Goal: Book appointment/travel/reservation

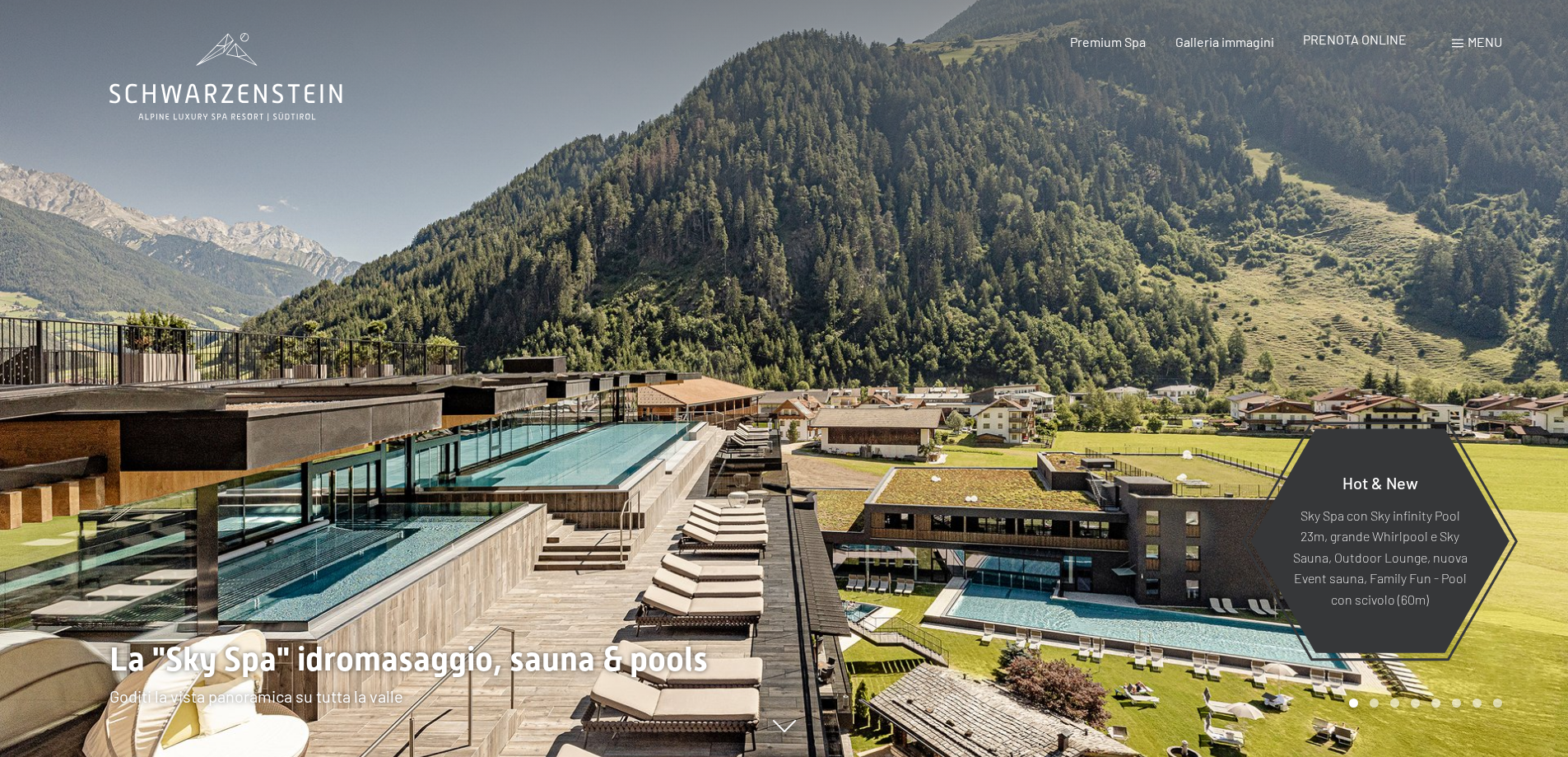
click at [1354, 40] on span "PRENOTA ONLINE" at bounding box center [1354, 38] width 103 height 16
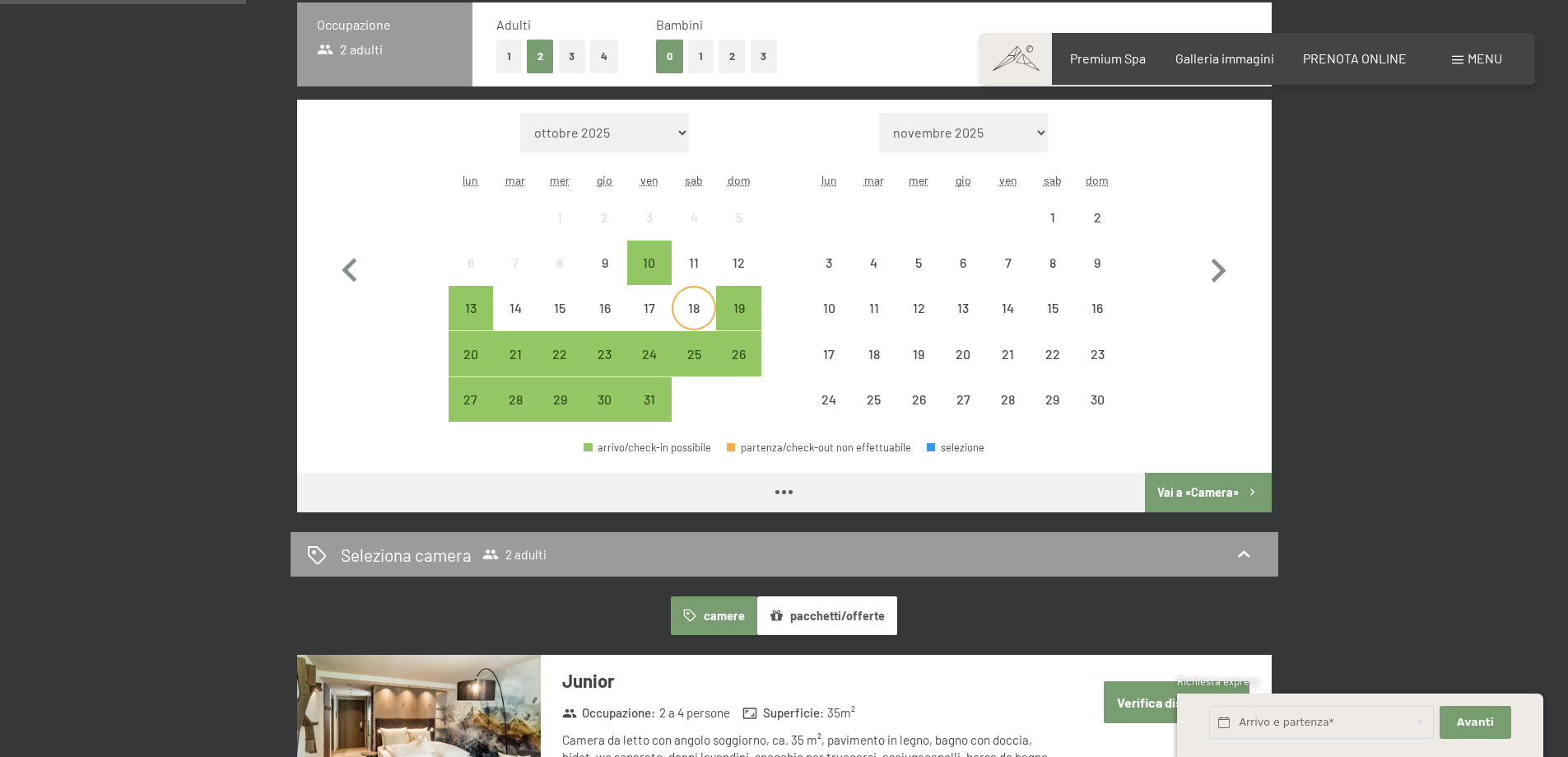
scroll to position [494, 0]
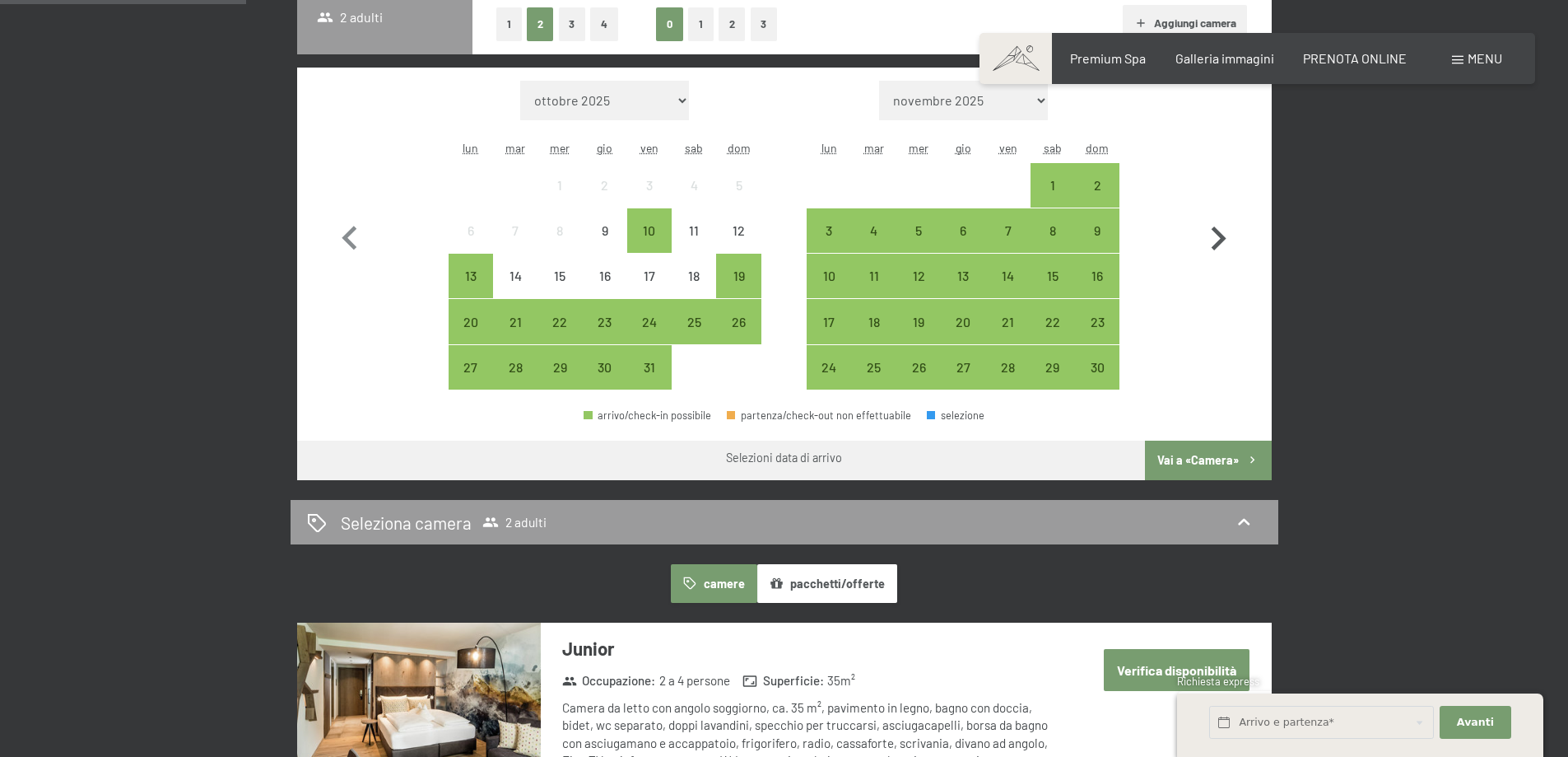
click at [1215, 234] on icon "button" at bounding box center [1218, 239] width 48 height 48
select select "[DATE]"
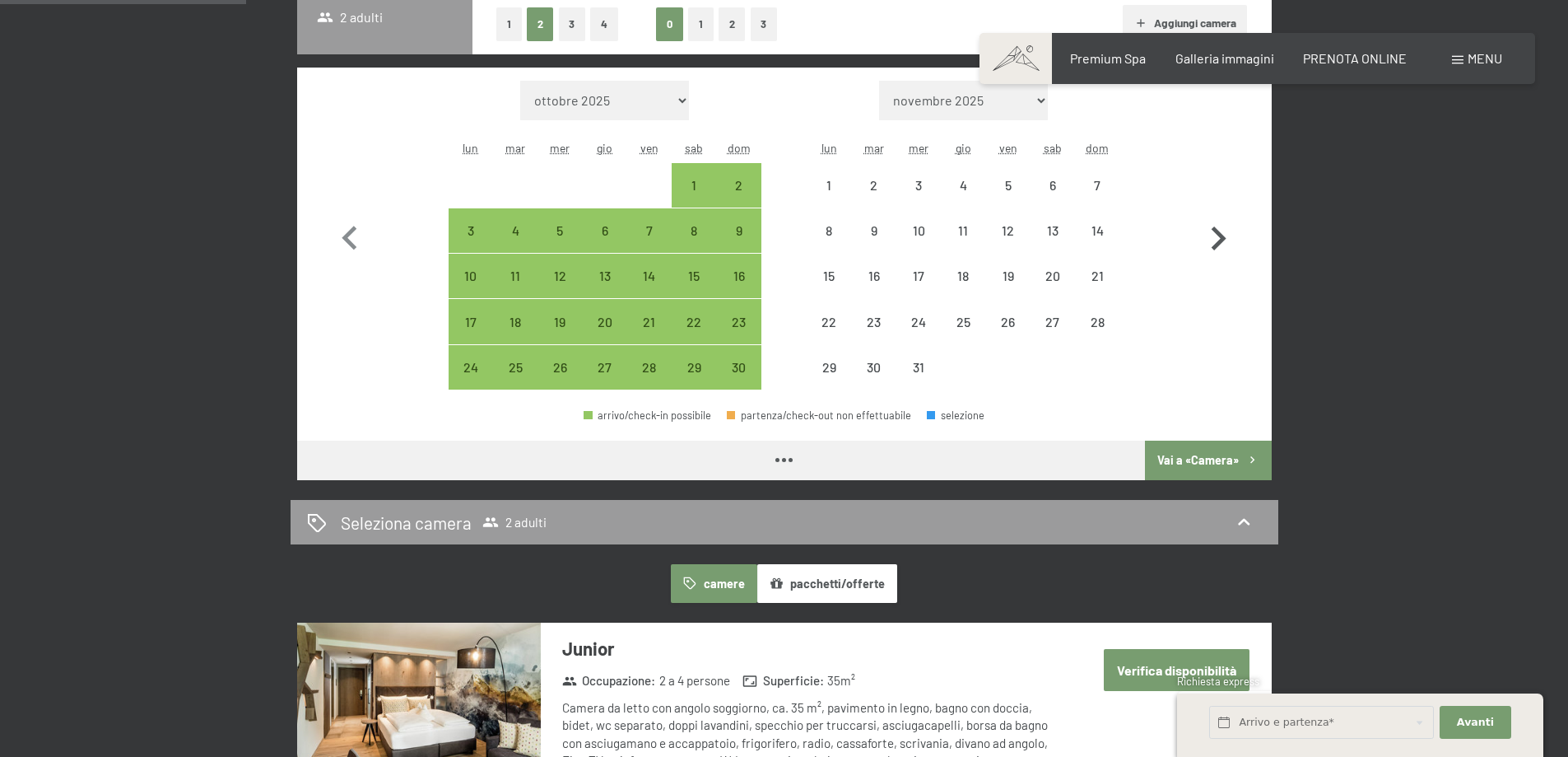
select select "[DATE]"
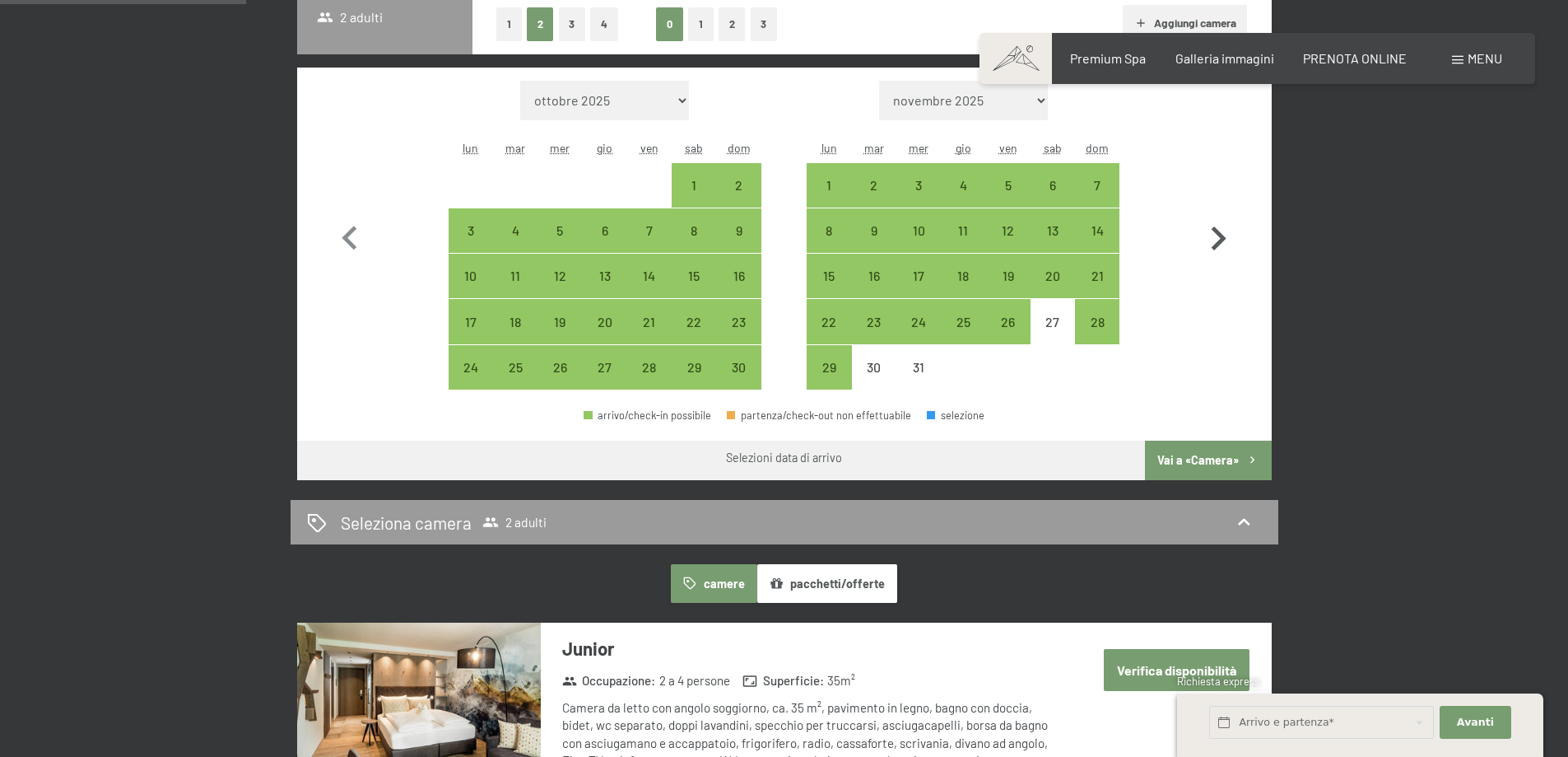
click at [1222, 236] on icon "button" at bounding box center [1219, 239] width 15 height 24
select select "[DATE]"
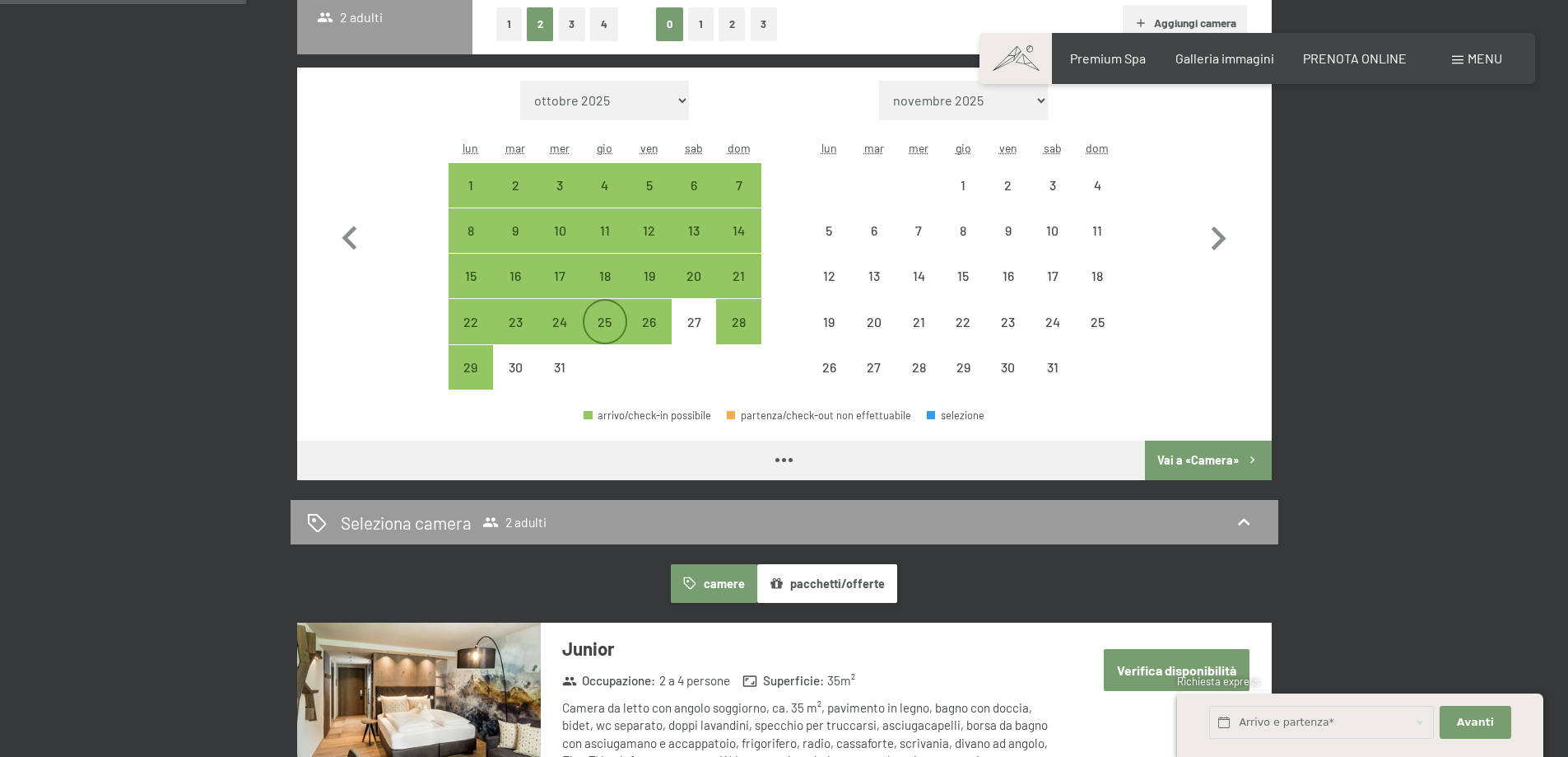
select select "[DATE]"
select select "2026-01-01"
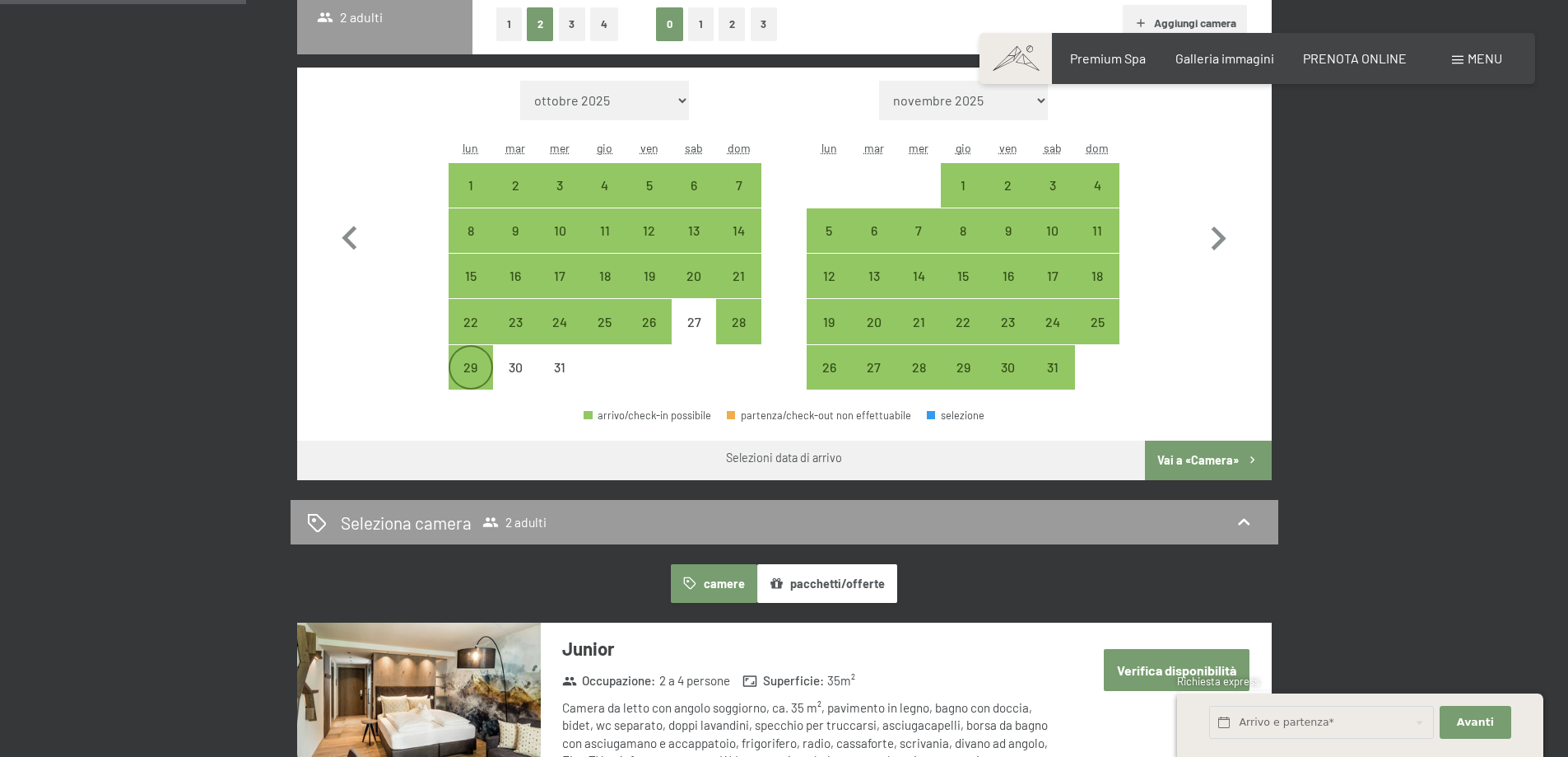
click at [477, 369] on div "29" at bounding box center [471, 380] width 41 height 41
select select "2025-12-01"
select select "2026-01-01"
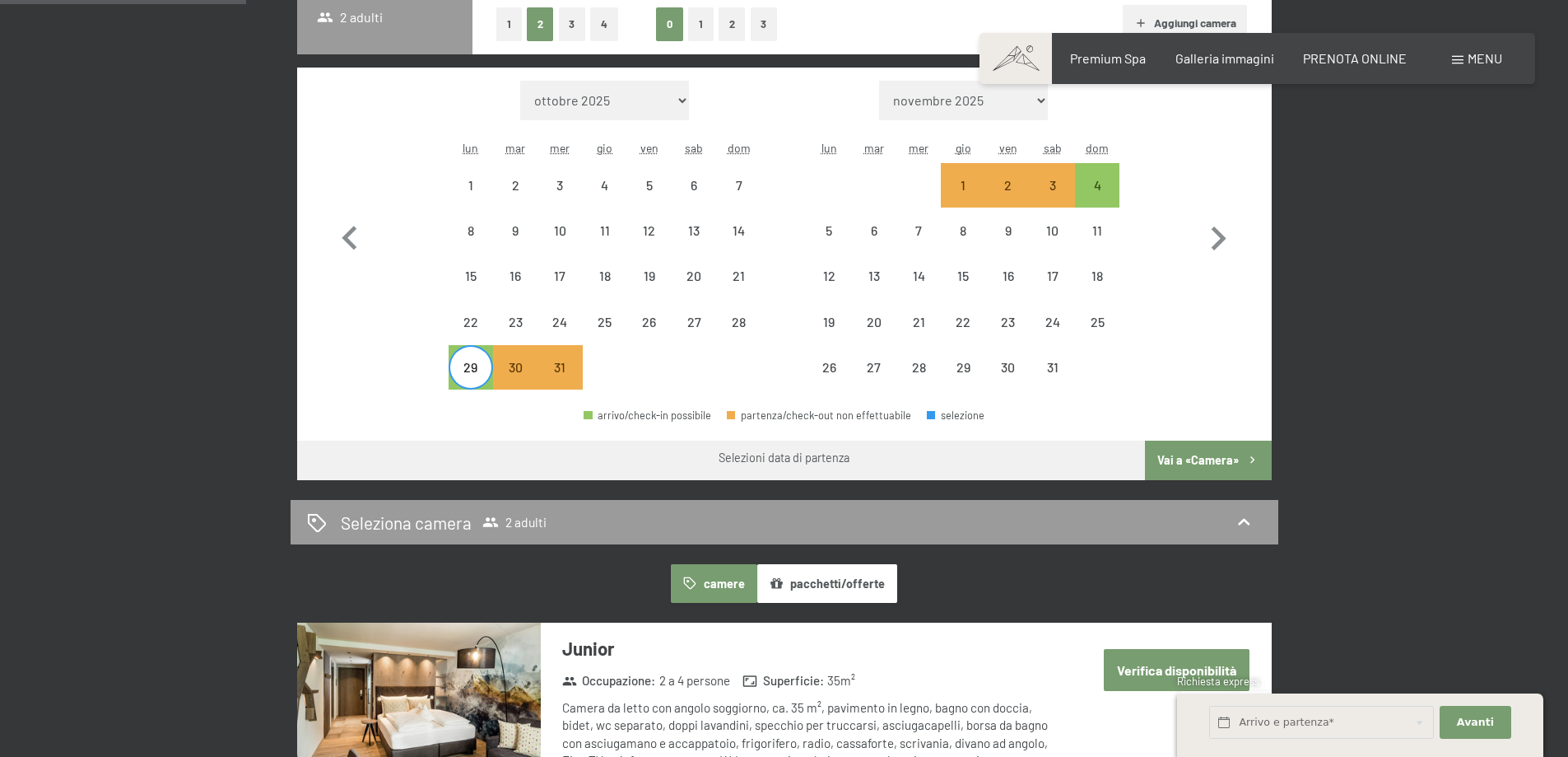
click at [471, 372] on div "29" at bounding box center [471, 380] width 41 height 41
select select "2025-12-01"
select select "2026-01-01"
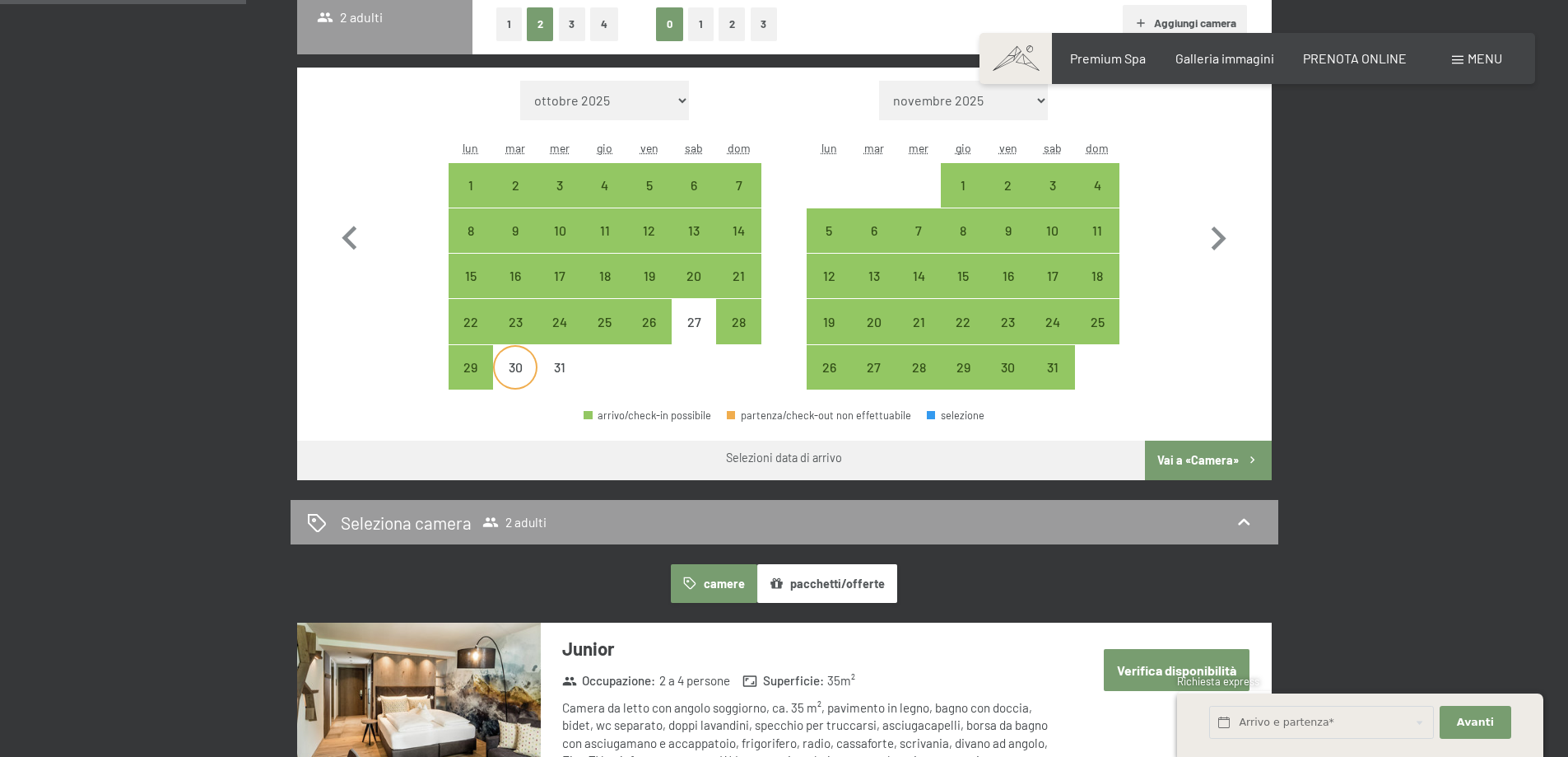
click at [518, 373] on div "30" at bounding box center [514, 380] width 41 height 41
select select "2025-12-01"
select select "2026-01-01"
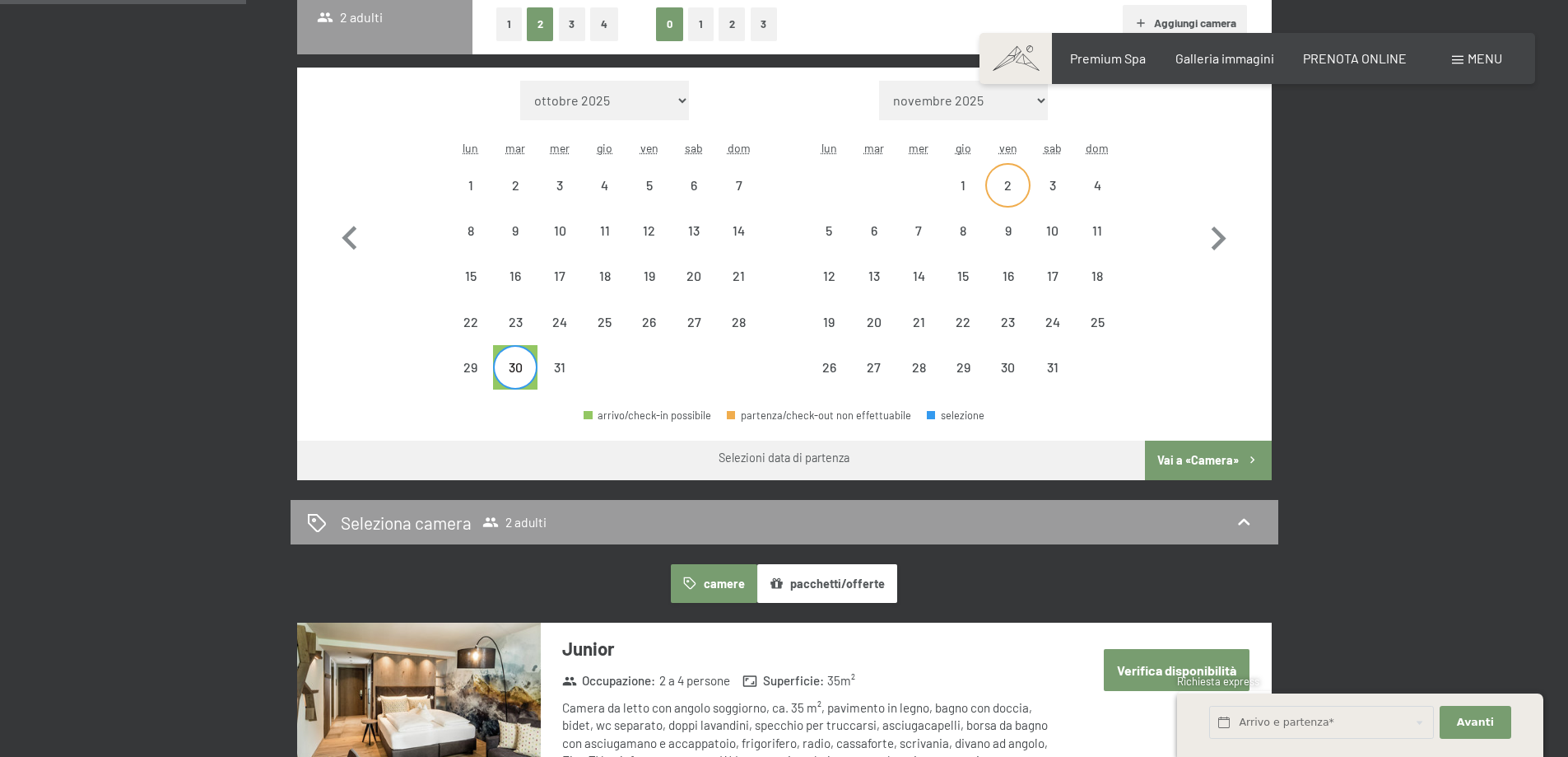
click at [1004, 170] on div "2" at bounding box center [1007, 185] width 41 height 41
select select "2025-12-01"
select select "2026-01-01"
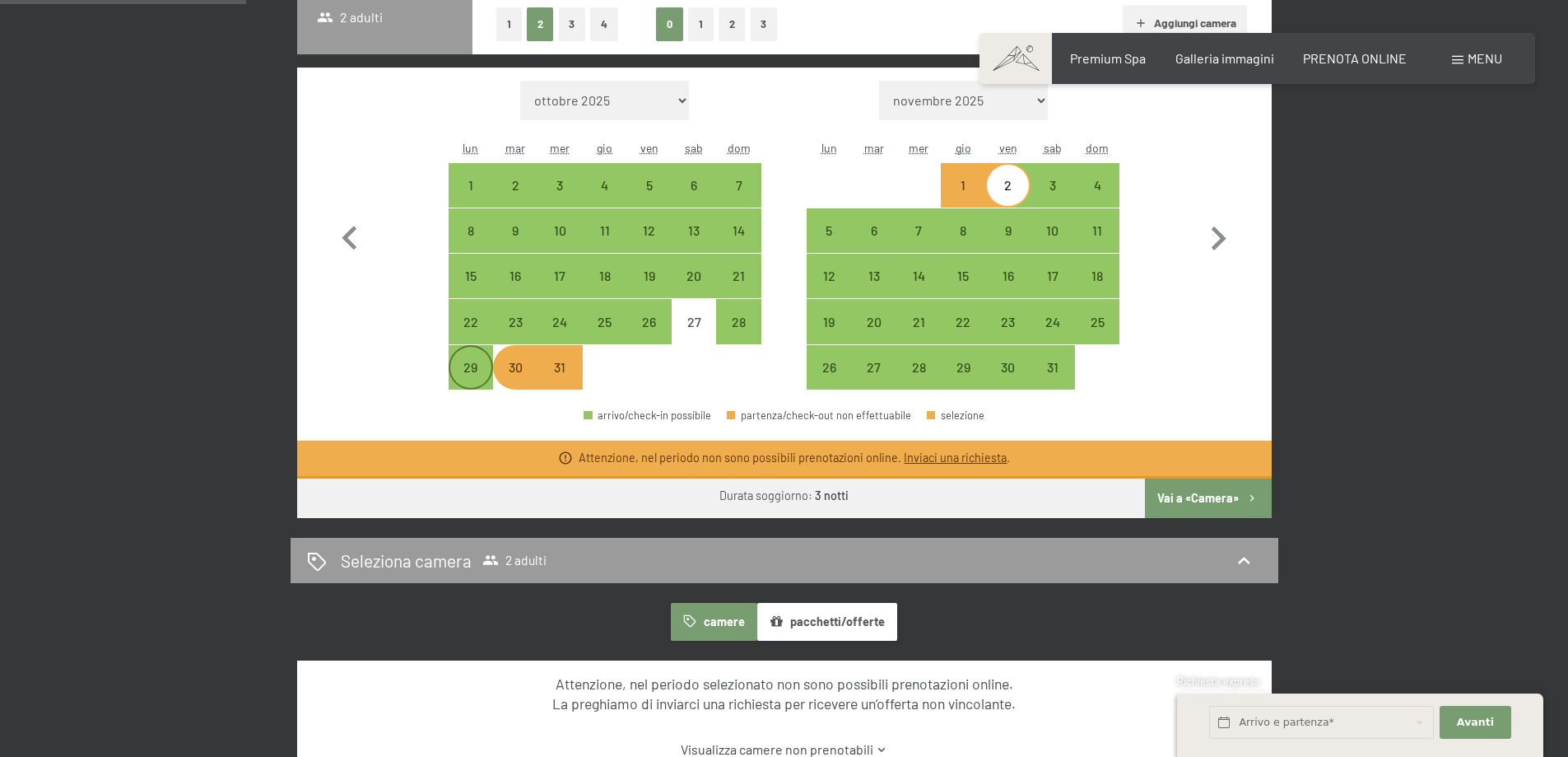
click at [473, 376] on div "29" at bounding box center [471, 380] width 41 height 41
select select "2025-12-01"
select select "2026-01-01"
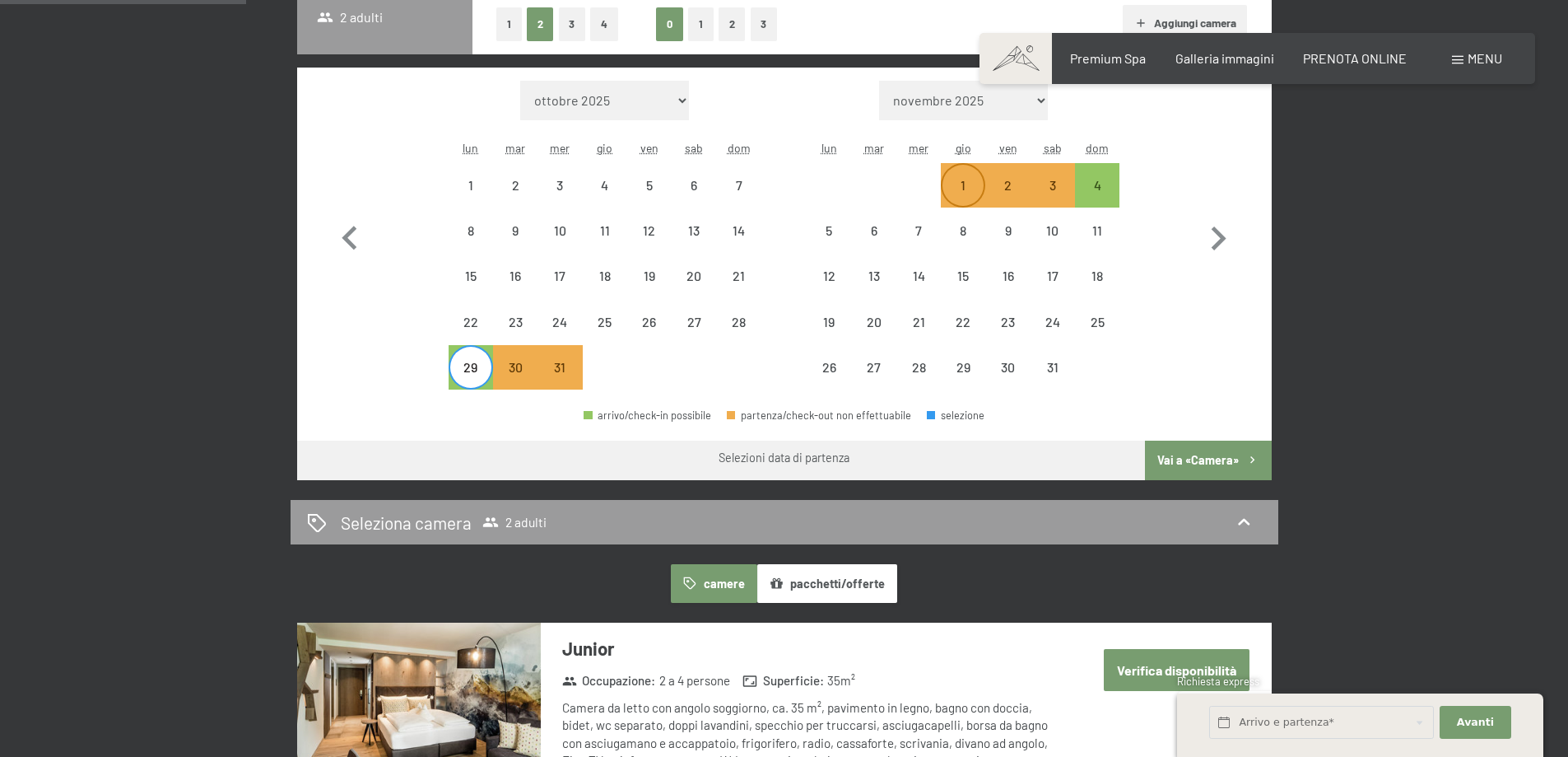
click at [967, 188] on div "1" at bounding box center [962, 198] width 41 height 41
select select "2025-12-01"
select select "2026-01-01"
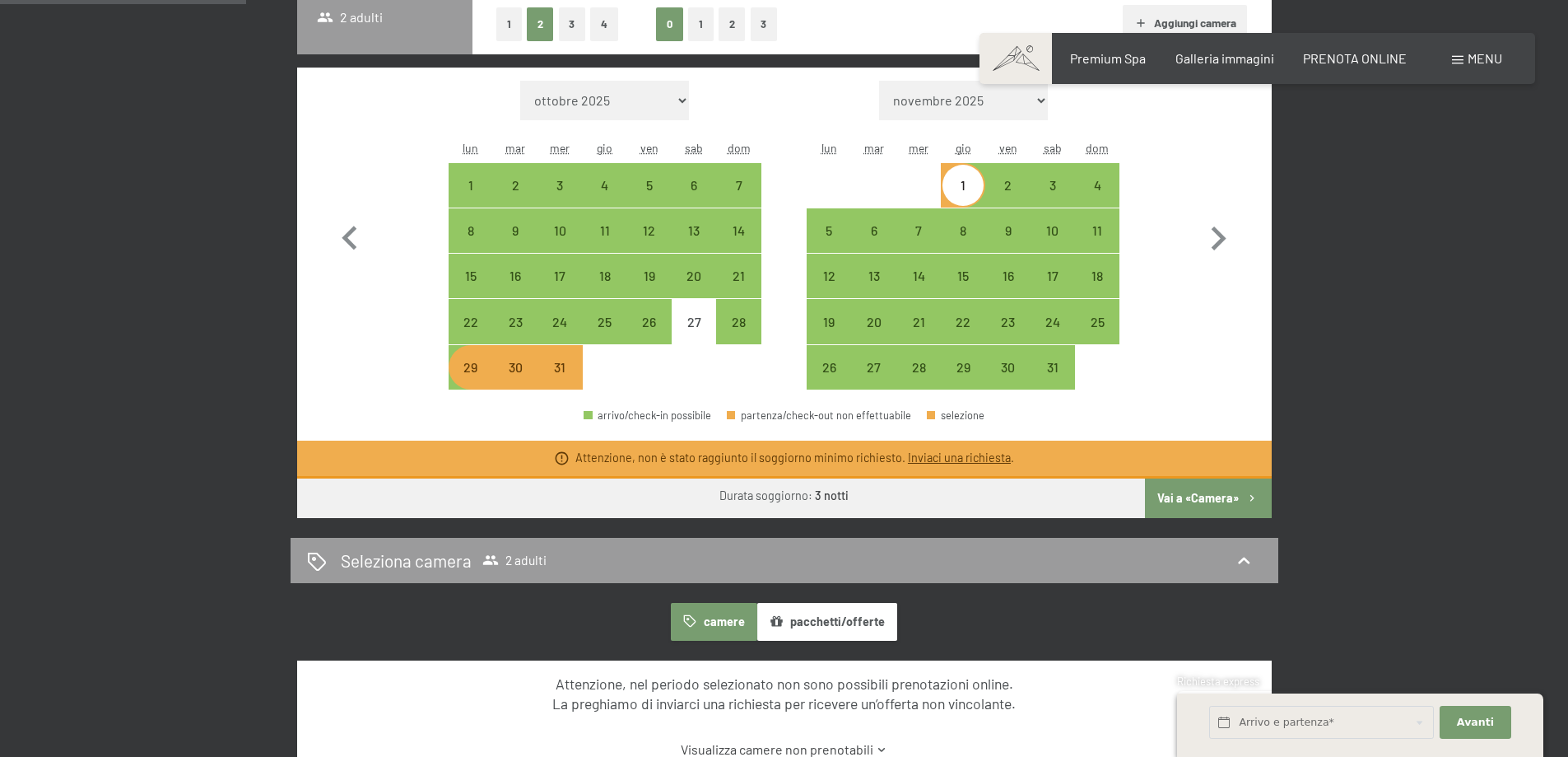
click at [1213, 492] on button "Vai a «Camera»" at bounding box center [1208, 497] width 126 height 39
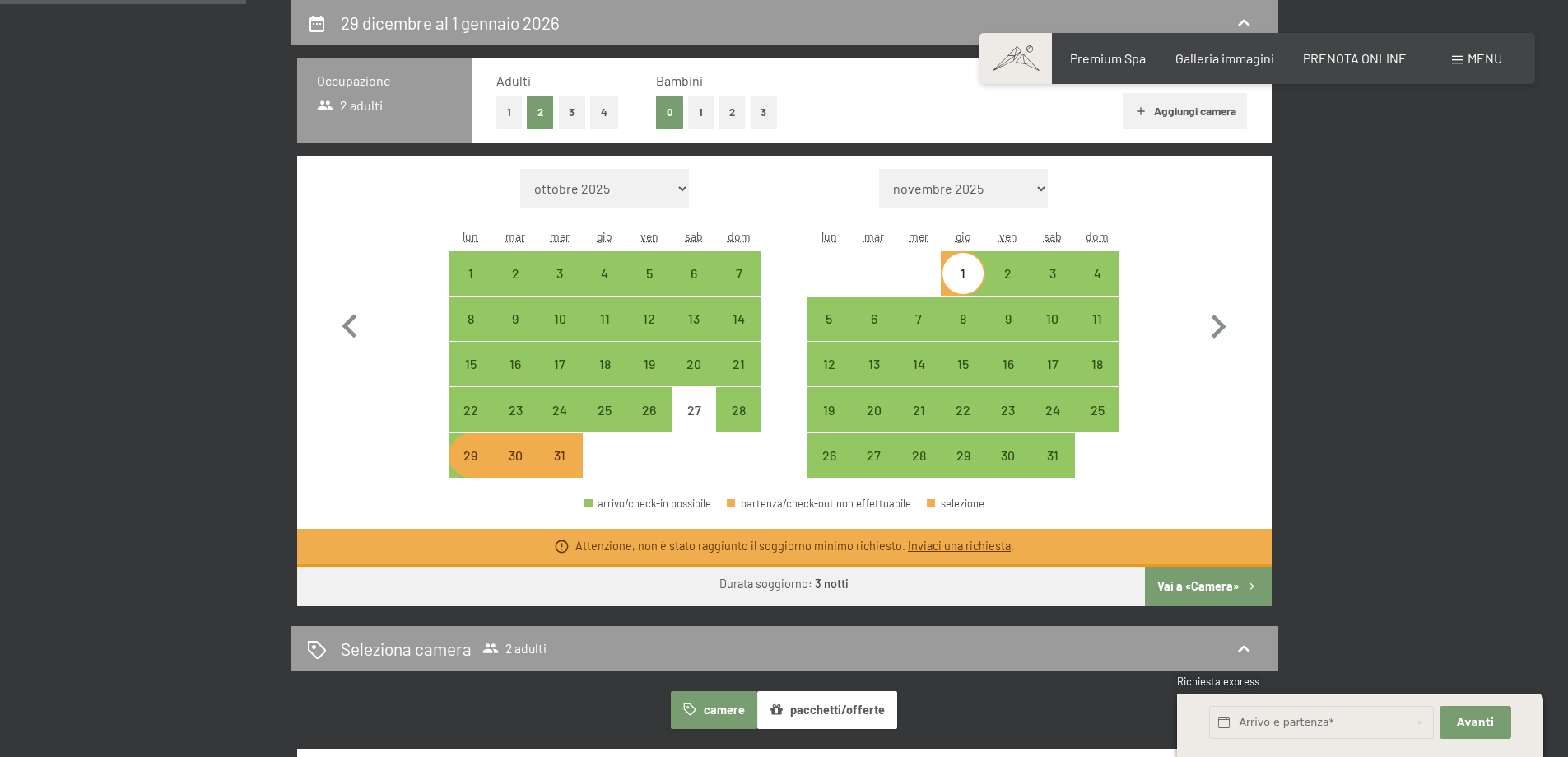
select select "2025-12-01"
select select "2026-01-01"
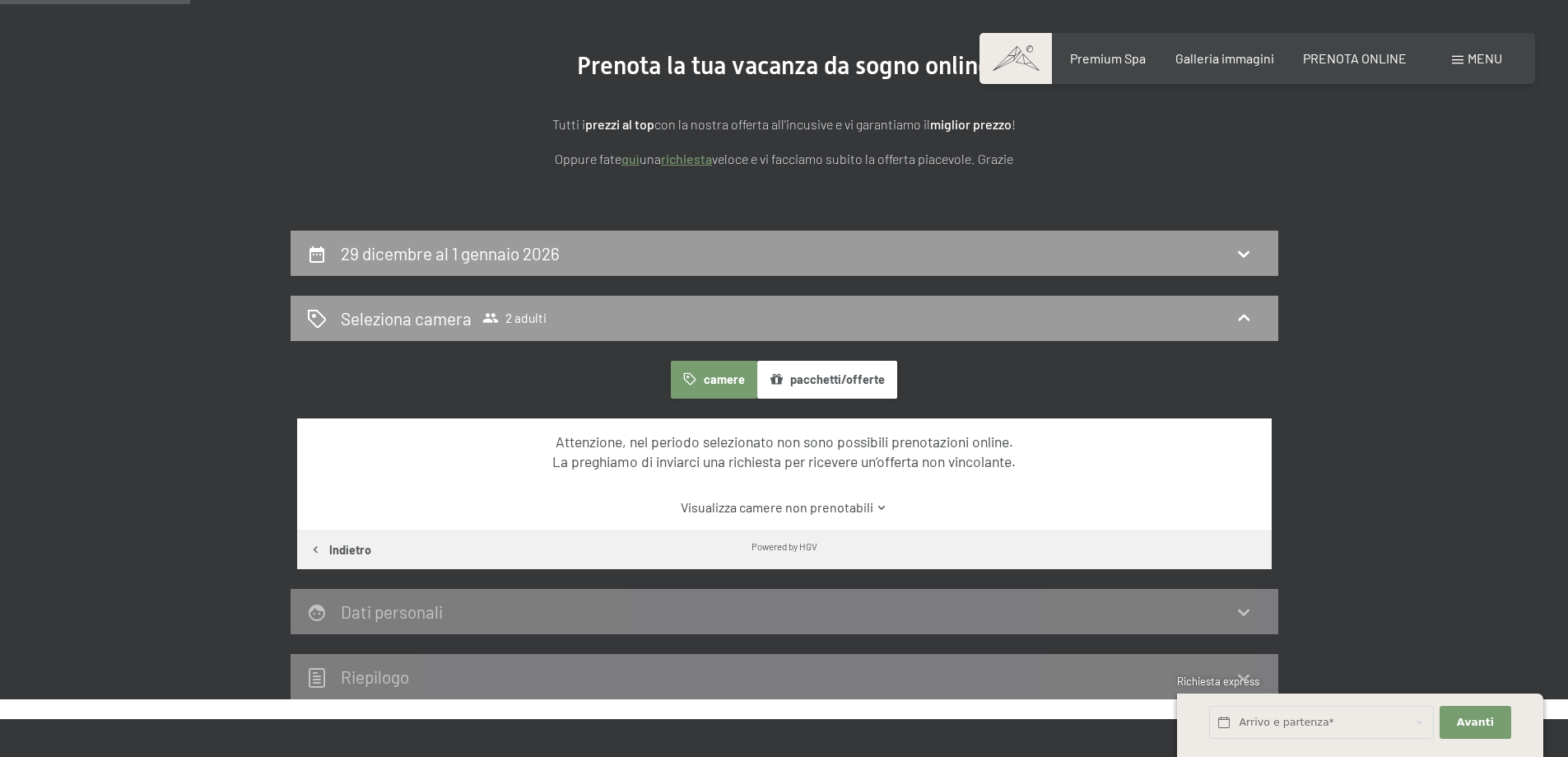
scroll to position [159, 0]
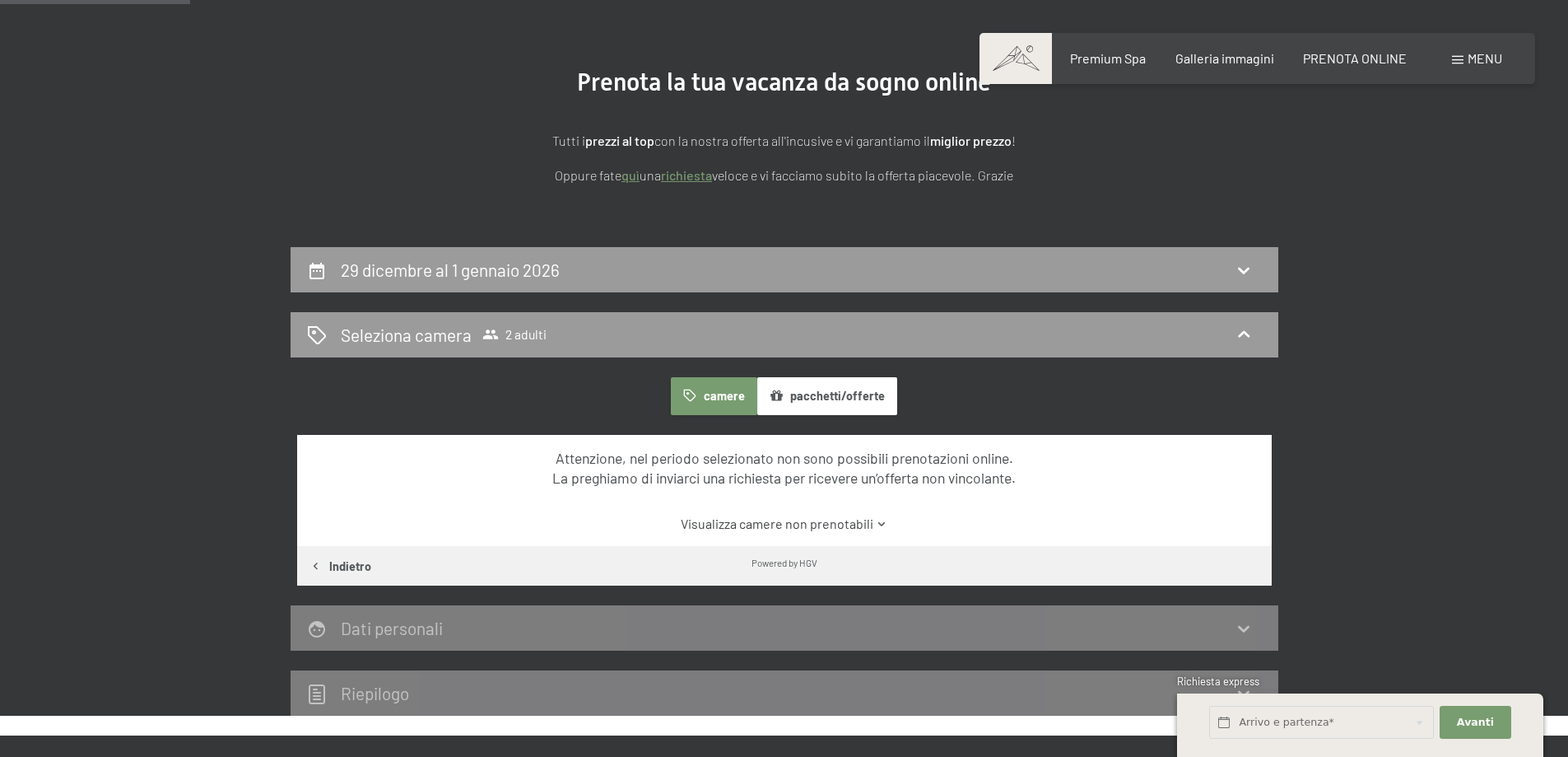
click at [718, 397] on button "camere" at bounding box center [714, 396] width 86 height 37
click at [332, 575] on button "Indietro" at bounding box center [340, 565] width 87 height 39
select select "2025-12-01"
select select "2026-01-01"
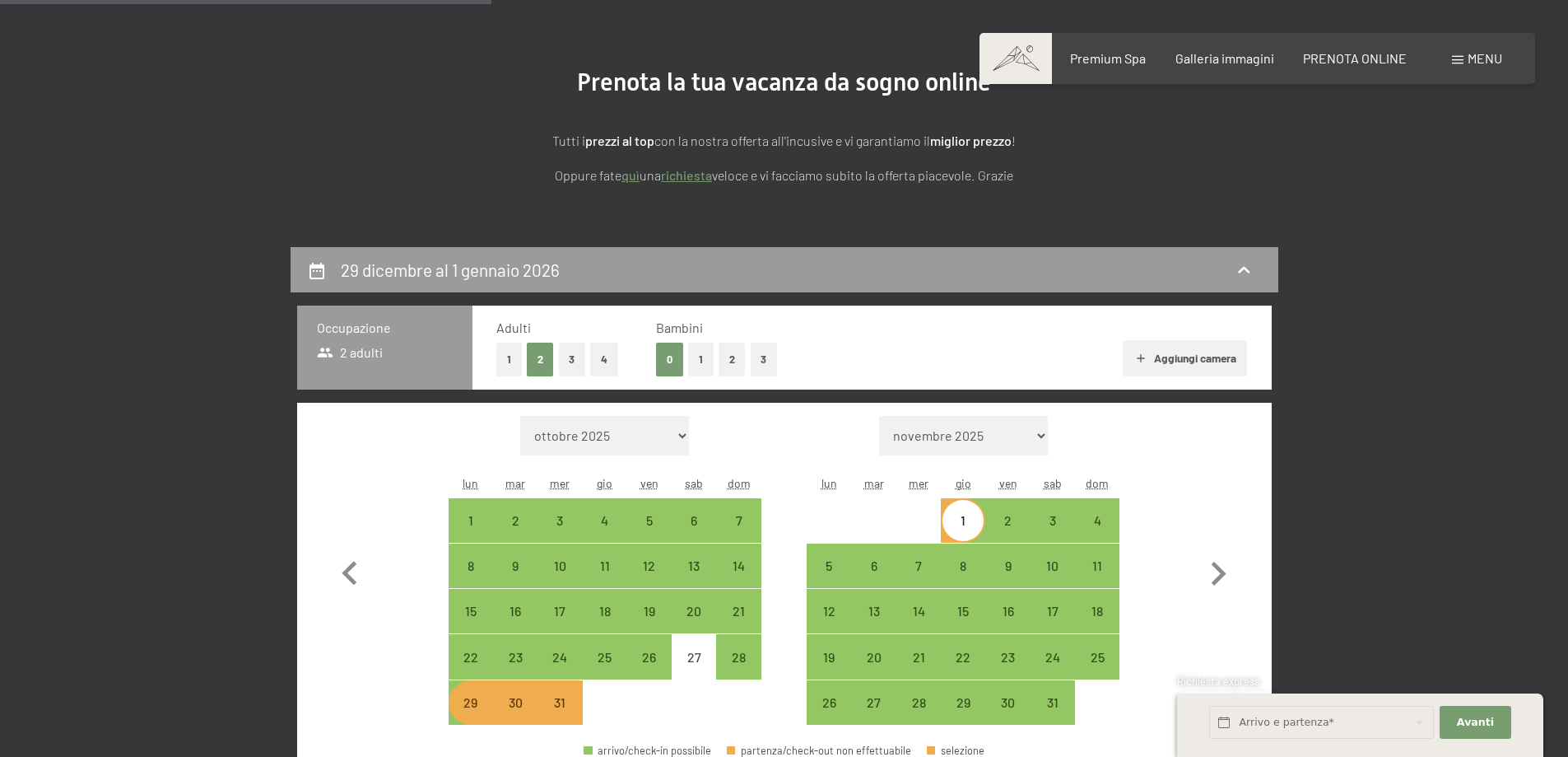
scroll to position [406, 0]
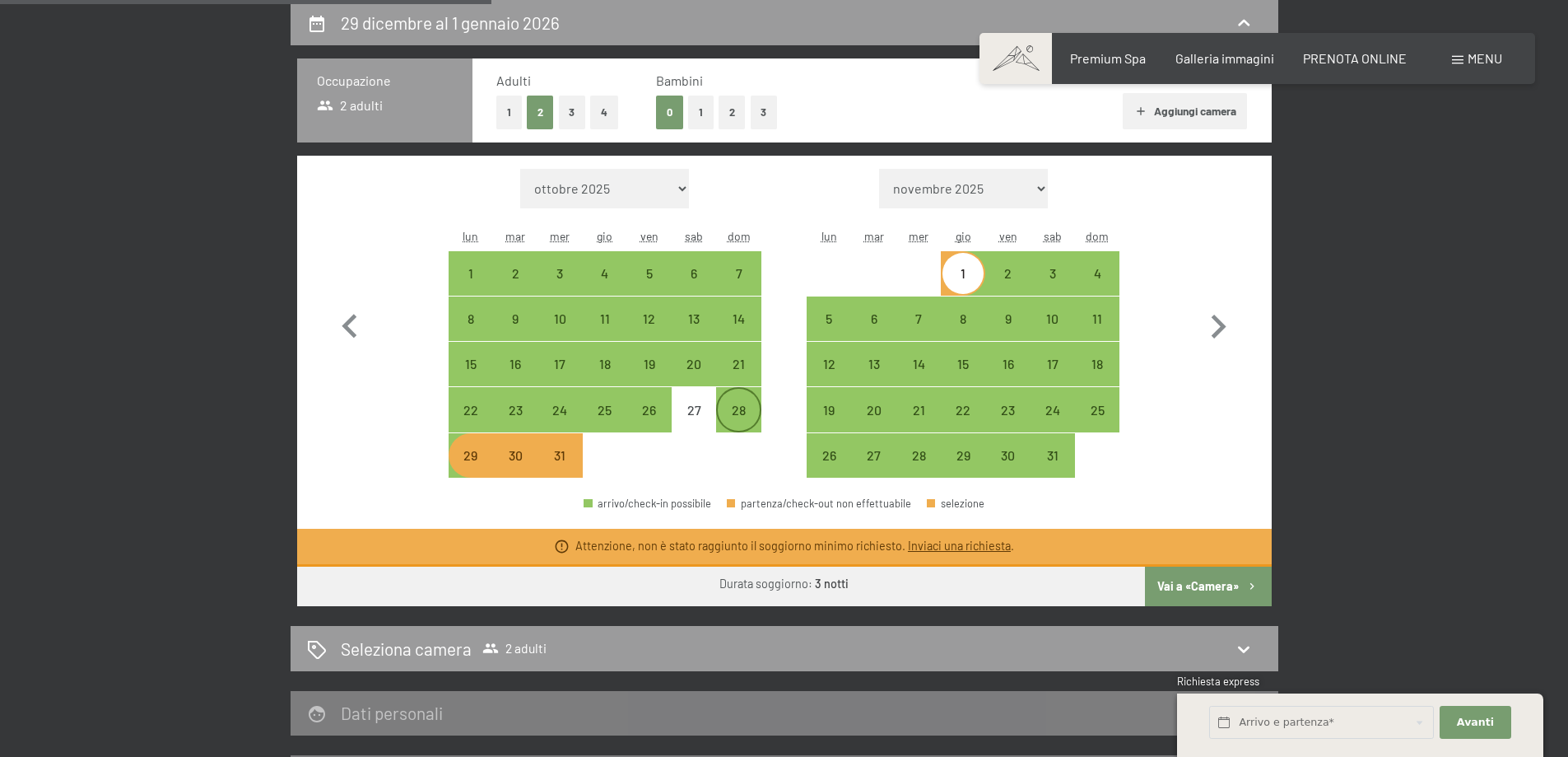
click at [727, 414] on div "28" at bounding box center [737, 423] width 41 height 41
select select "2025-12-01"
select select "2026-01-01"
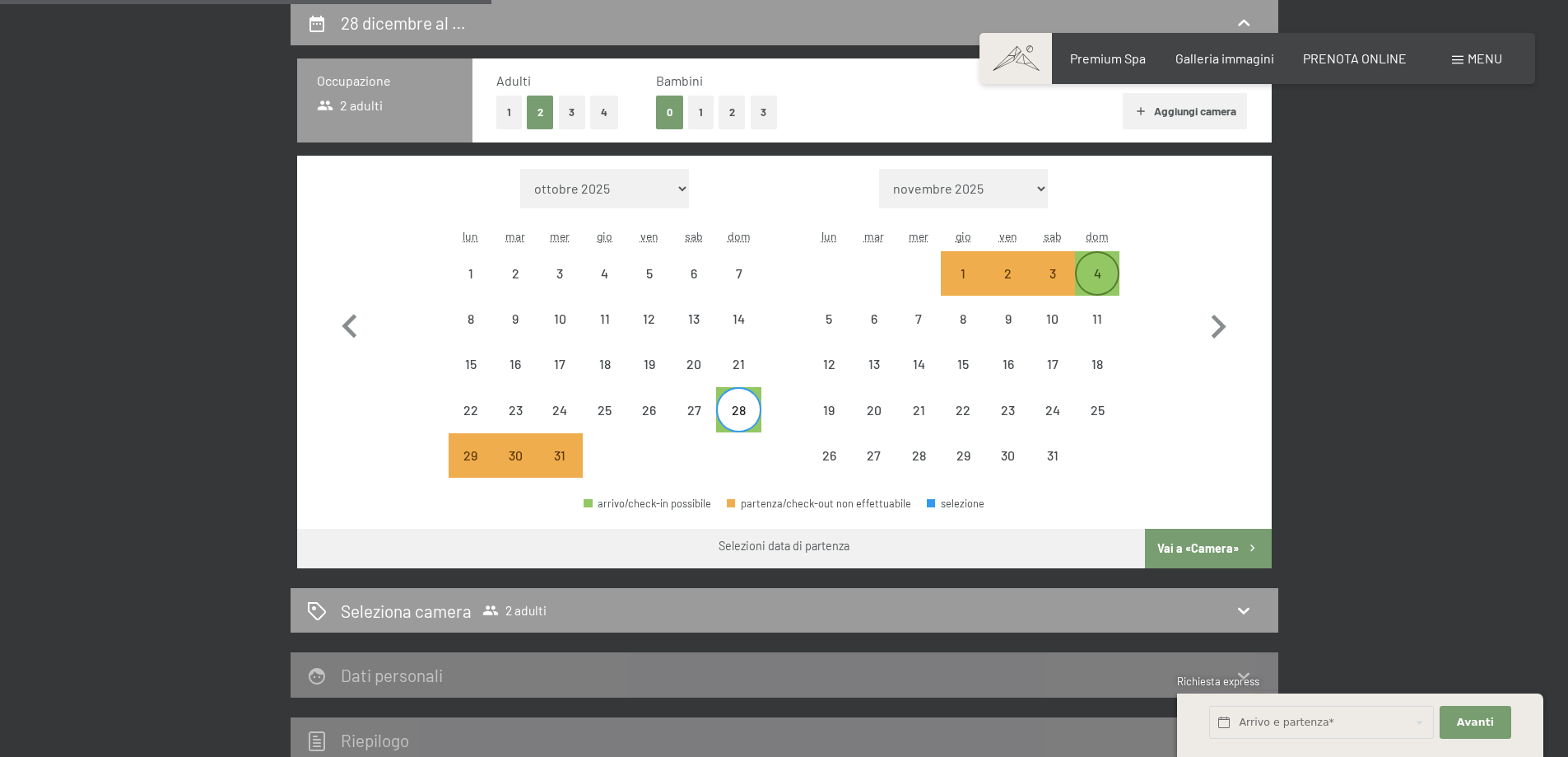
click at [1089, 278] on div "4" at bounding box center [1097, 287] width 41 height 41
select select "2025-12-01"
select select "2026-01-01"
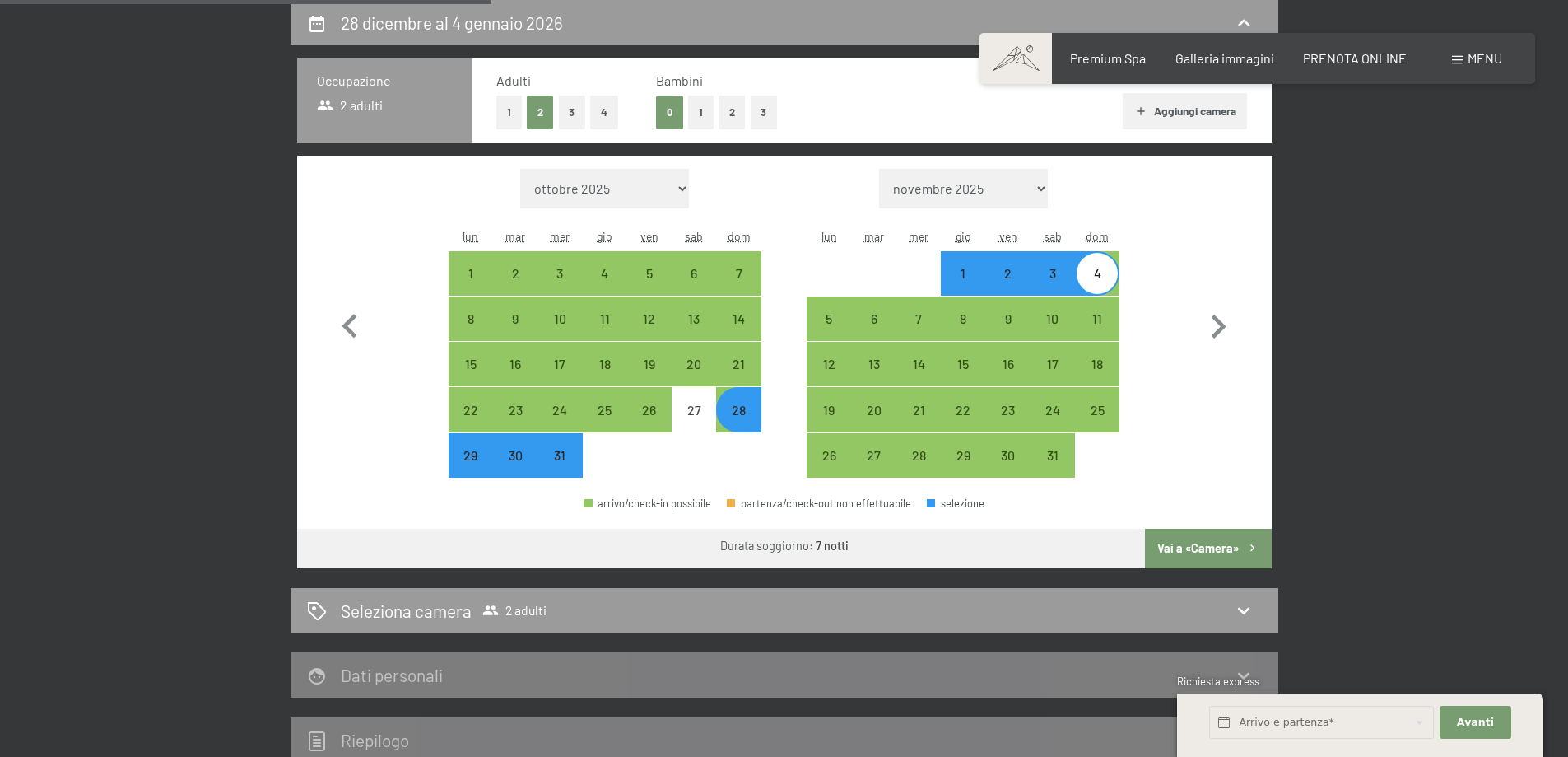
click at [1177, 543] on button "Vai a «Camera»" at bounding box center [1208, 548] width 126 height 39
select select "2025-12-01"
select select "2026-01-01"
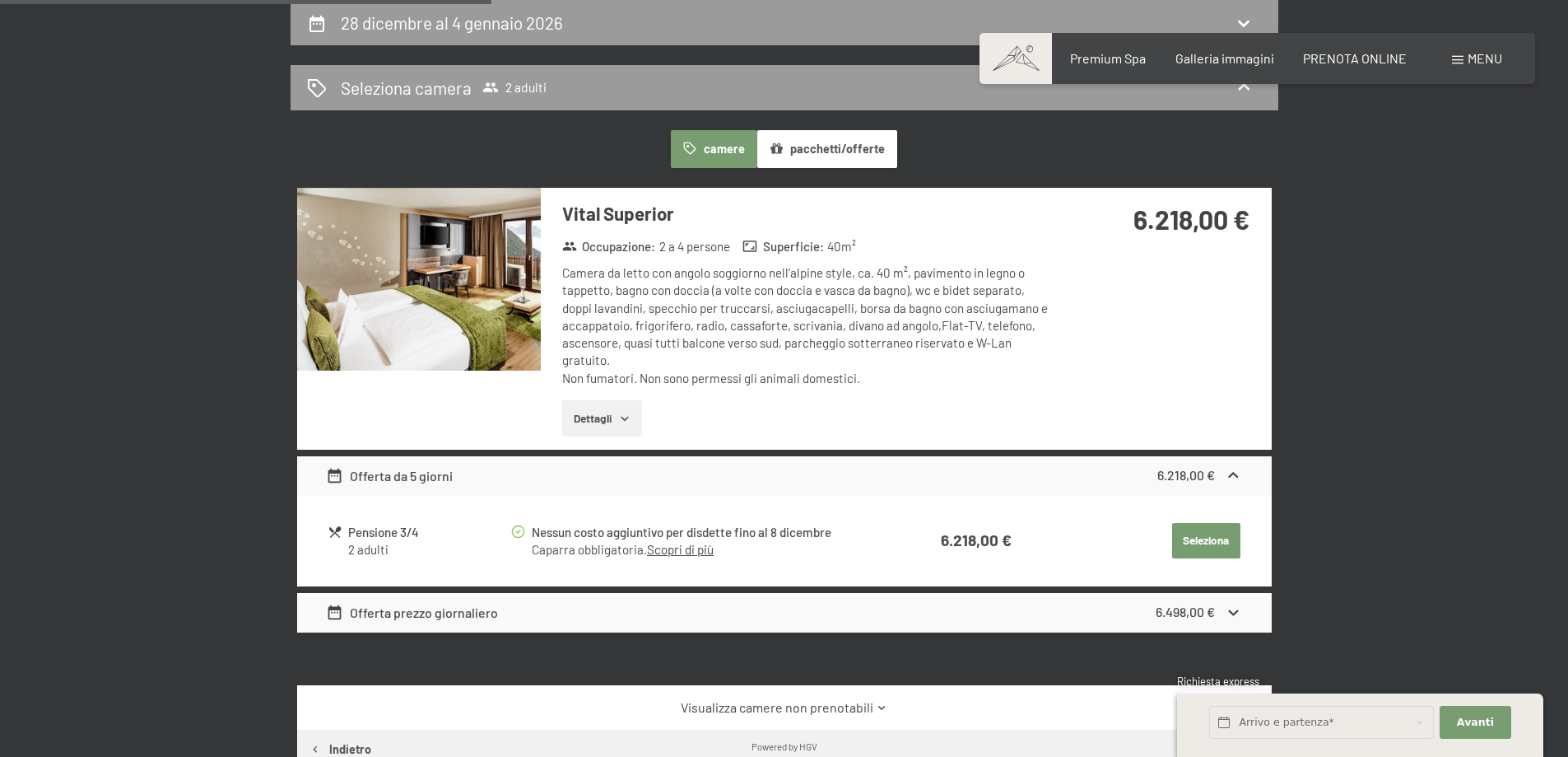
click at [611, 425] on button "Dettagli" at bounding box center [601, 419] width 79 height 37
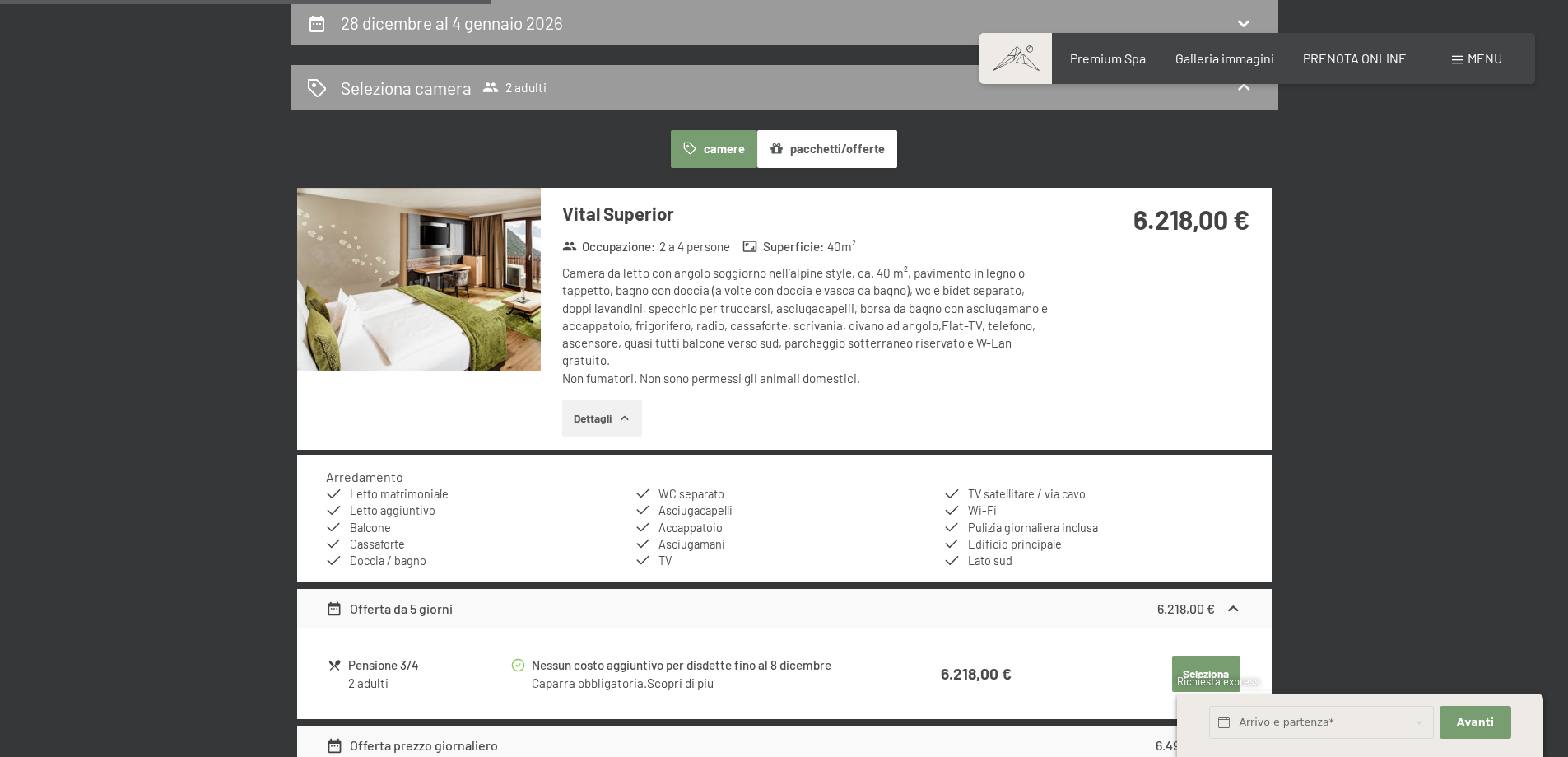
click at [609, 421] on button "Dettagli" at bounding box center [601, 419] width 79 height 37
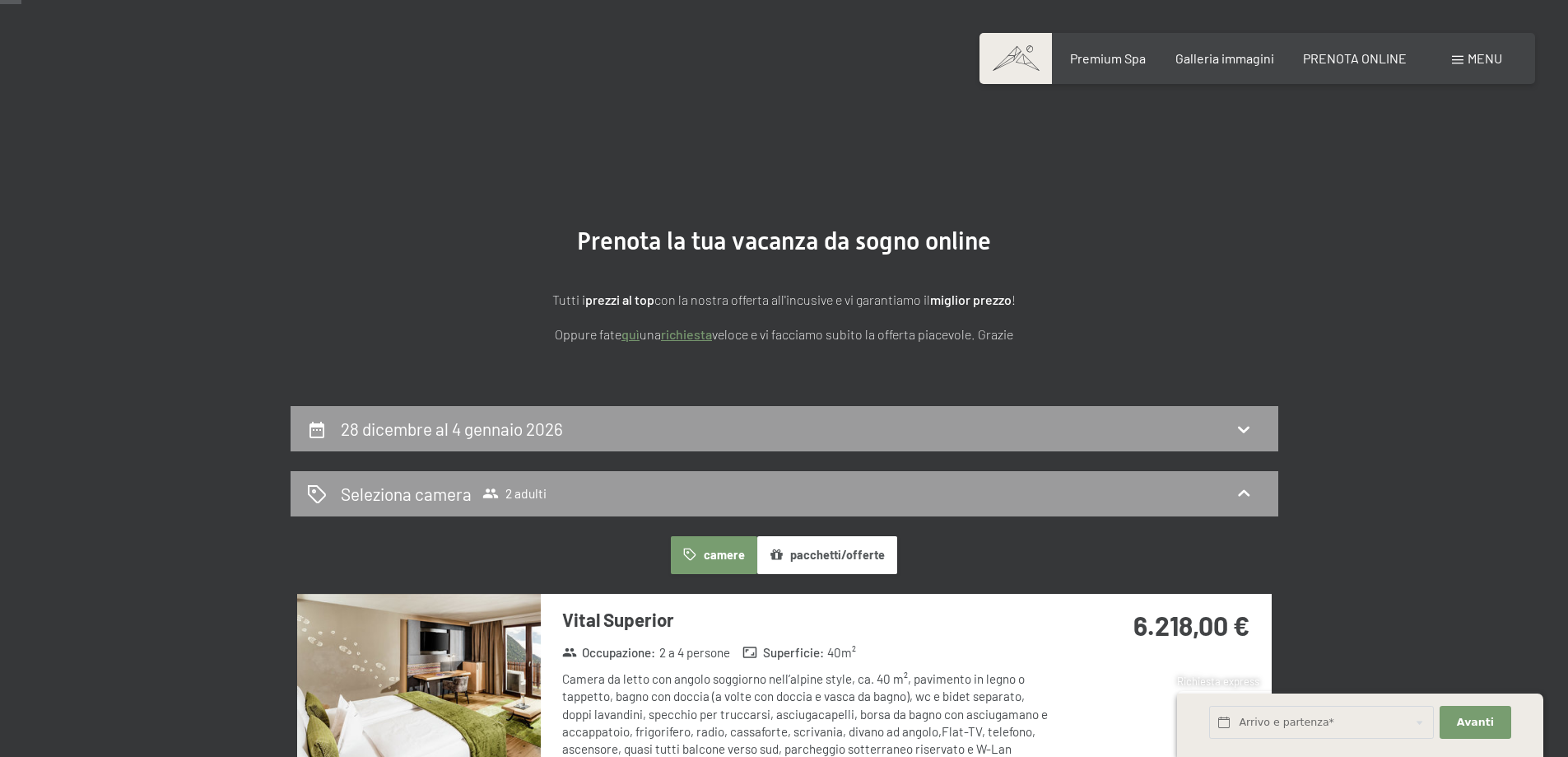
scroll to position [165, 0]
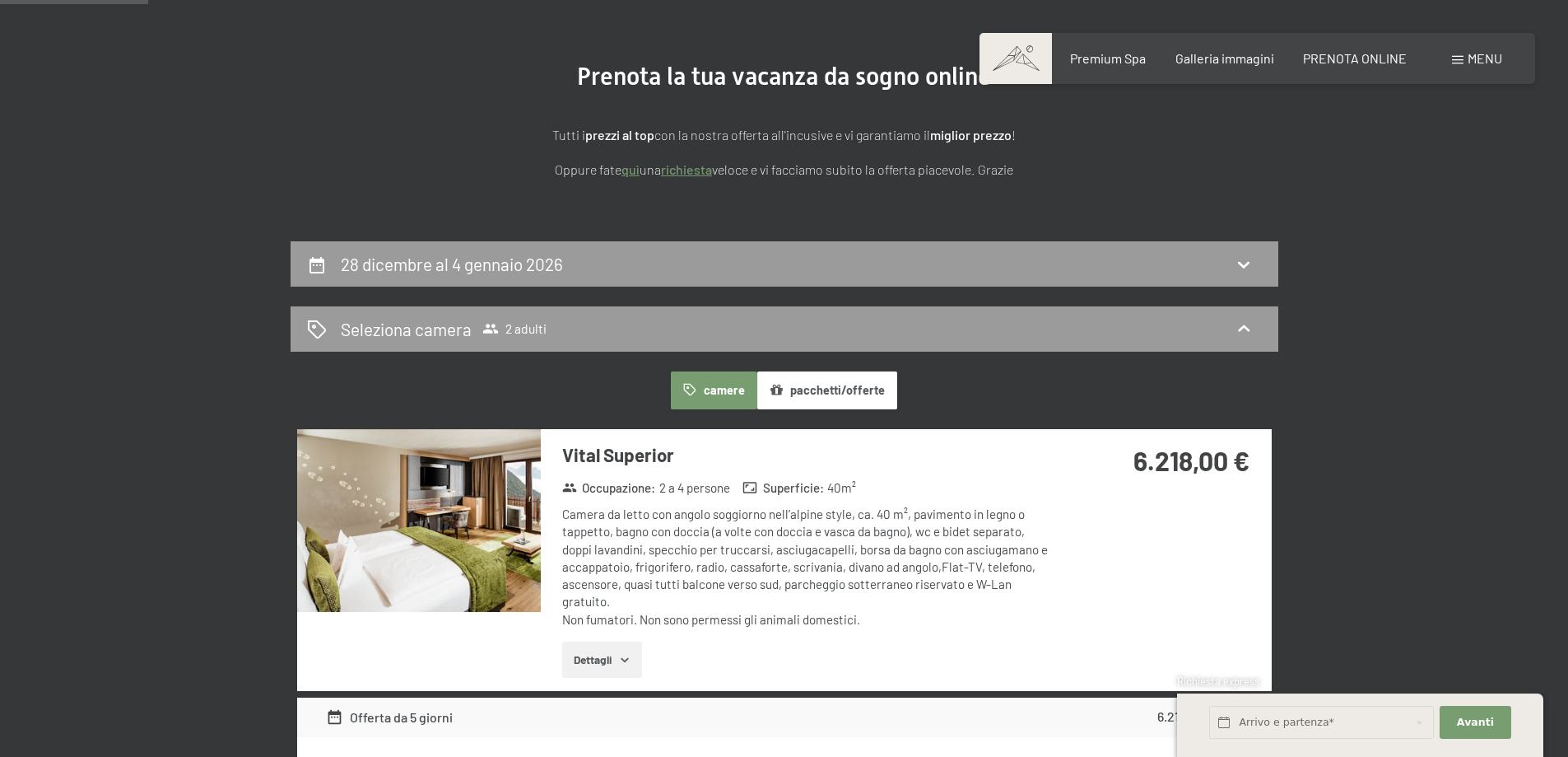
click at [789, 391] on button "pacchetti/offerte" at bounding box center [827, 389] width 140 height 37
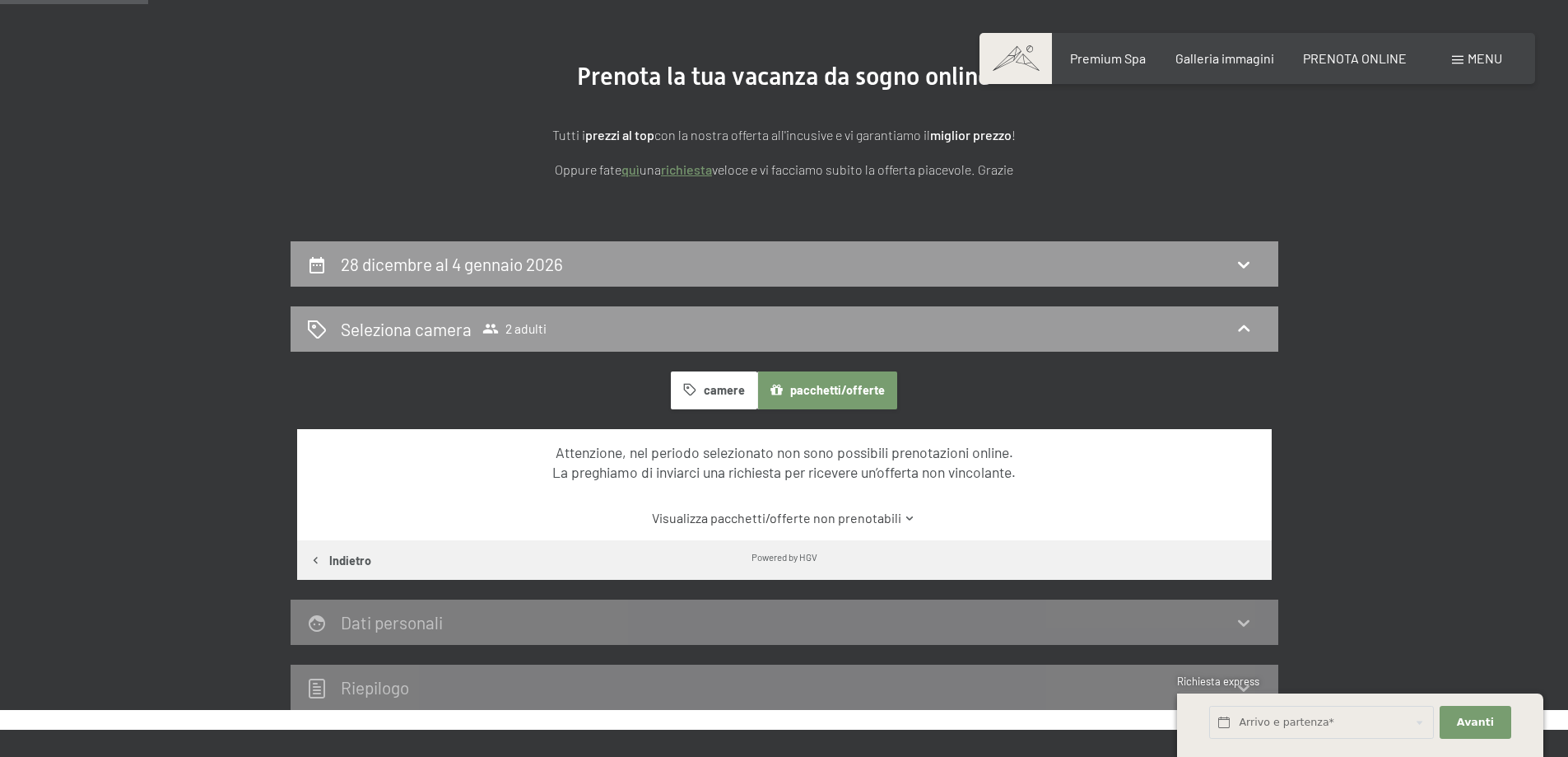
click at [789, 391] on button "pacchetti/offerte" at bounding box center [827, 389] width 140 height 37
click at [683, 390] on button "camere" at bounding box center [714, 389] width 86 height 37
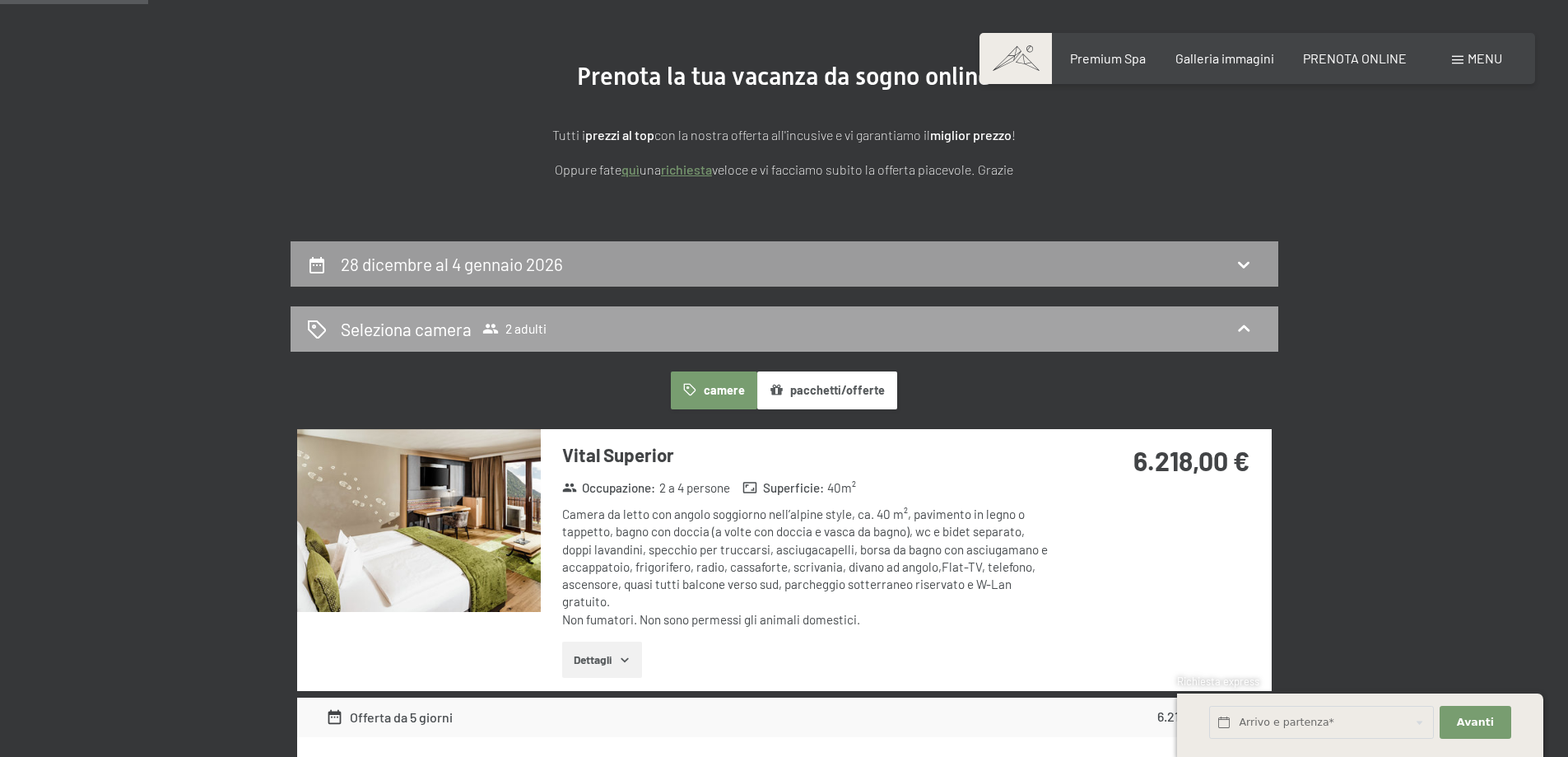
click at [606, 335] on div "Seleziona camera 2 adulti" at bounding box center [784, 329] width 955 height 24
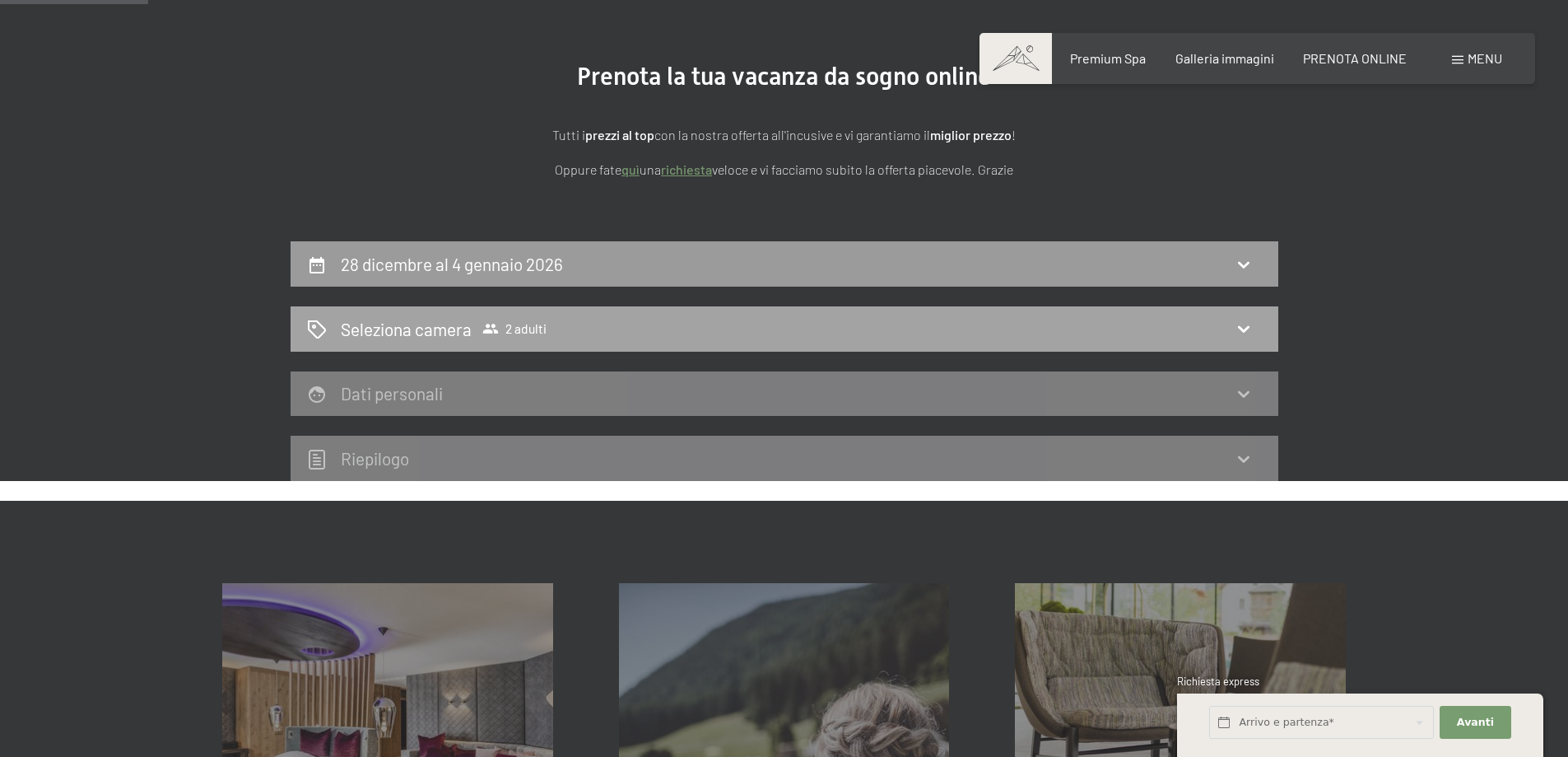
click at [580, 336] on div "Seleziona camera 2 adulti" at bounding box center [784, 329] width 955 height 24
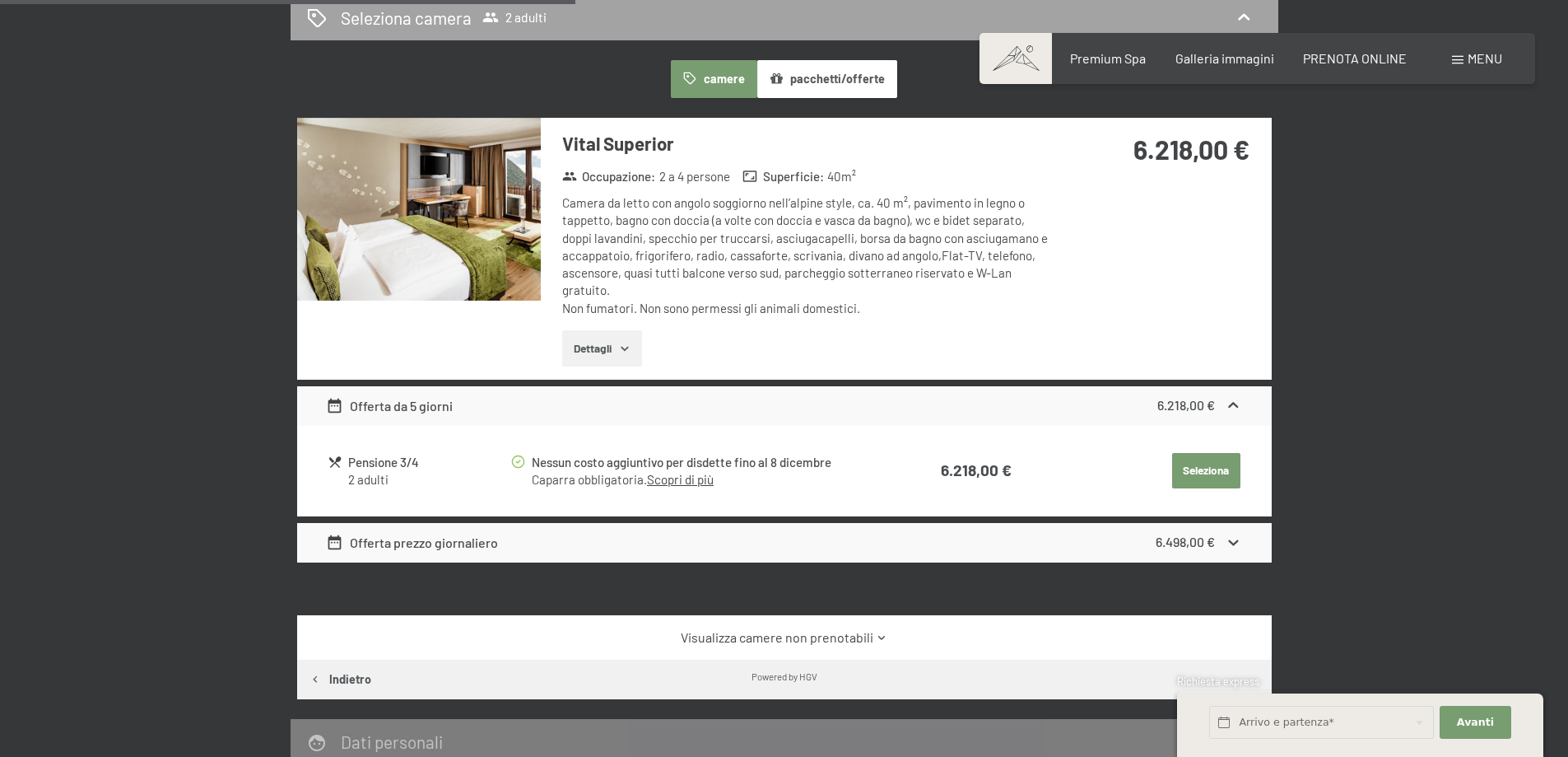
scroll to position [659, 0]
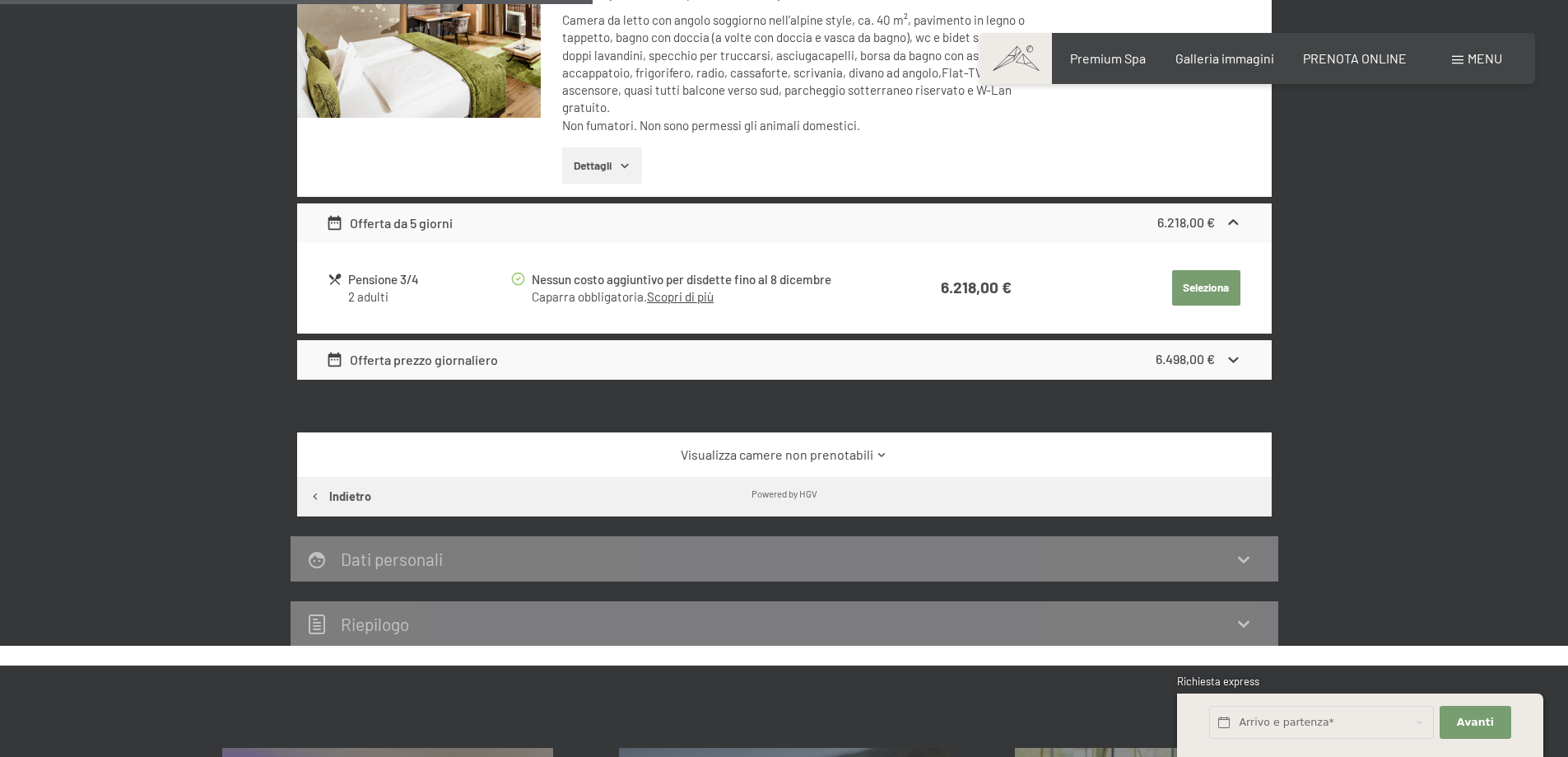
click at [732, 453] on link "Visualizza camere non prenotabili" at bounding box center [784, 454] width 916 height 18
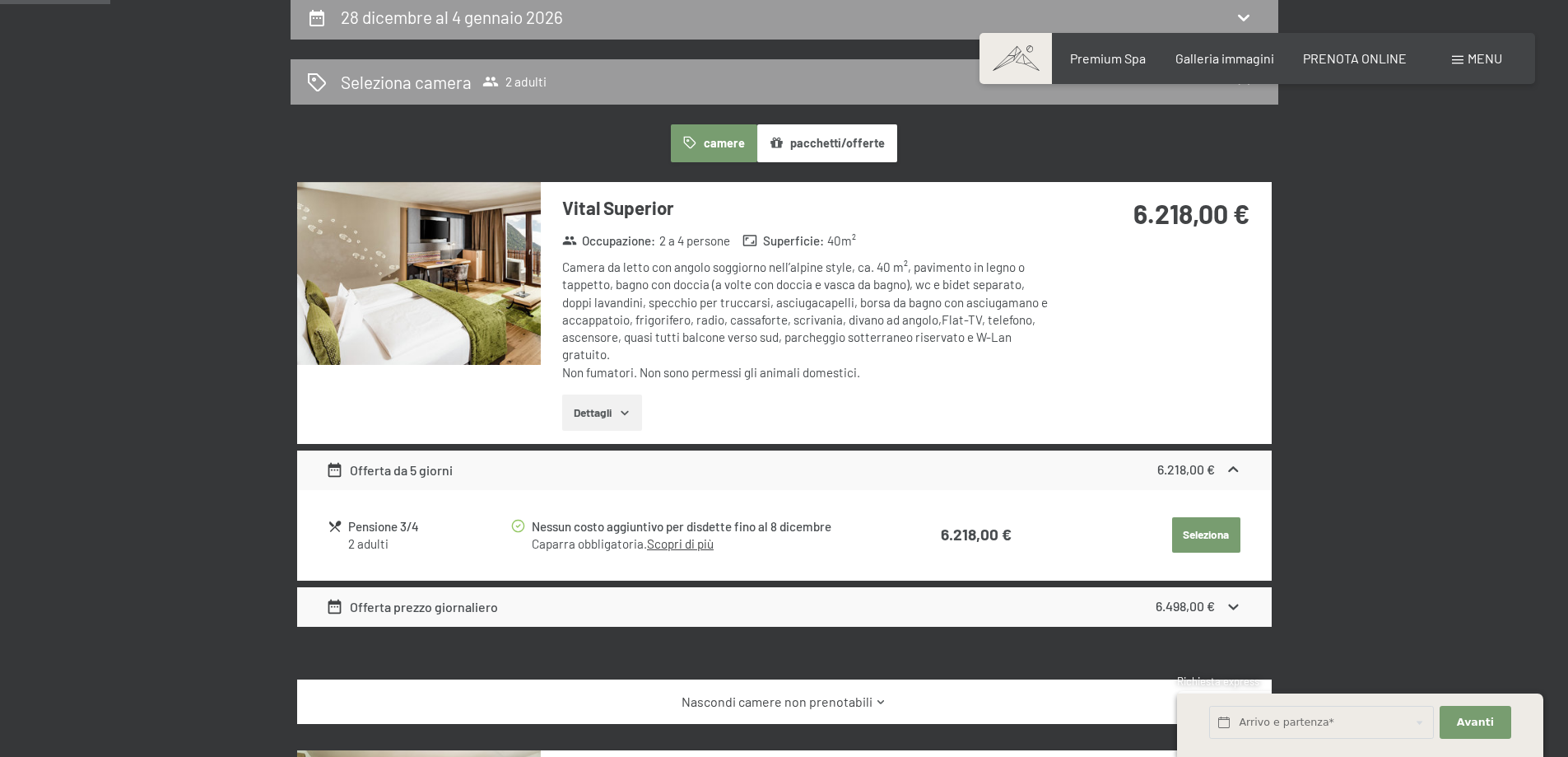
scroll to position [0, 0]
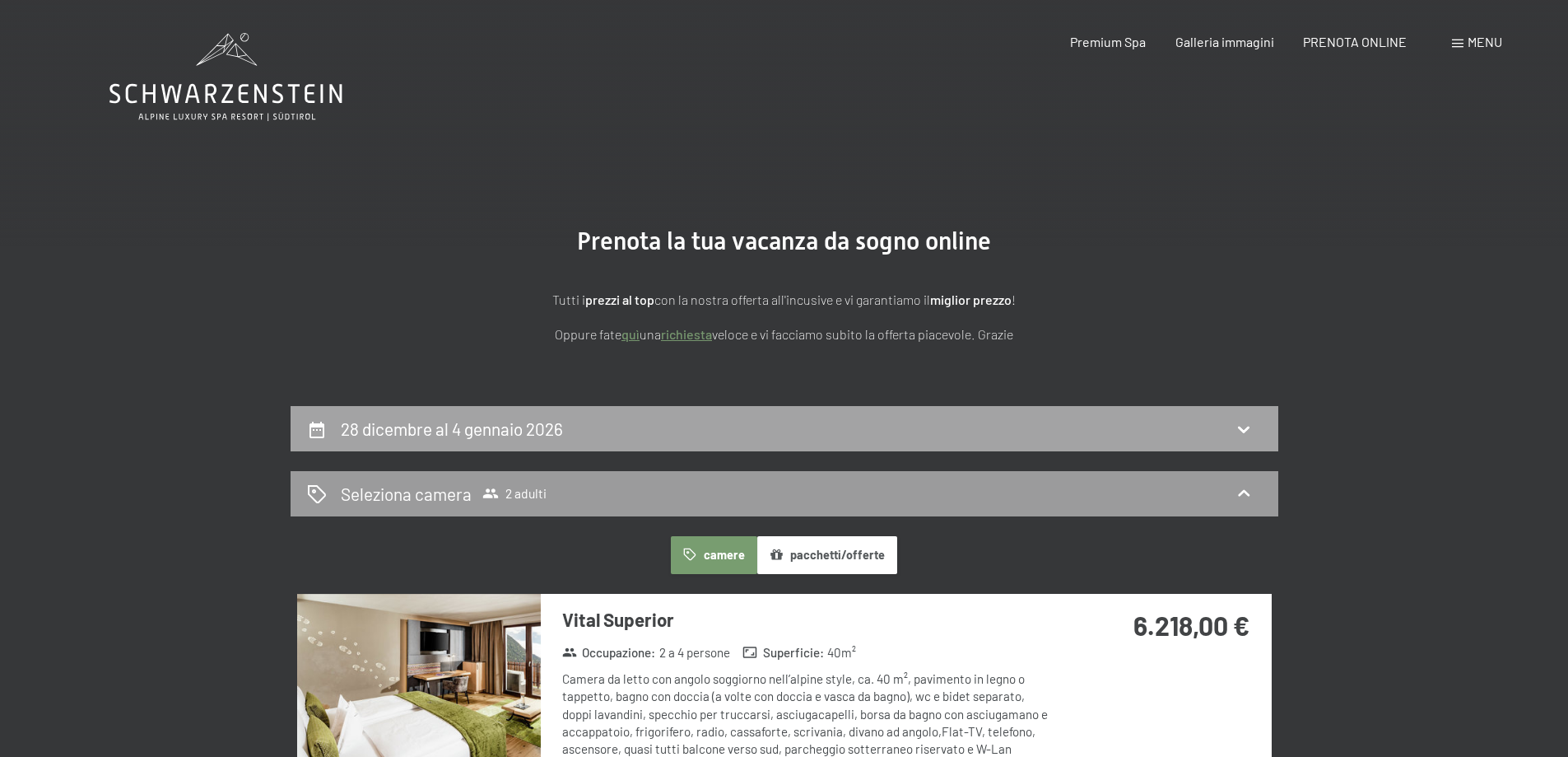
click at [1206, 439] on div "28 dicembre al 4 gennaio 2026" at bounding box center [784, 429] width 955 height 24
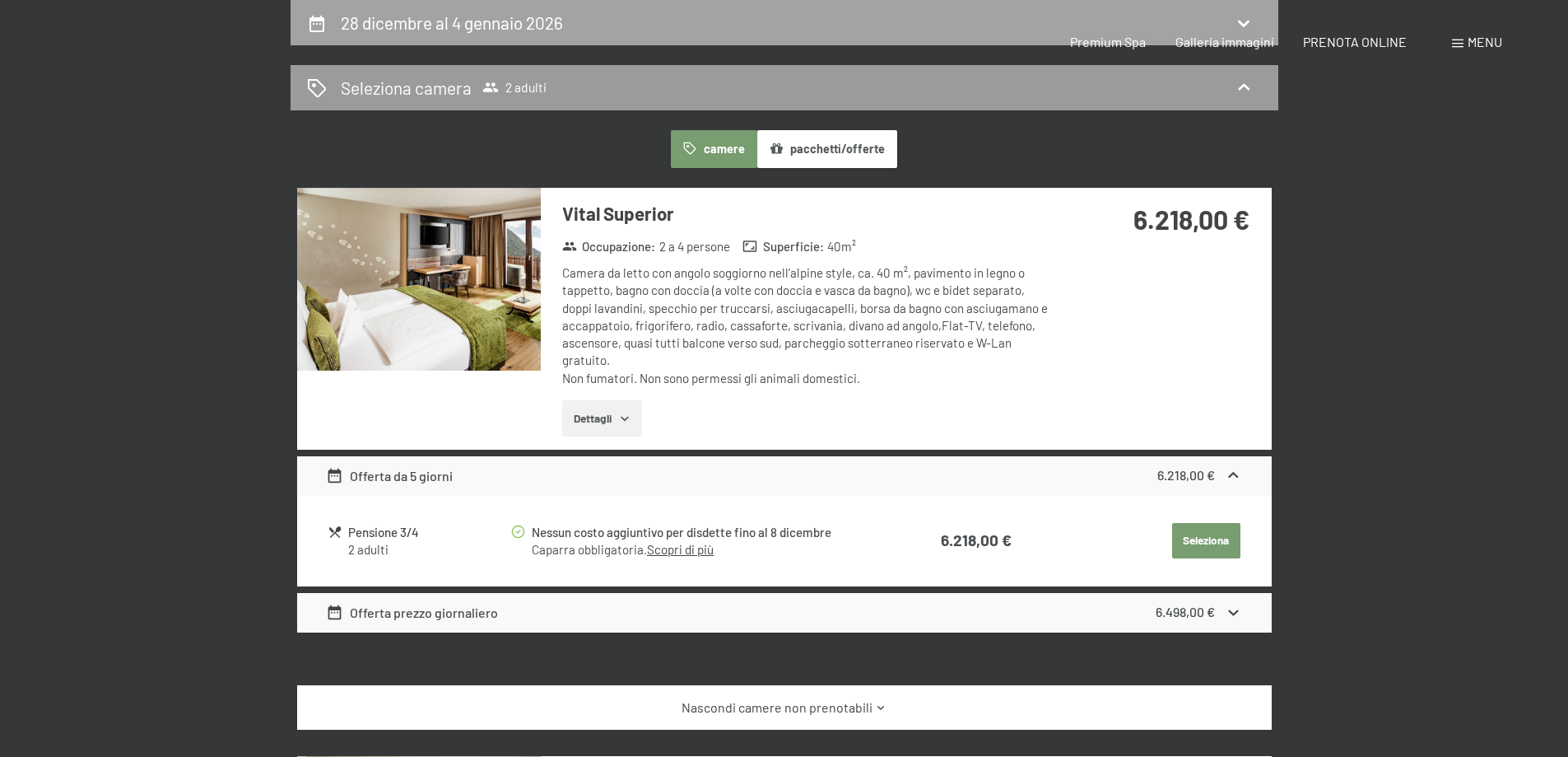
select select "2025-12-01"
select select "2026-01-01"
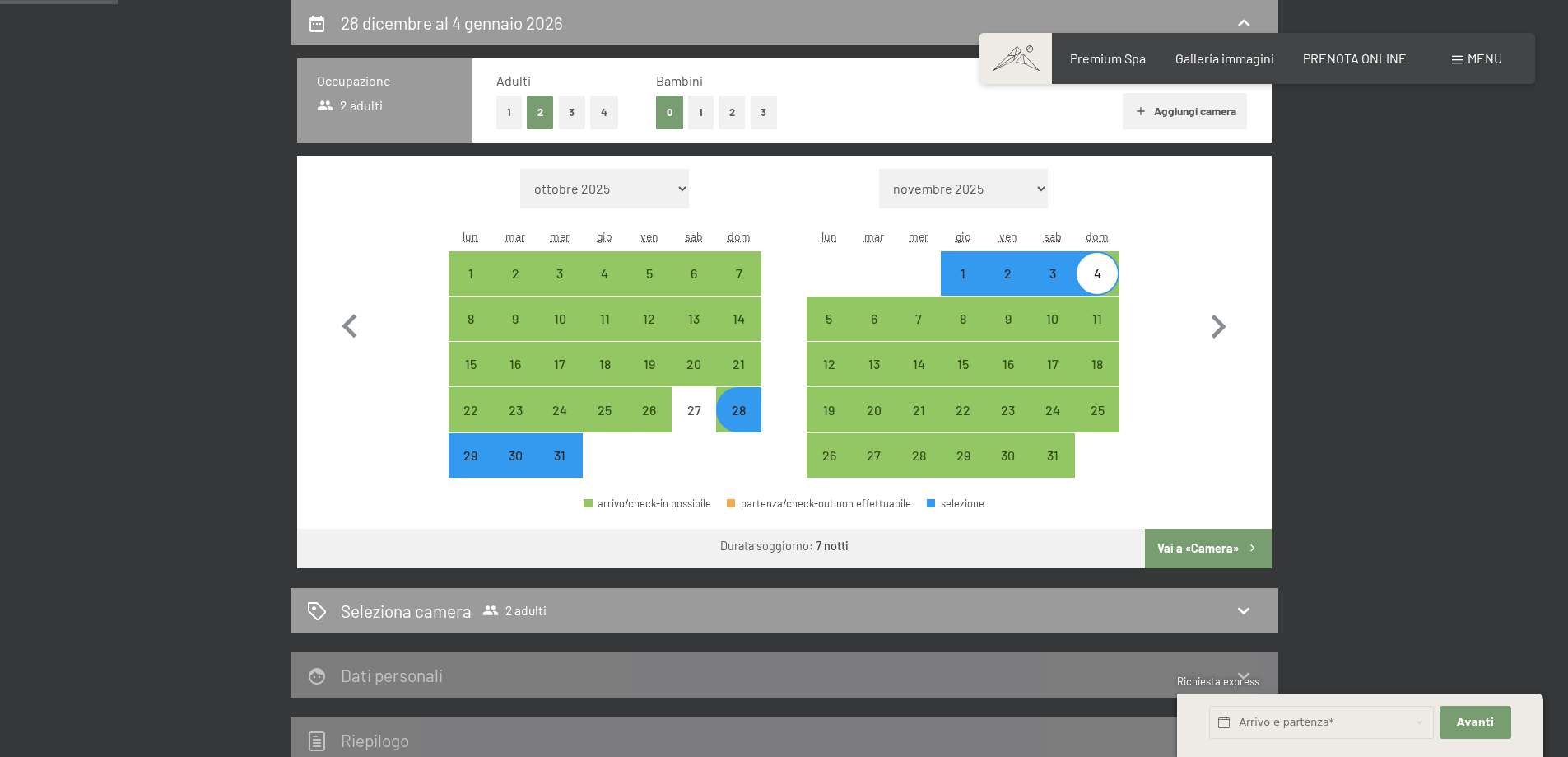
click at [758, 424] on div "28" at bounding box center [737, 423] width 41 height 41
select select "2025-12-01"
select select "2026-01-01"
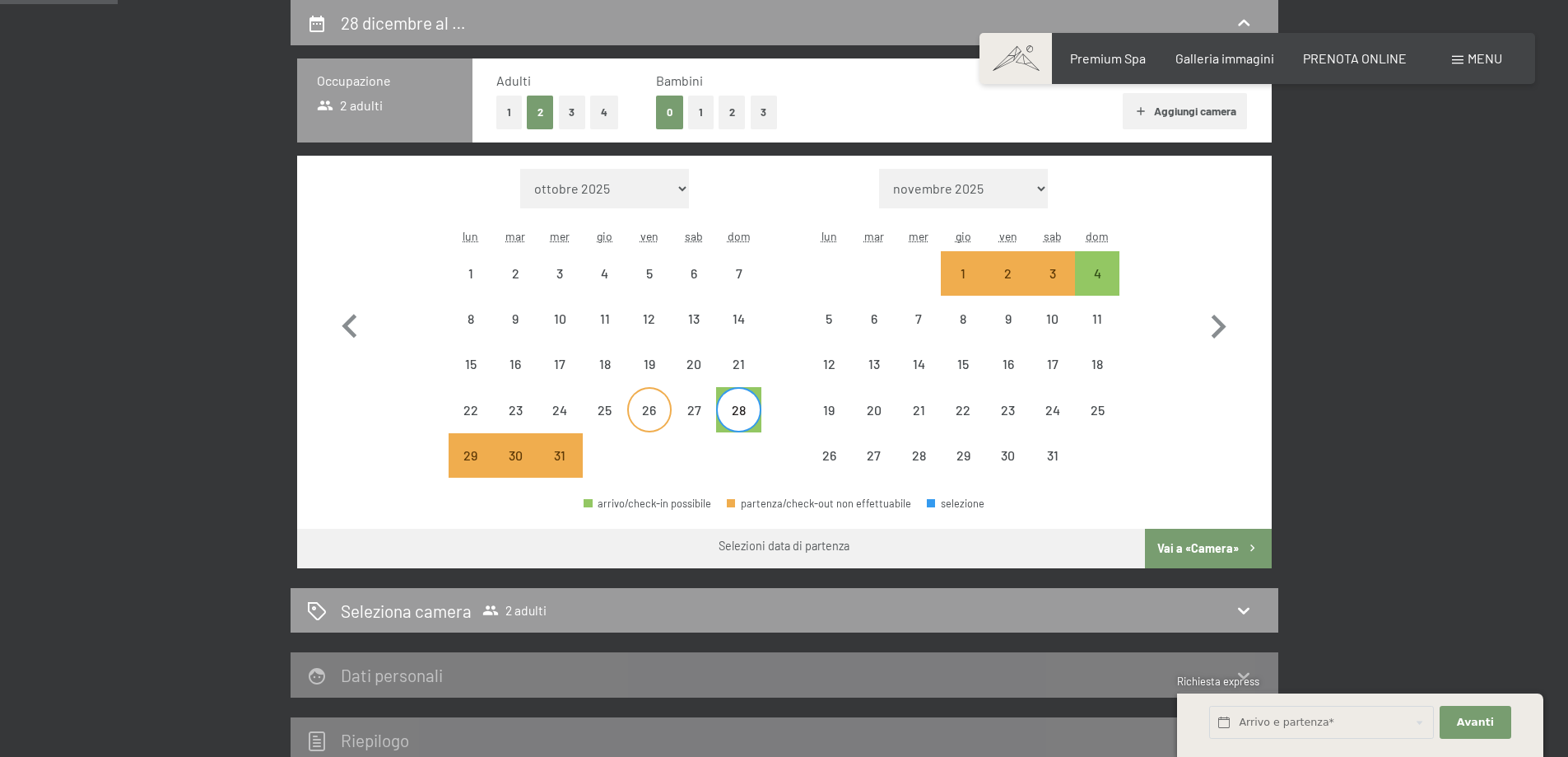
click at [652, 415] on div "26" at bounding box center [649, 423] width 41 height 41
select select "2025-12-01"
select select "2026-01-01"
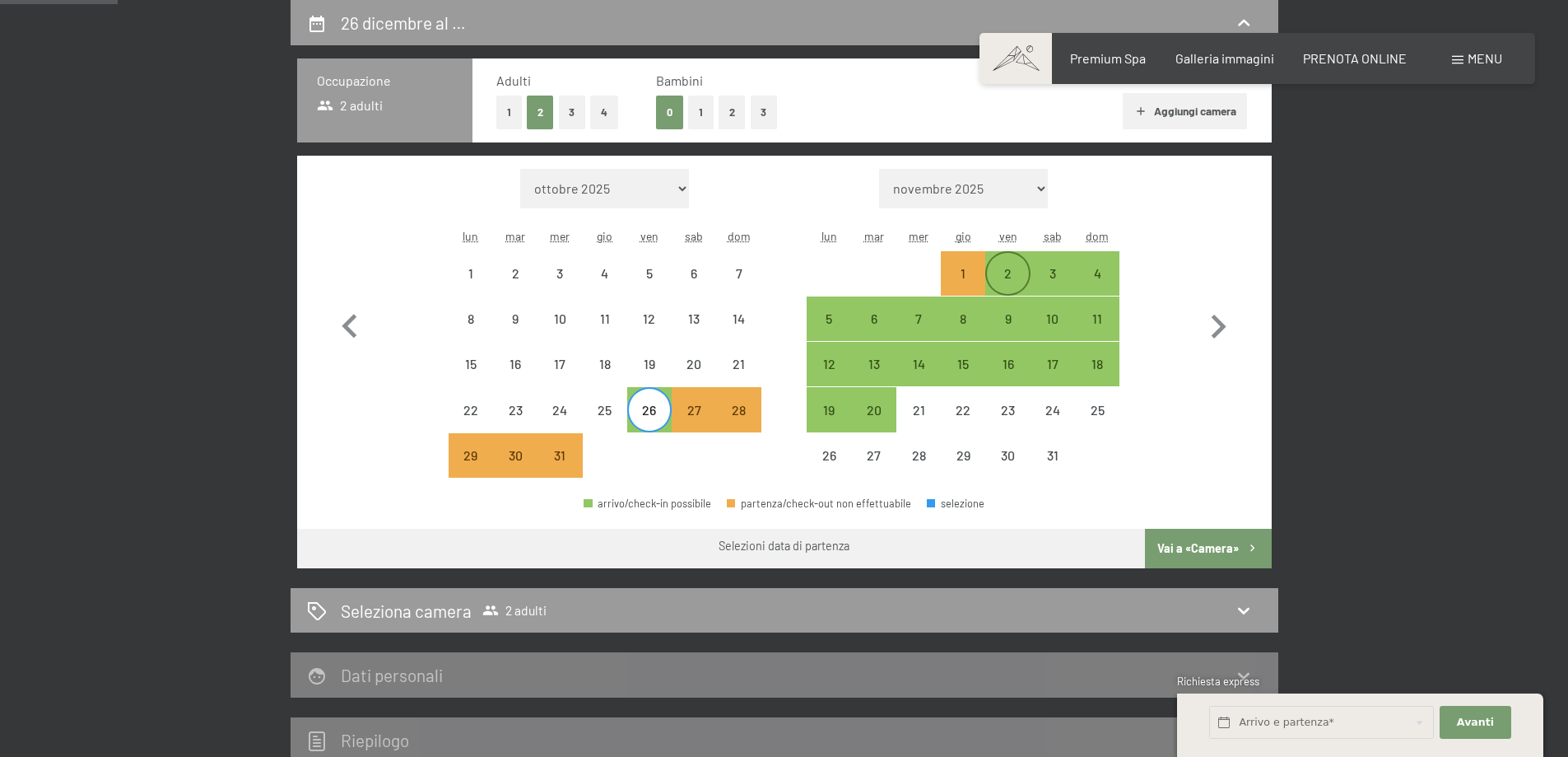
click at [1004, 264] on div "2" at bounding box center [1007, 273] width 41 height 41
select select "2025-12-01"
select select "2026-01-01"
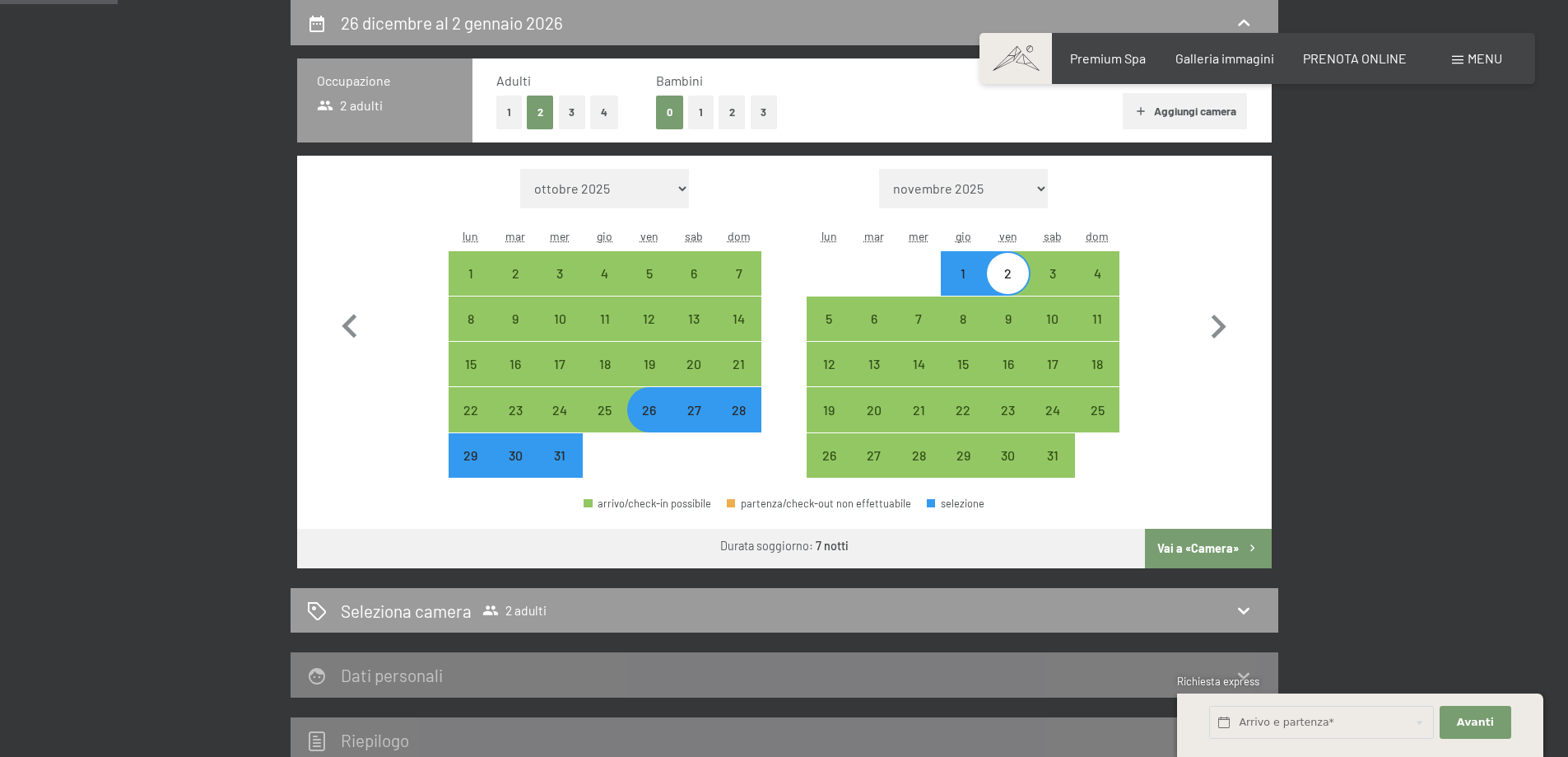
click at [1228, 536] on button "Vai a «Camera»" at bounding box center [1208, 548] width 126 height 39
select select "2025-12-01"
select select "2026-01-01"
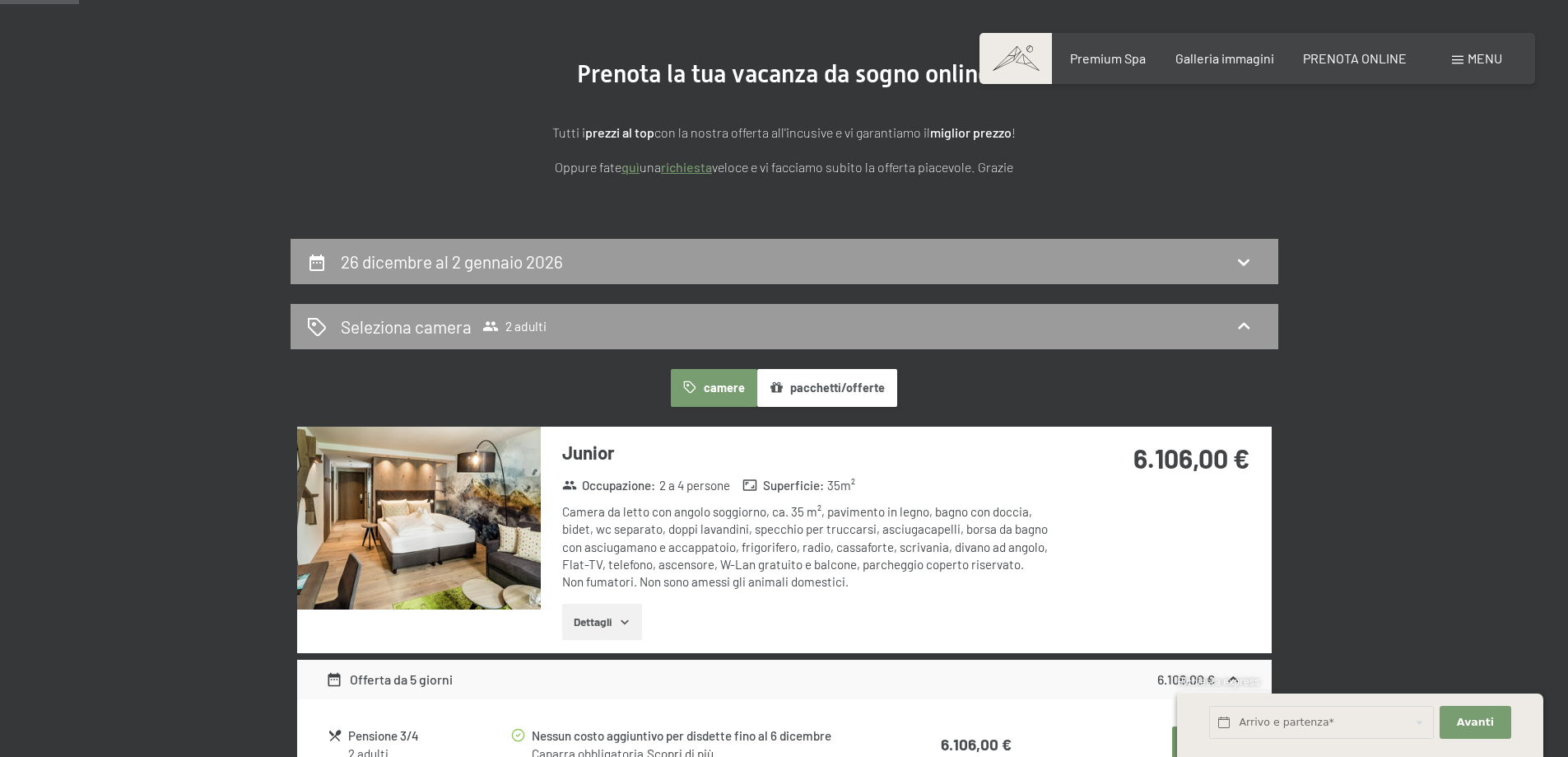
scroll to position [247, 0]
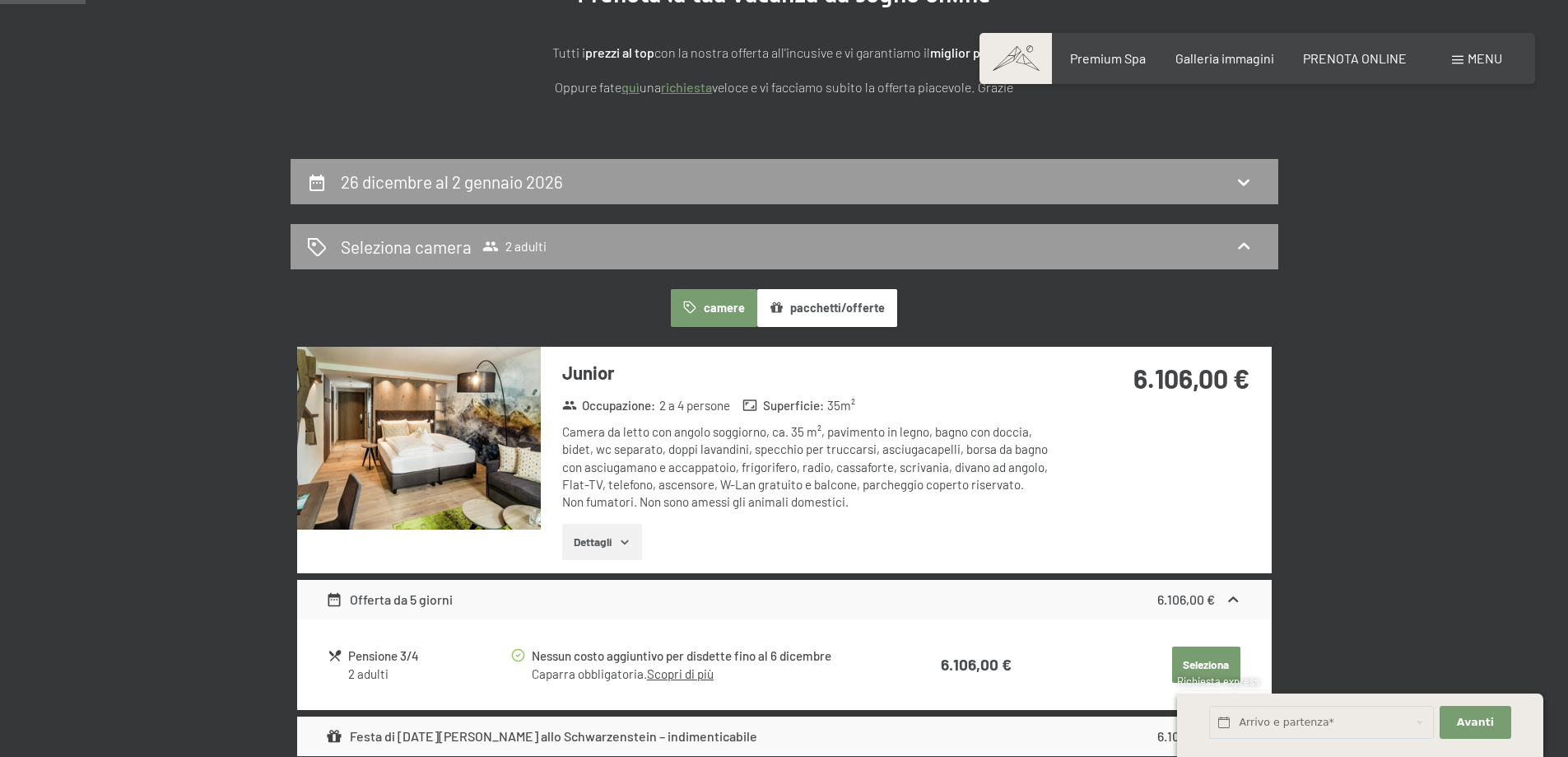
click at [449, 465] on img at bounding box center [418, 438] width 244 height 183
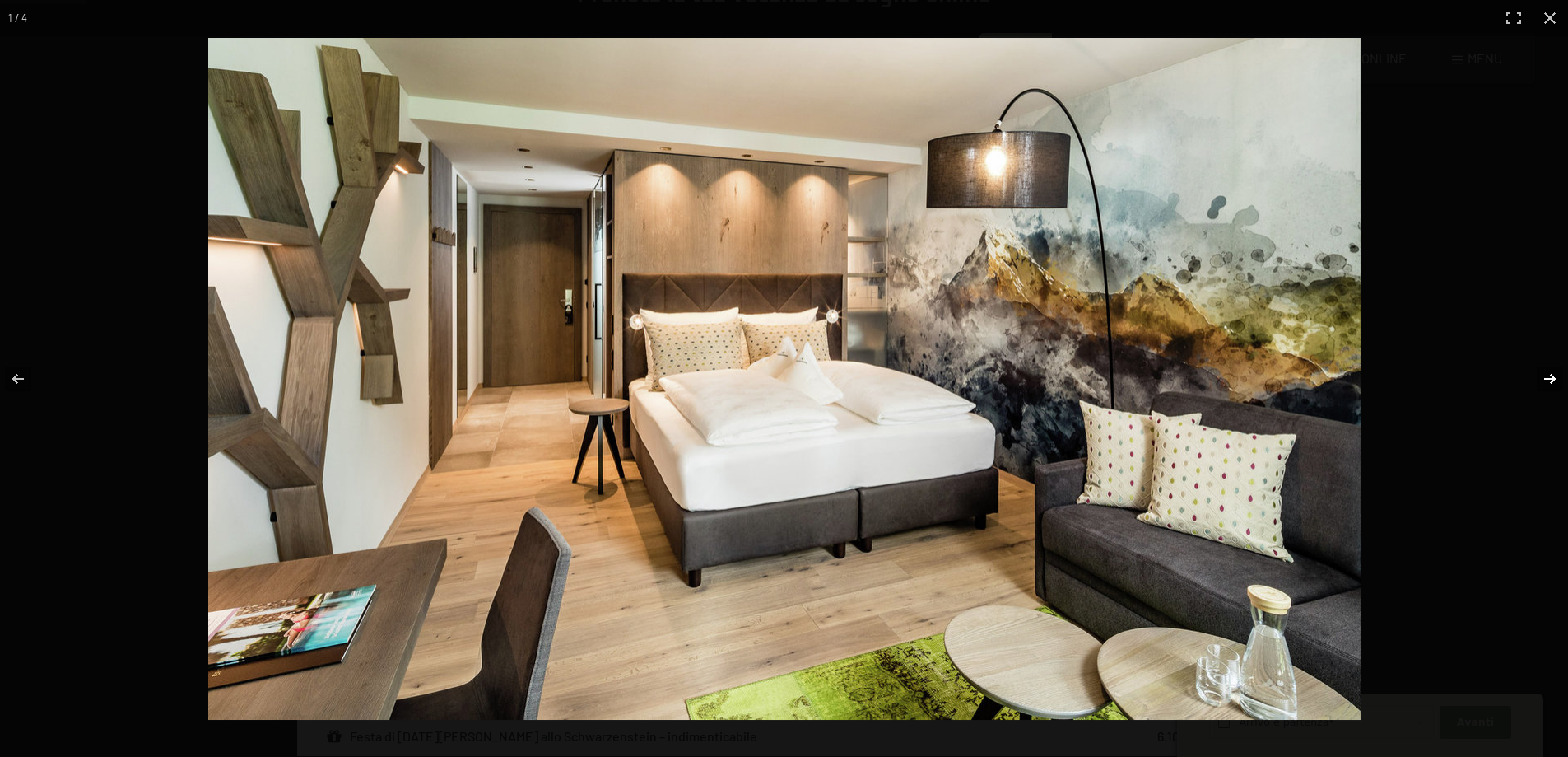
click at [1537, 370] on button "button" at bounding box center [1539, 378] width 58 height 82
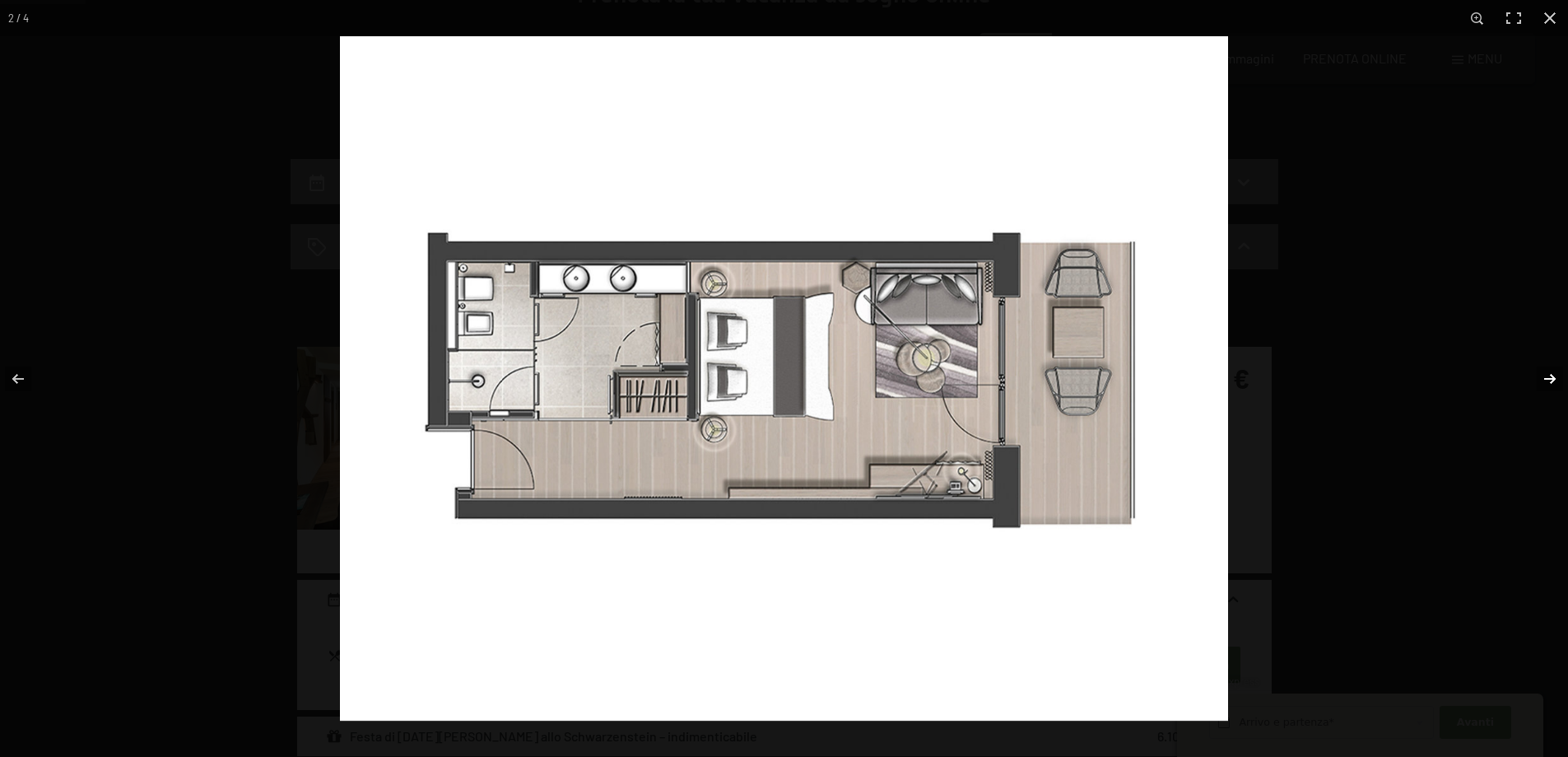
click at [1537, 370] on button "button" at bounding box center [1539, 378] width 58 height 82
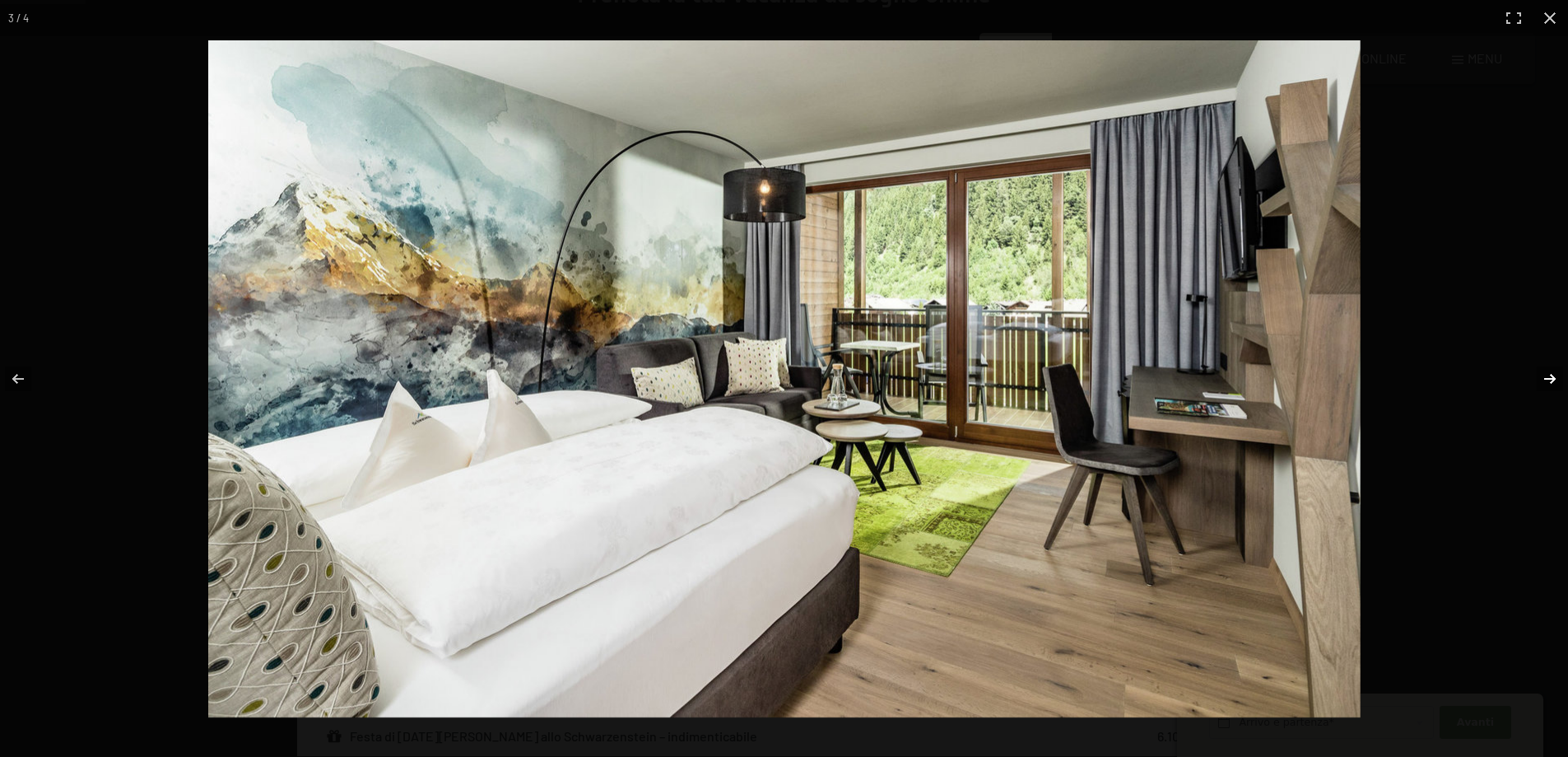
click at [1537, 370] on button "button" at bounding box center [1539, 378] width 58 height 82
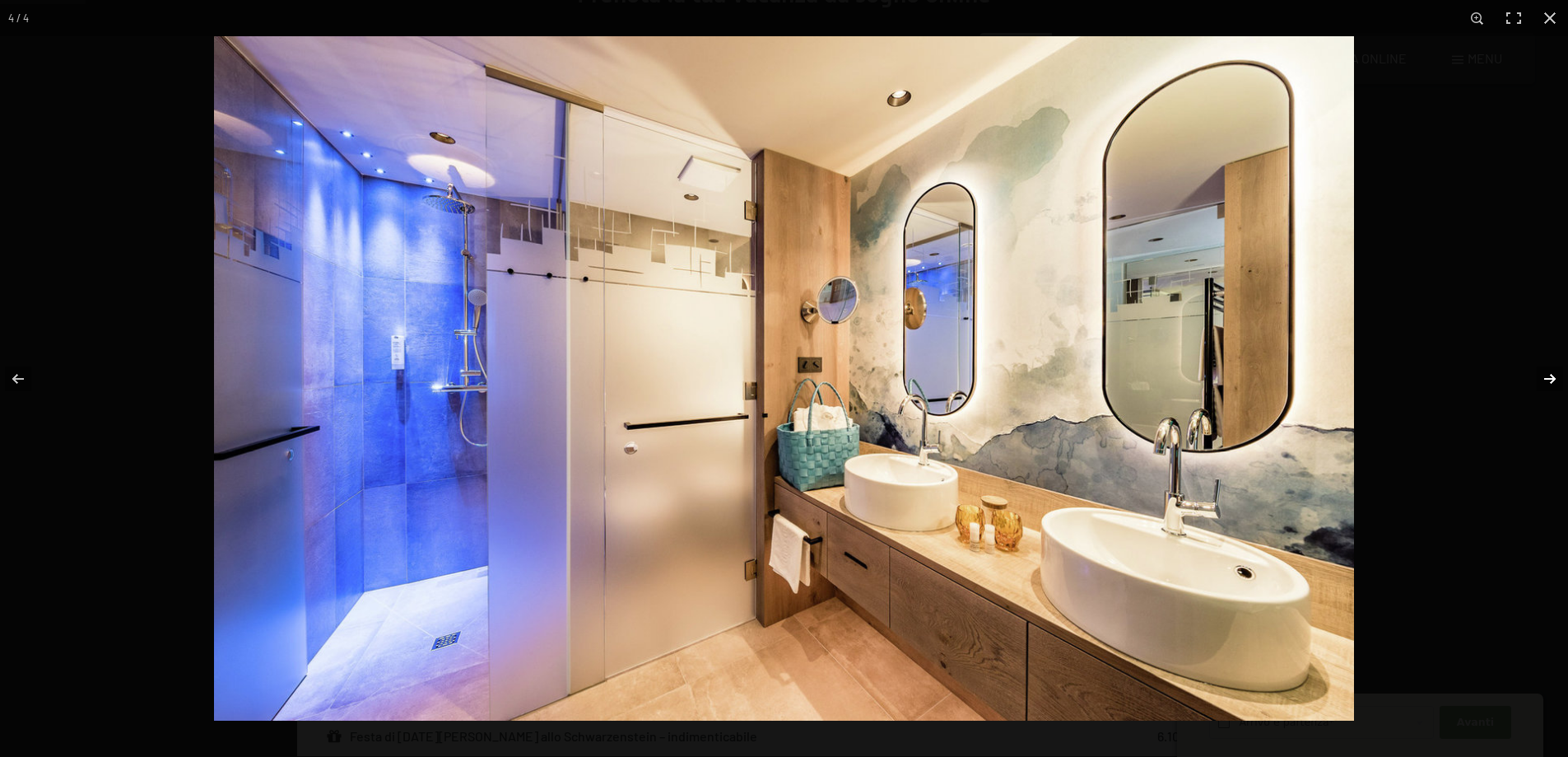
click at [1537, 370] on button "button" at bounding box center [1539, 378] width 58 height 82
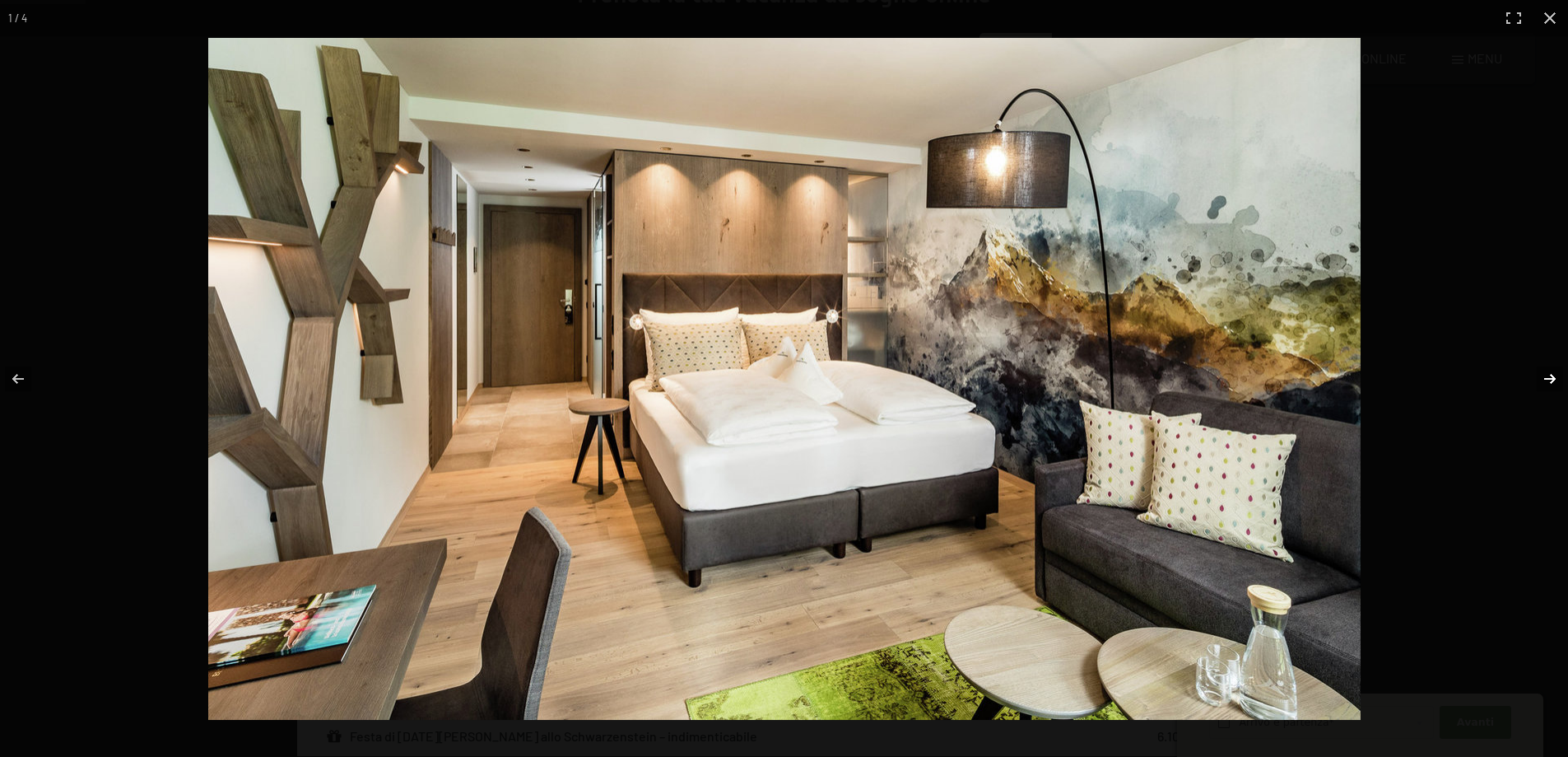
click at [1536, 371] on button "button" at bounding box center [1539, 378] width 58 height 82
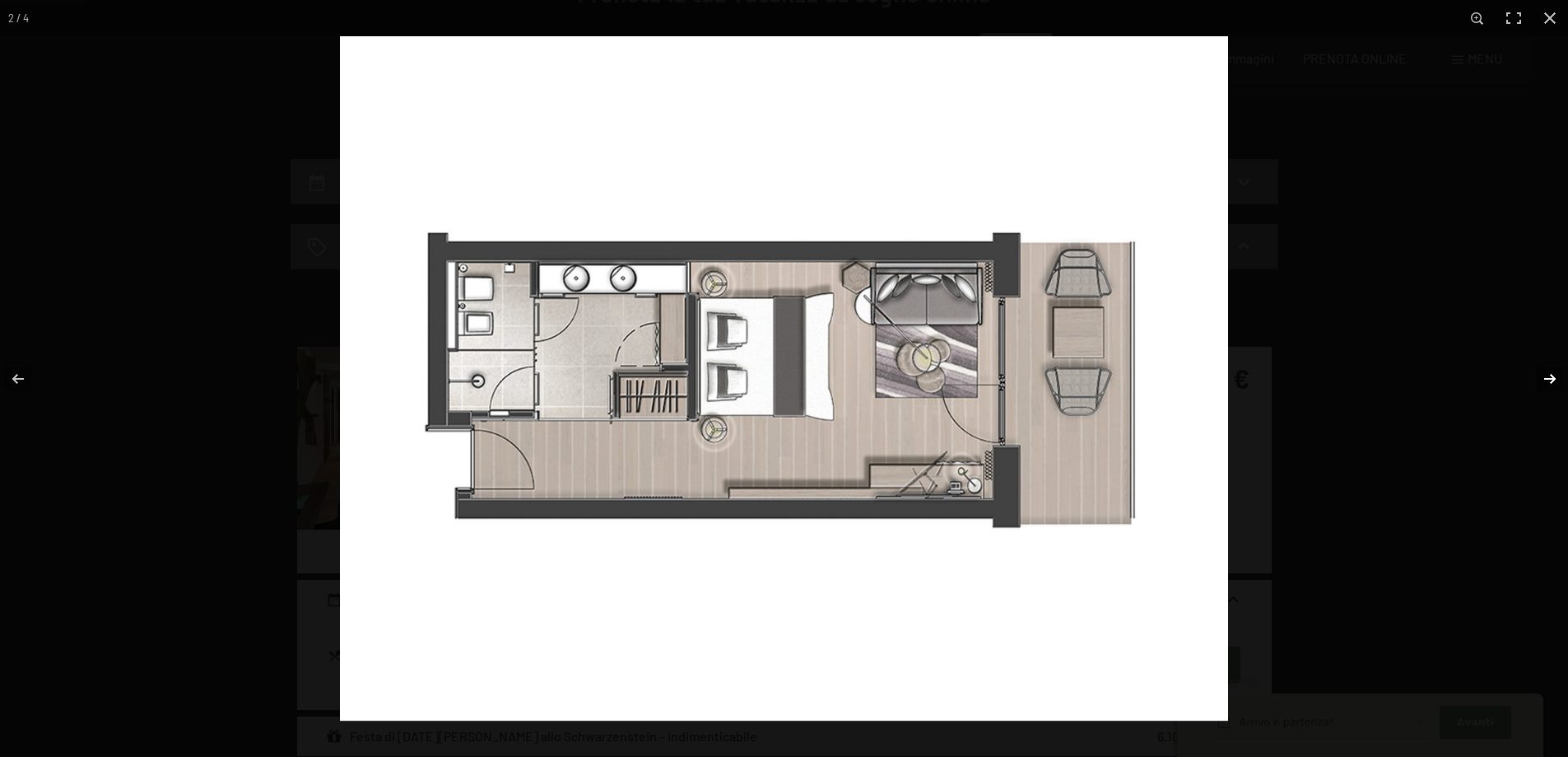
click at [1536, 371] on button "button" at bounding box center [1539, 378] width 58 height 82
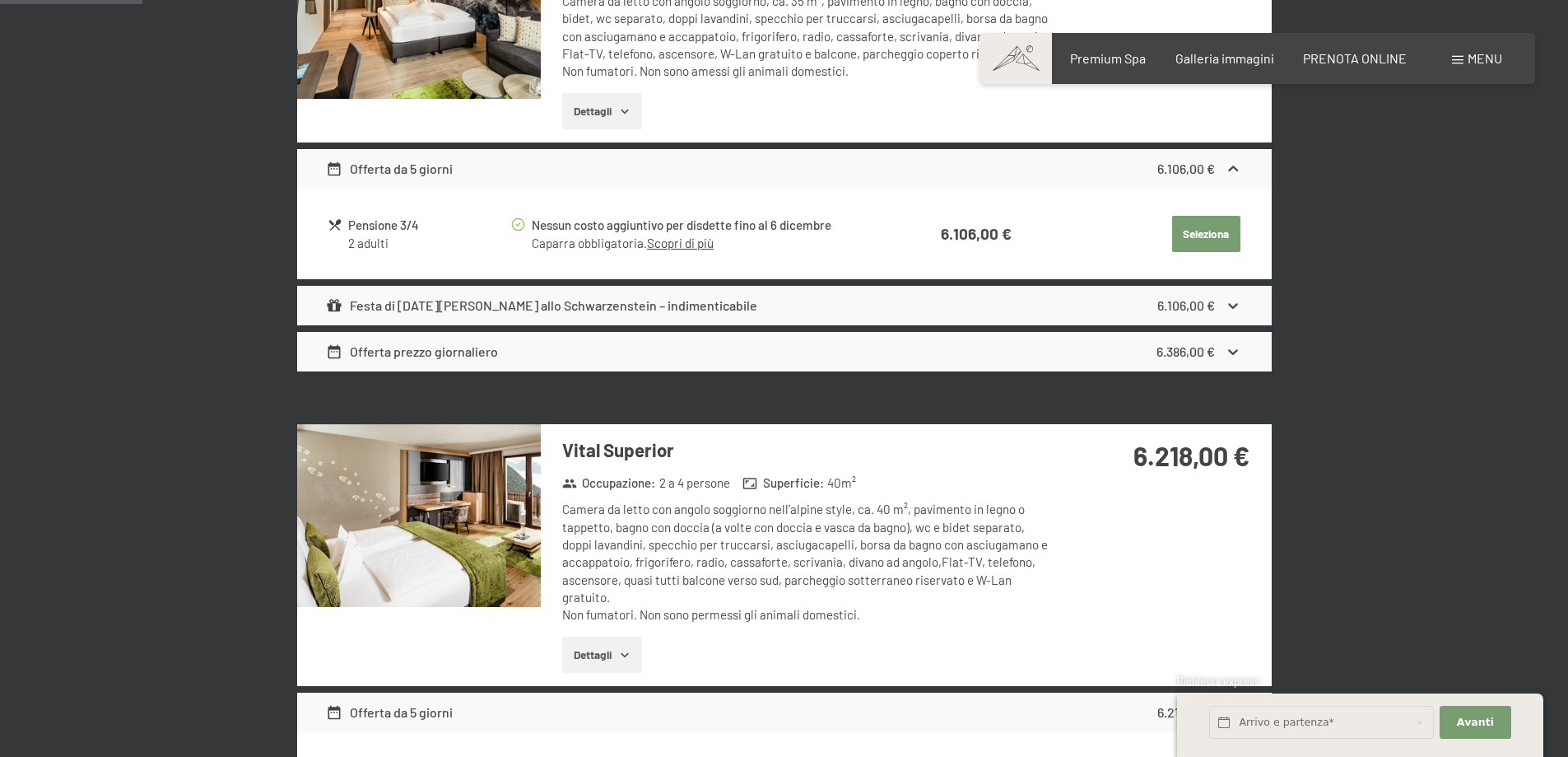
scroll to position [741, 0]
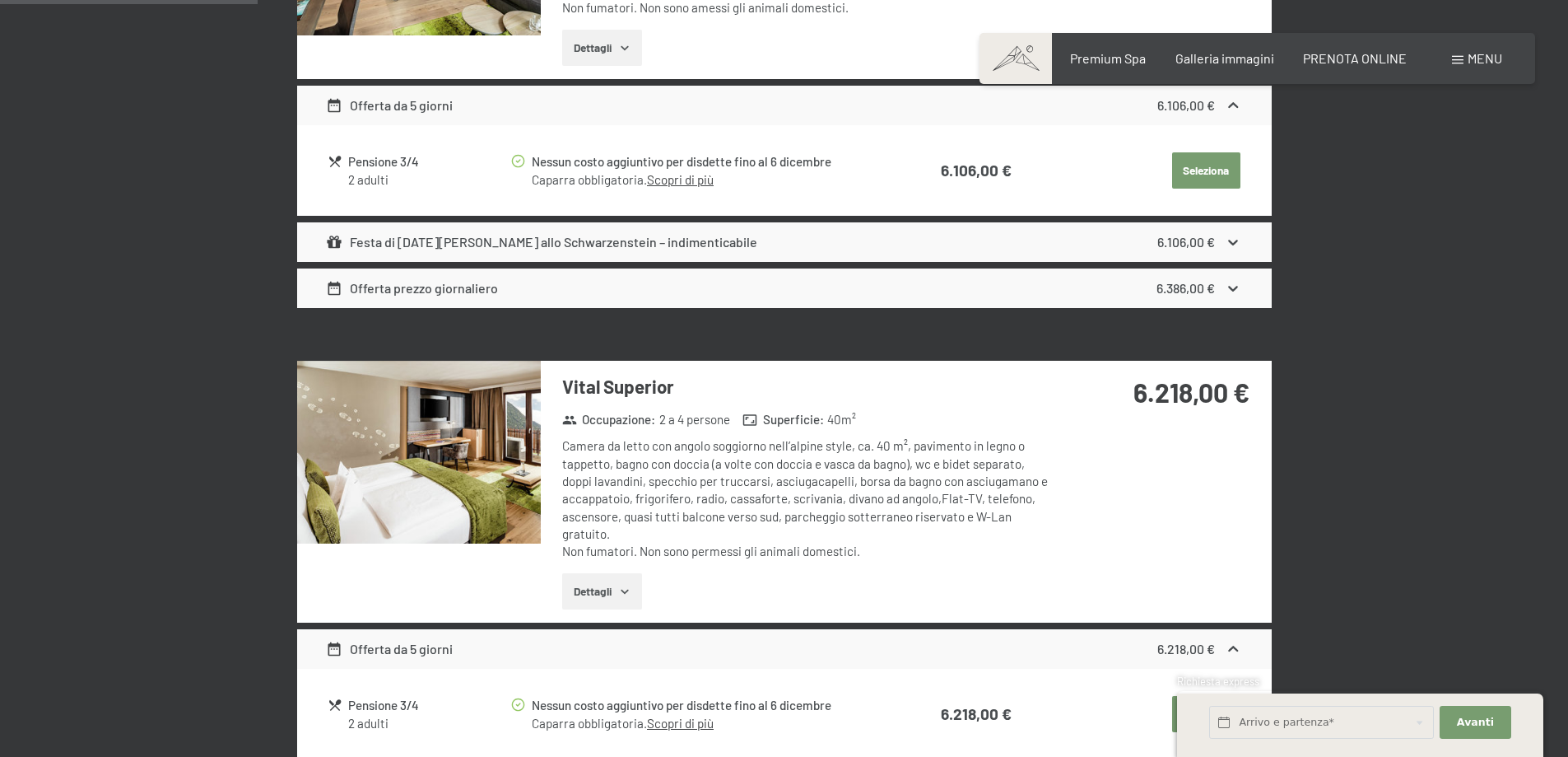
click at [449, 441] on img at bounding box center [418, 452] width 244 height 183
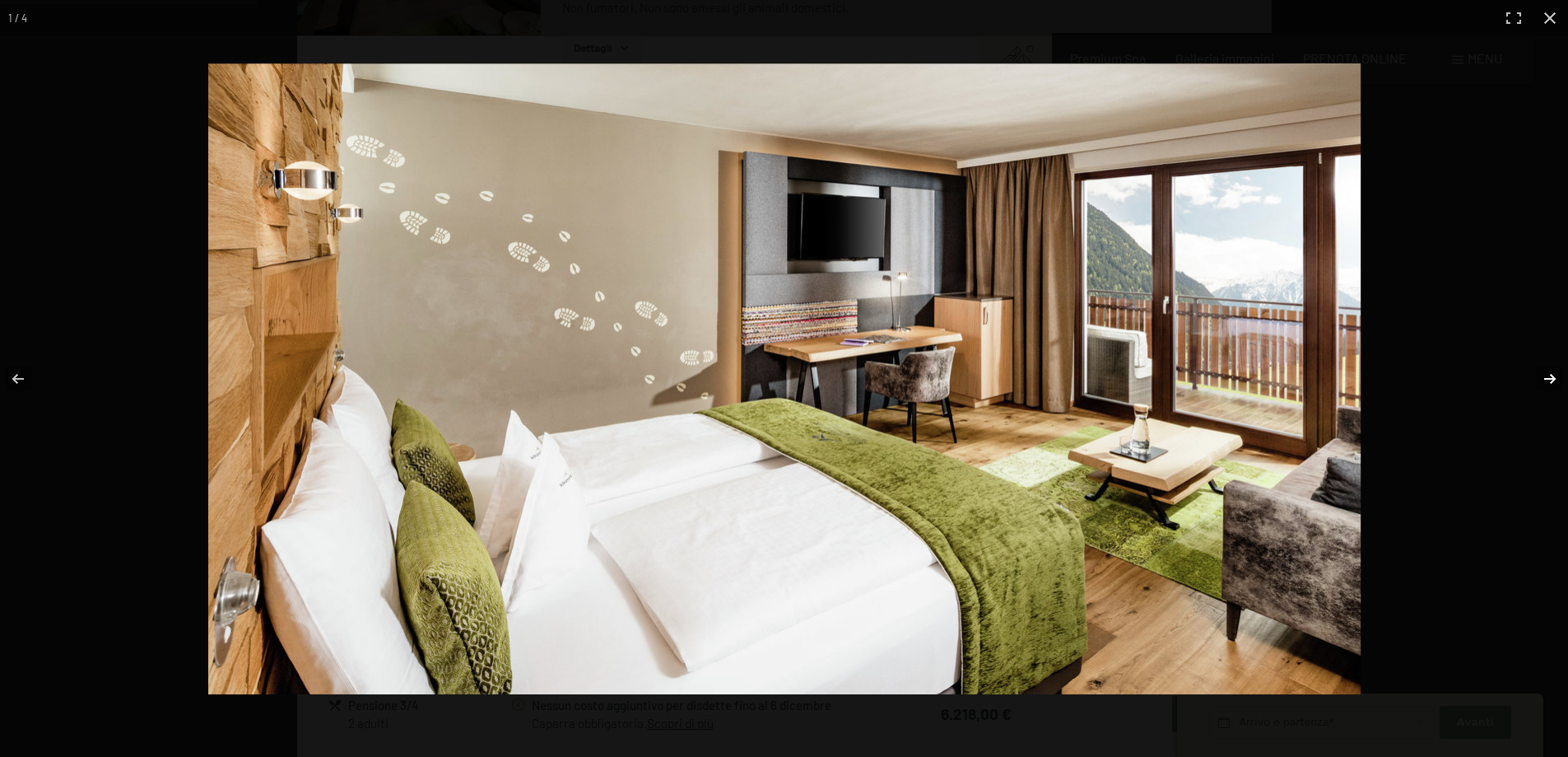
click at [1540, 381] on button "button" at bounding box center [1539, 378] width 58 height 82
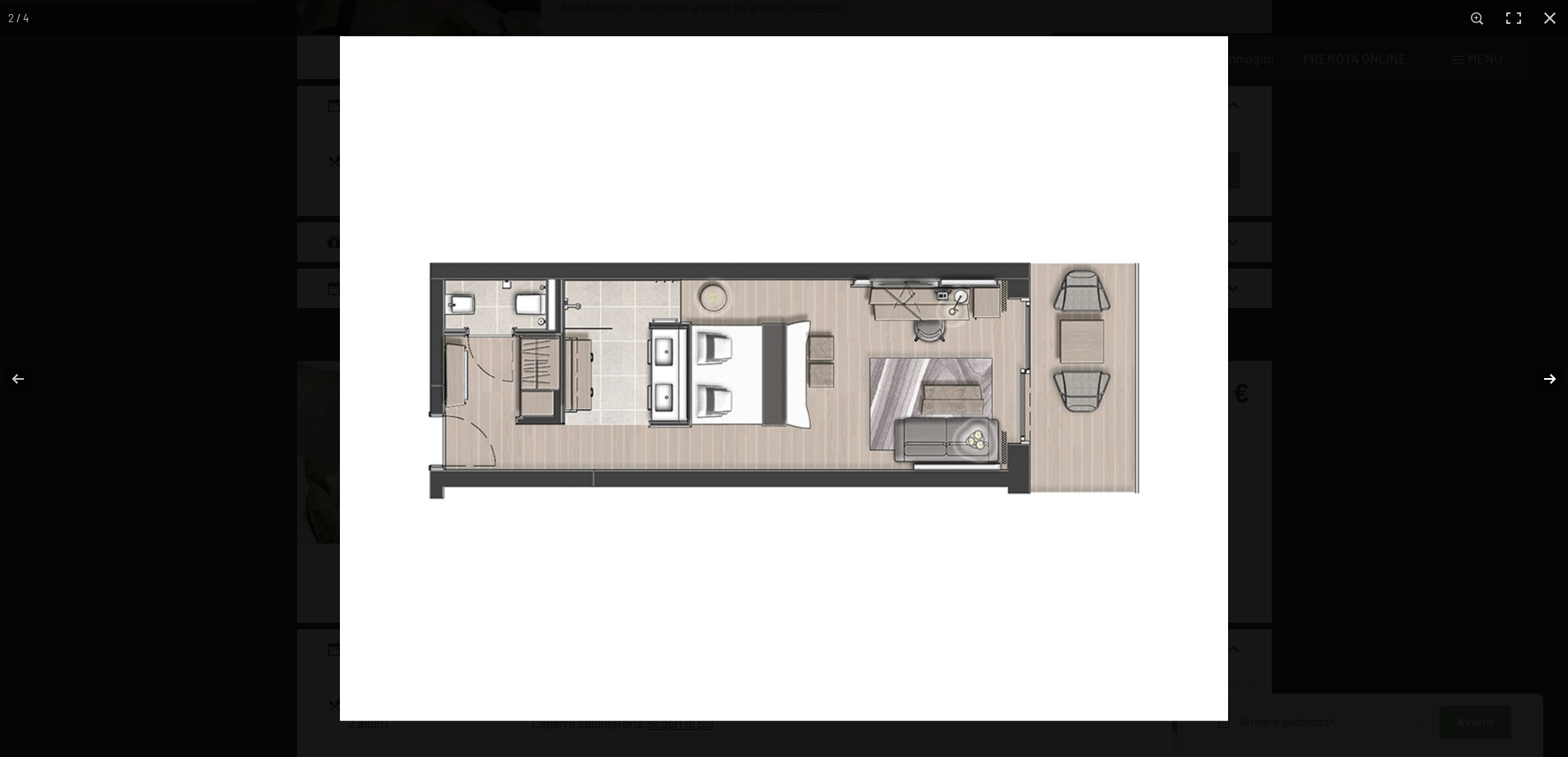
click at [1540, 381] on button "button" at bounding box center [1539, 378] width 58 height 82
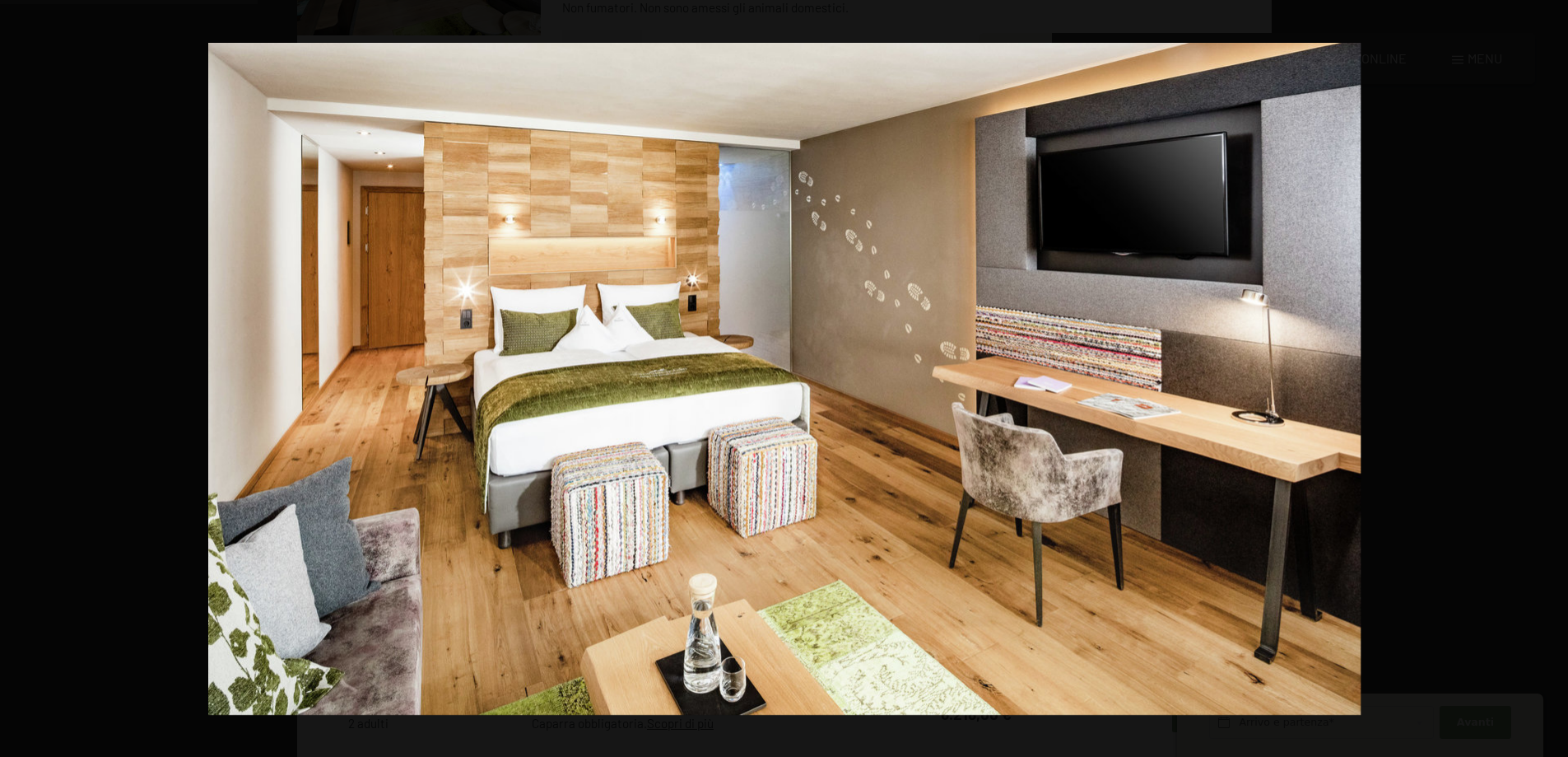
click at [1540, 381] on button "button" at bounding box center [1539, 378] width 58 height 82
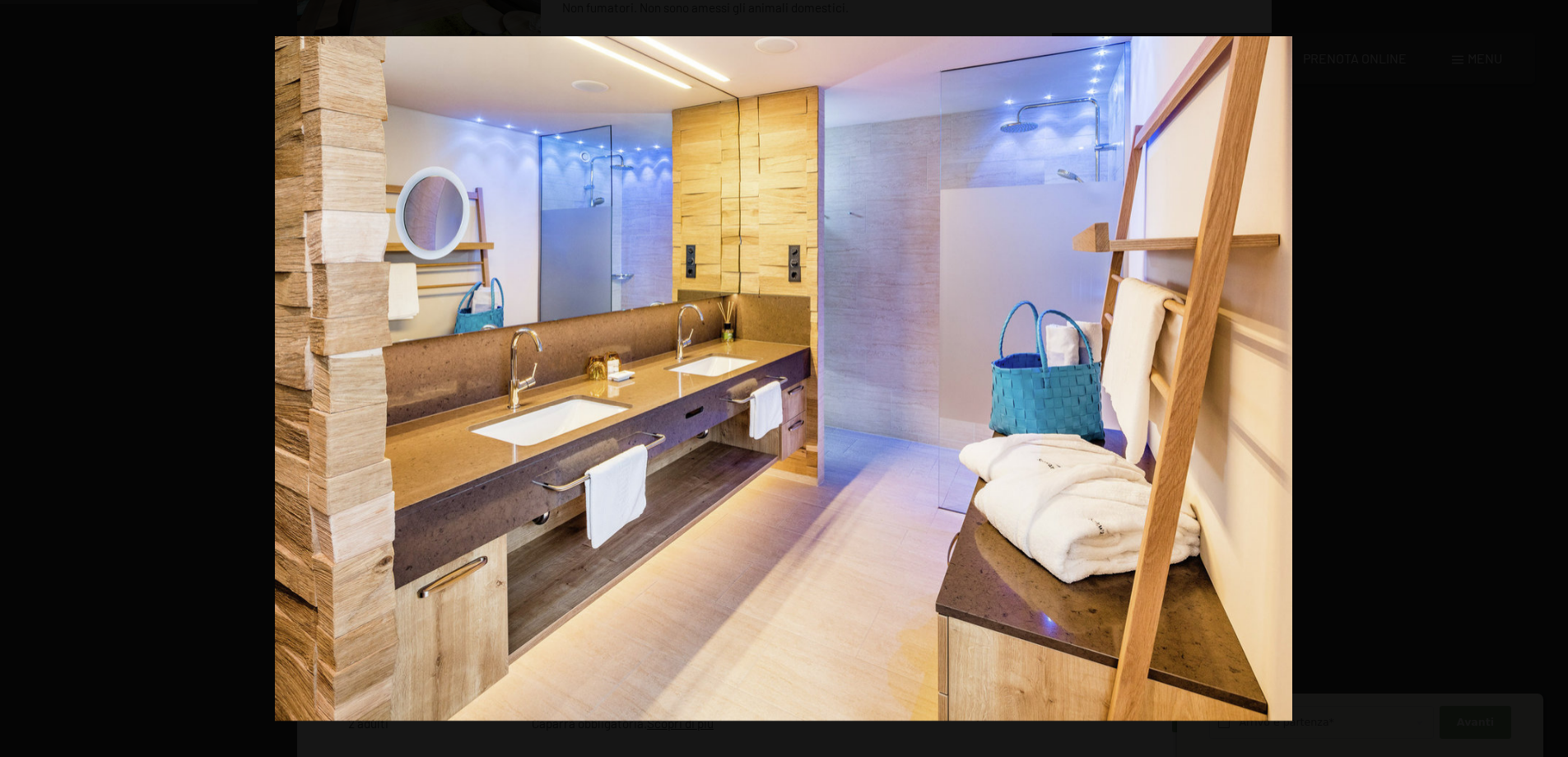
click at [1540, 381] on button "button" at bounding box center [1539, 378] width 58 height 82
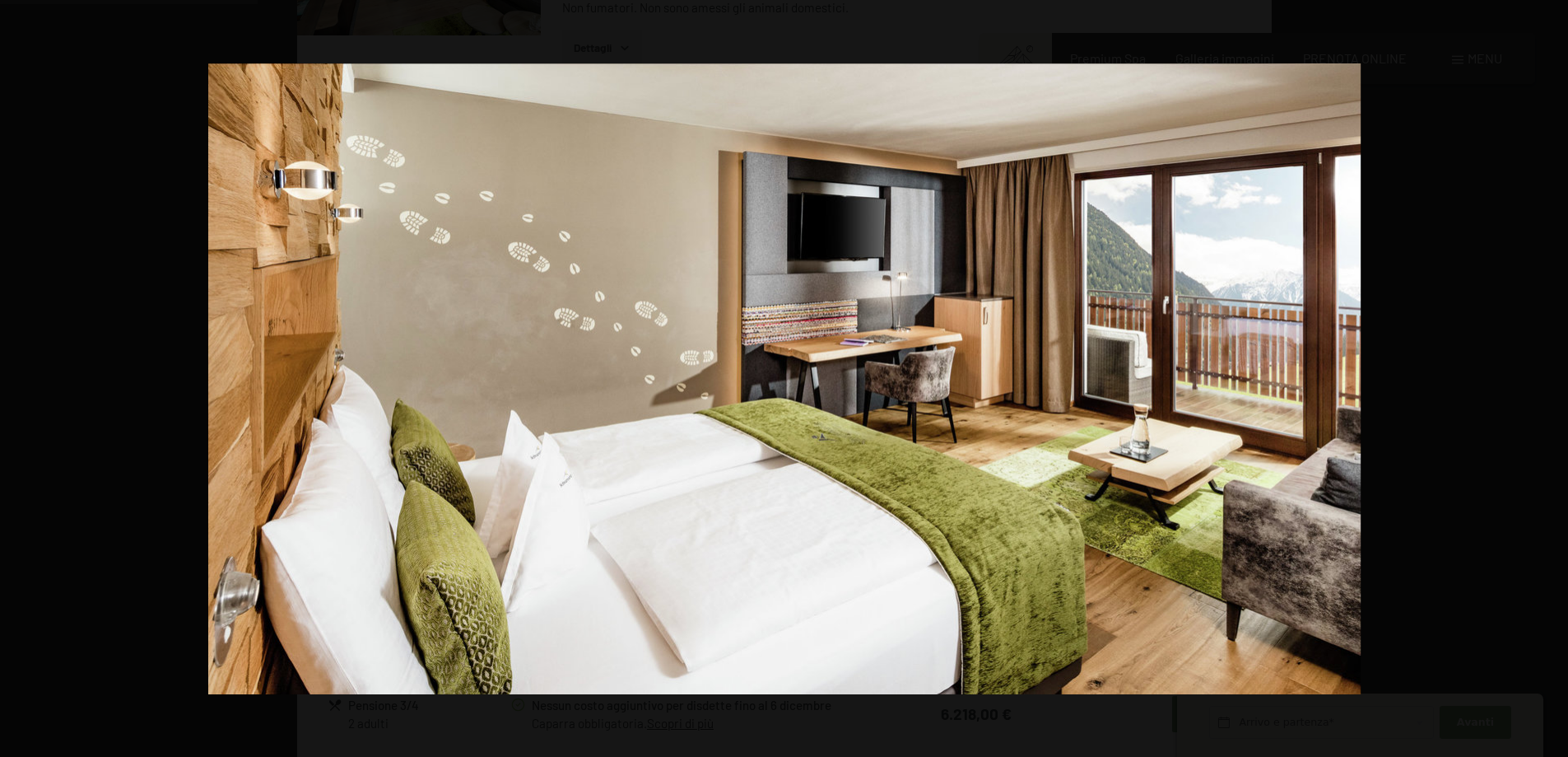
click at [1540, 381] on button "button" at bounding box center [1539, 378] width 58 height 82
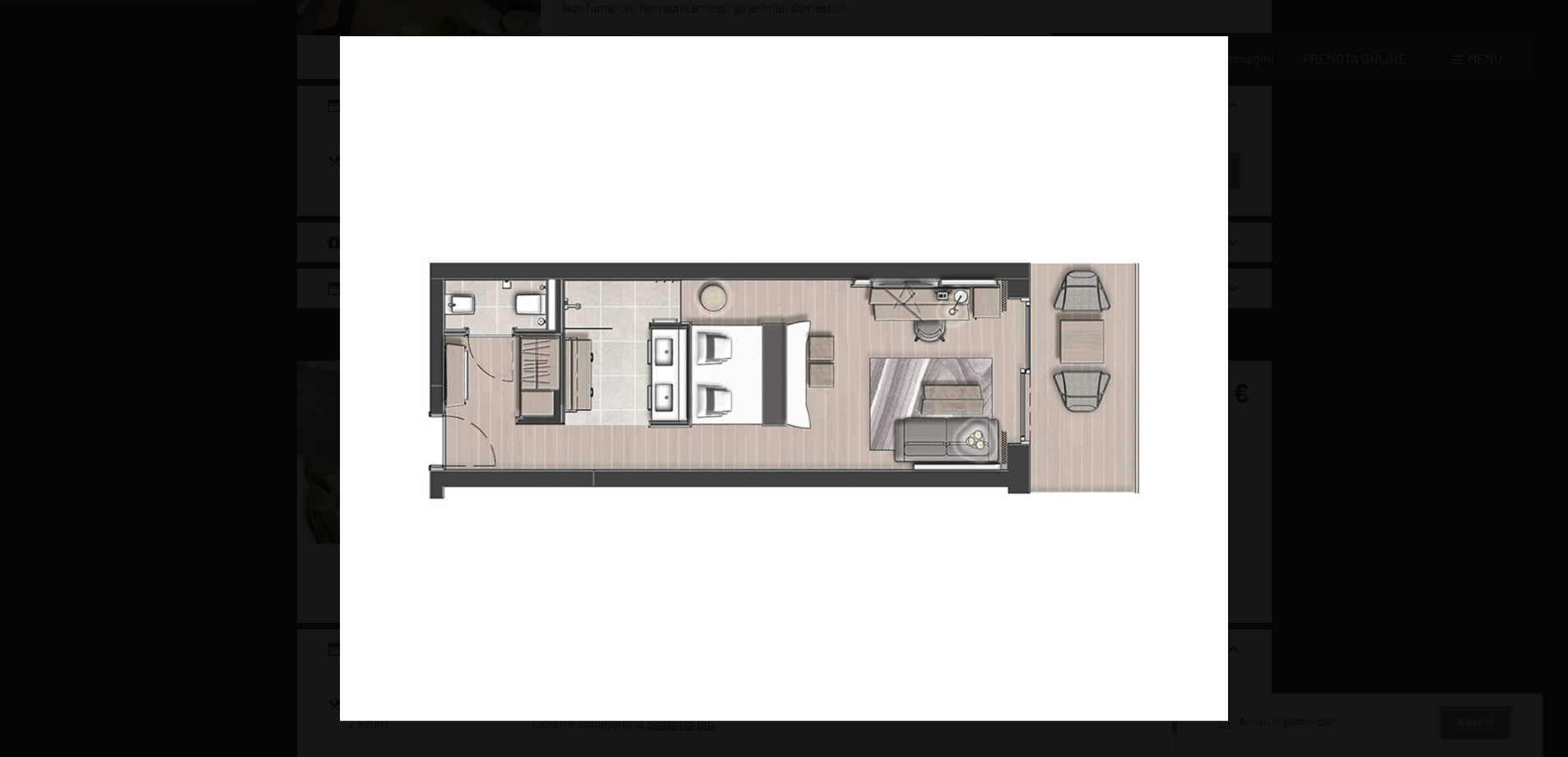
click at [1540, 381] on button "button" at bounding box center [1539, 378] width 58 height 82
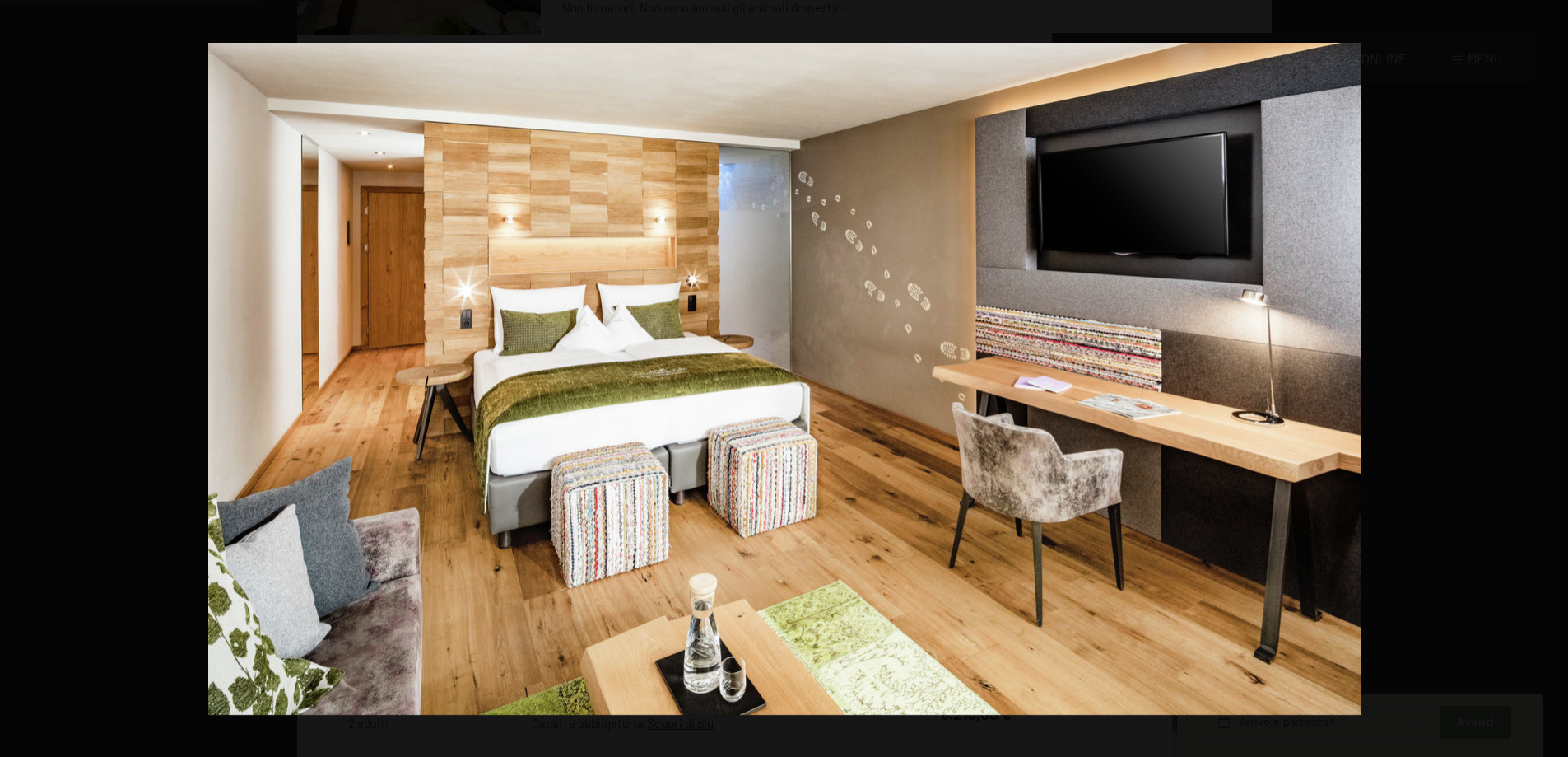
click at [1540, 381] on button "button" at bounding box center [1539, 378] width 58 height 82
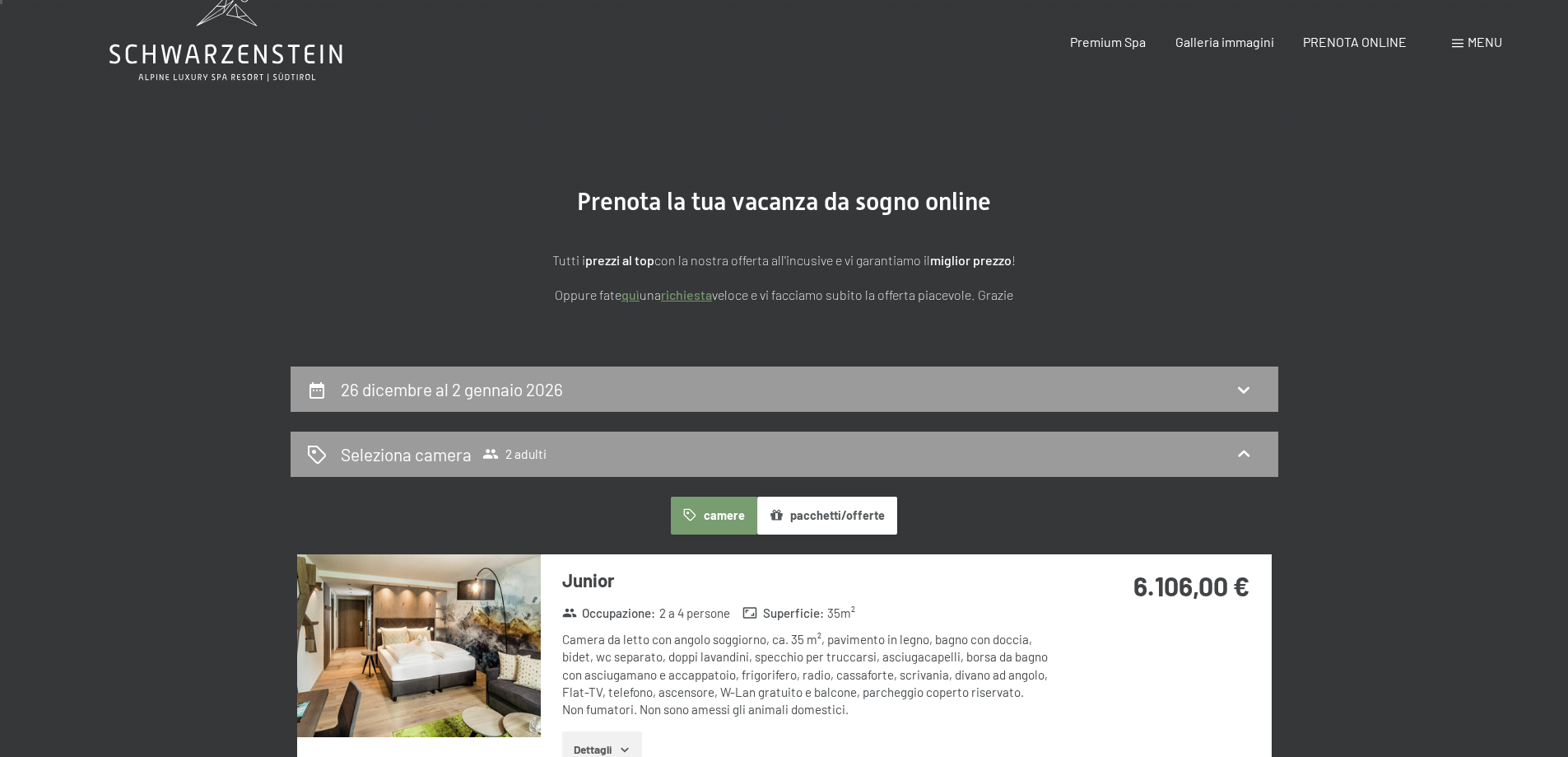
scroll to position [0, 0]
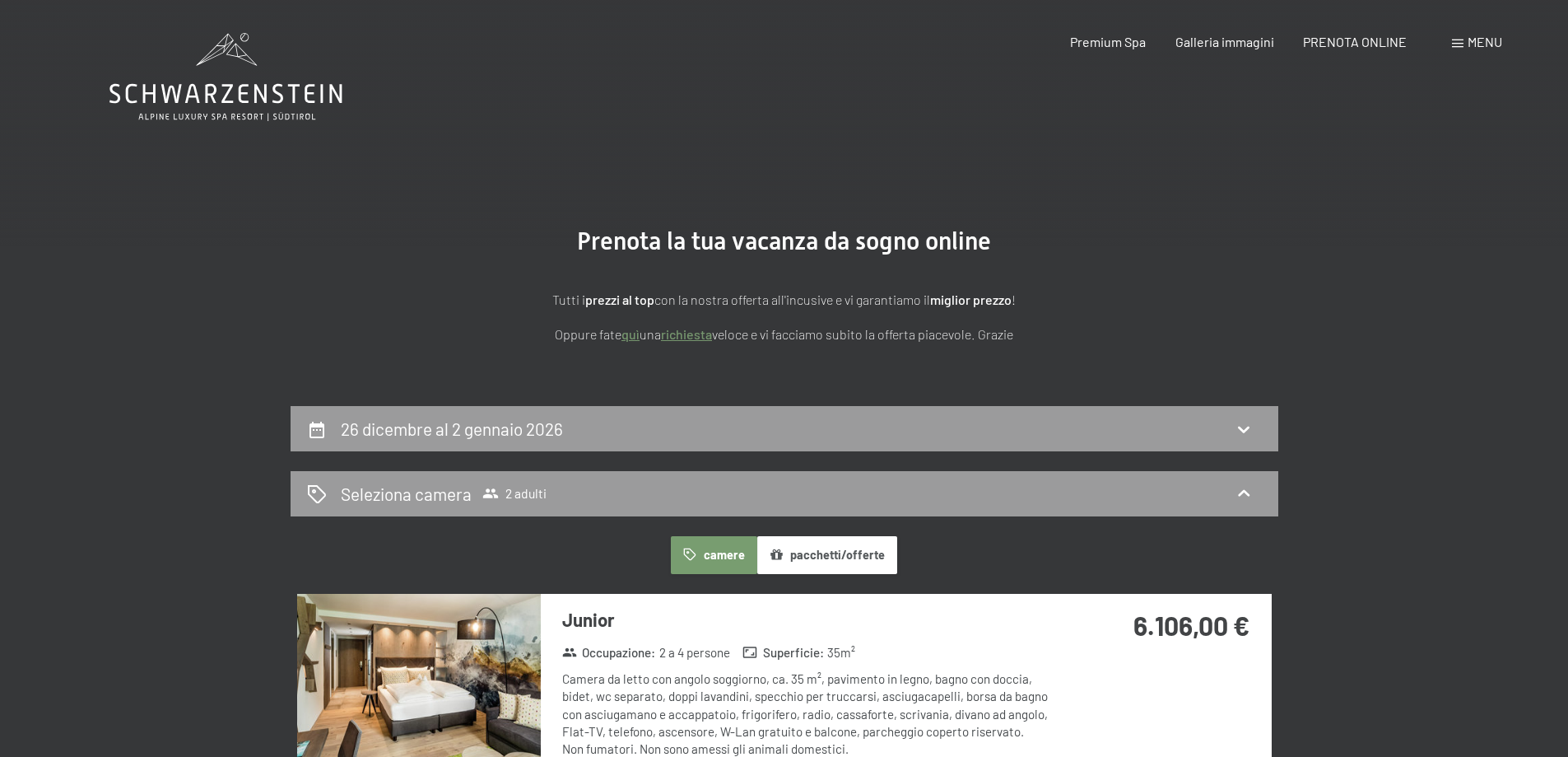
click at [228, 54] on icon at bounding box center [226, 77] width 233 height 88
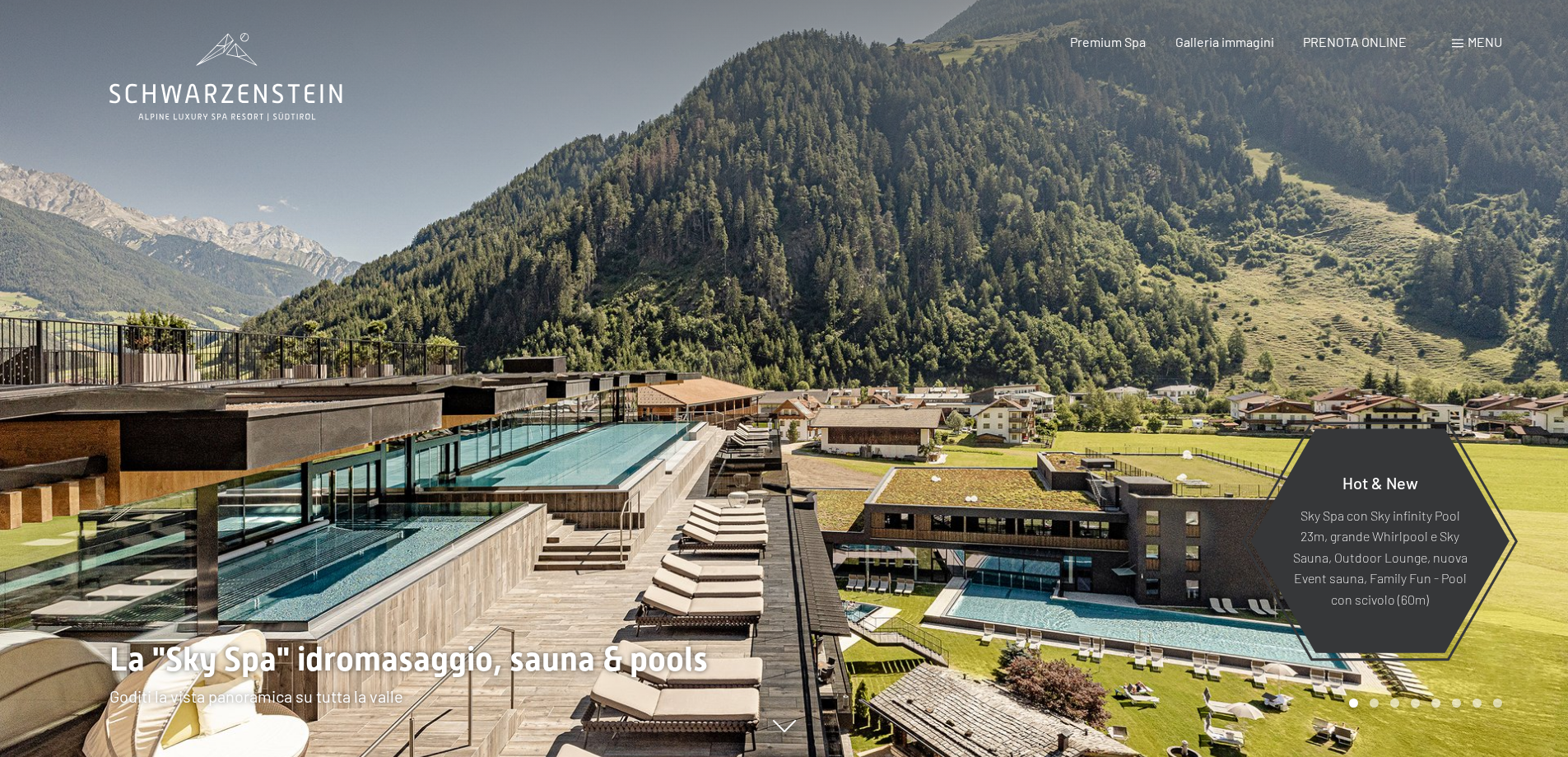
click at [235, 125] on div at bounding box center [392, 378] width 784 height 757
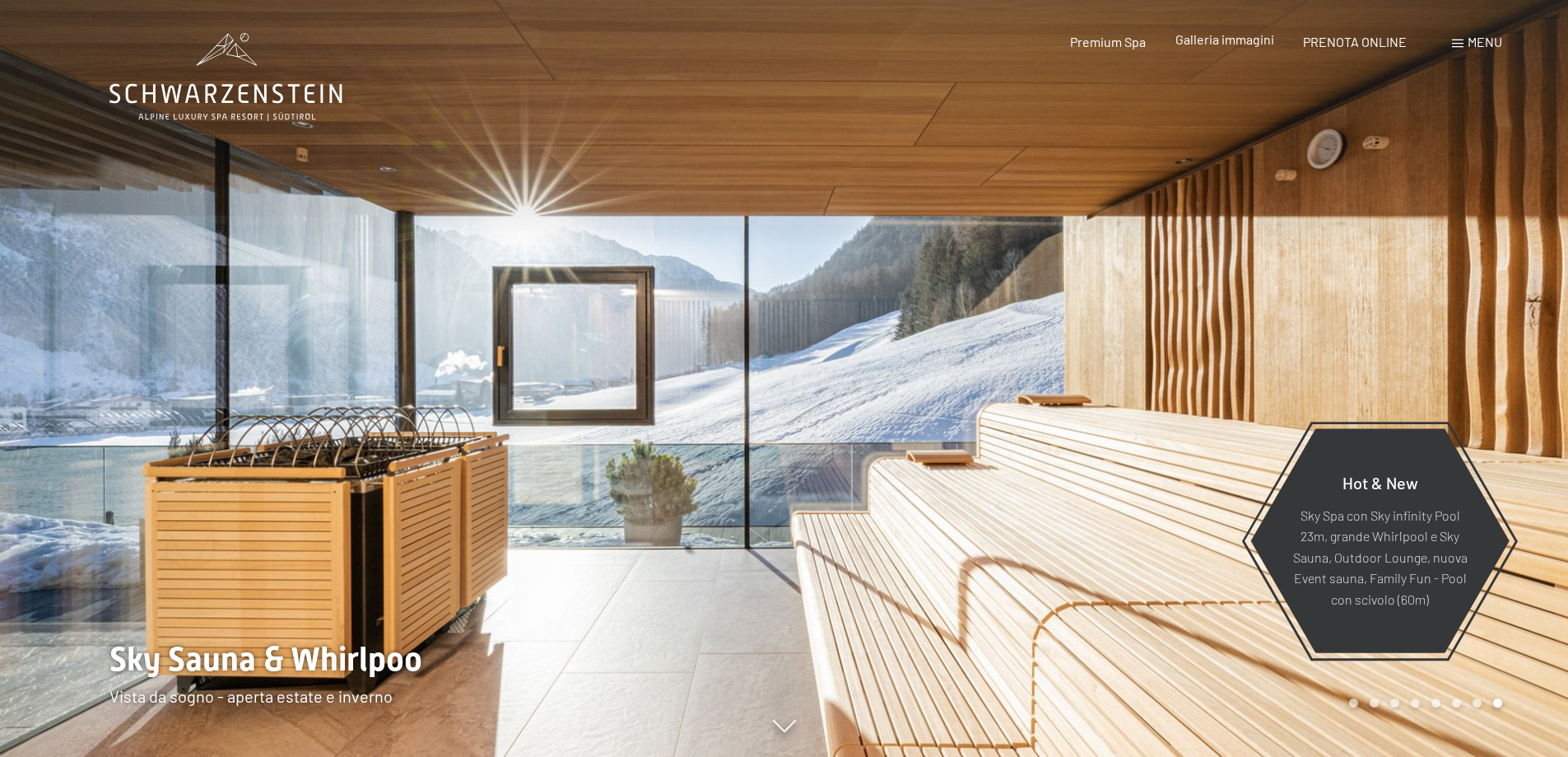
click at [1242, 38] on span "Galleria immagini" at bounding box center [1224, 38] width 99 height 16
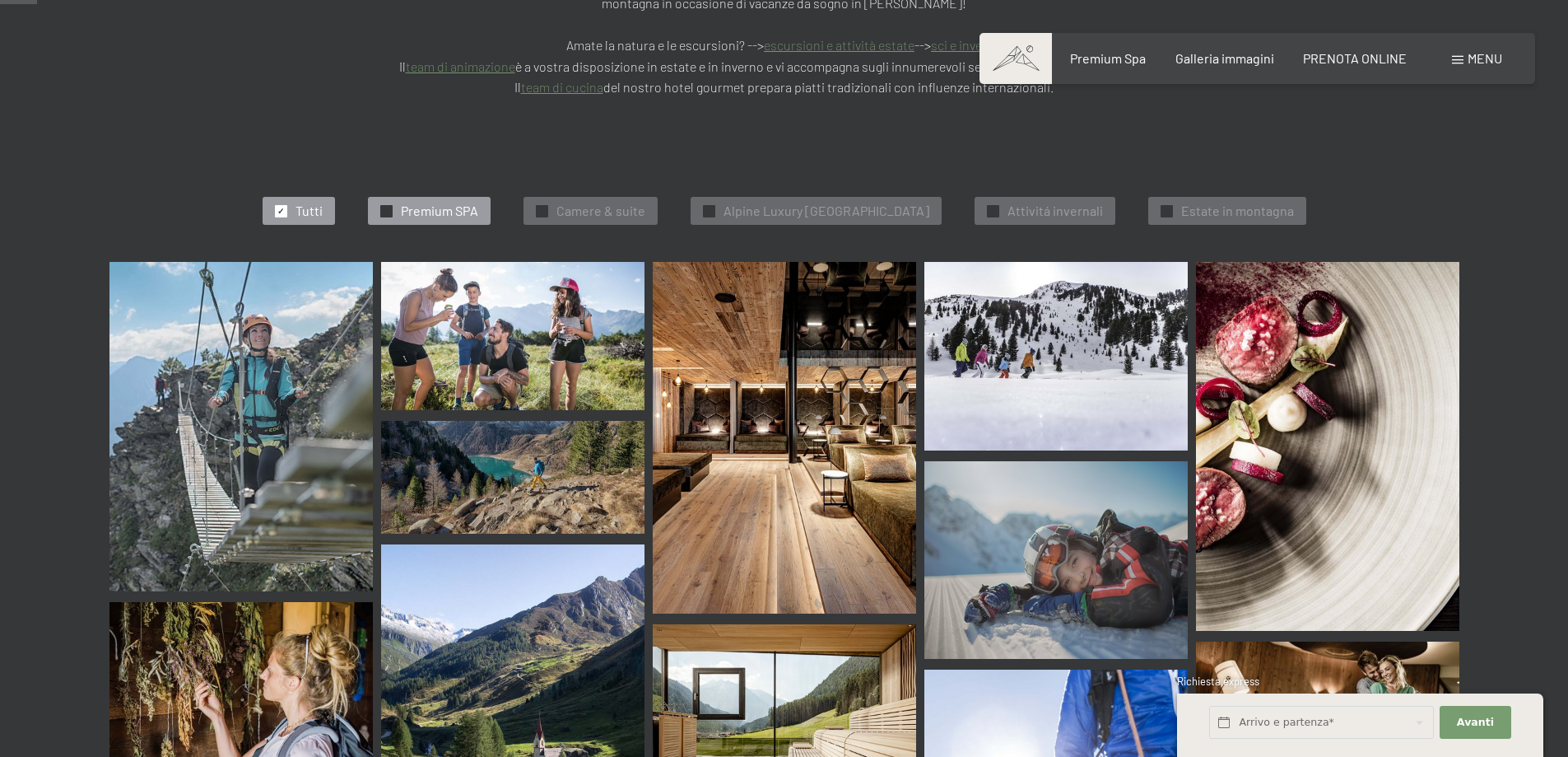
click at [384, 197] on div "✓ Premium SPA" at bounding box center [429, 210] width 122 height 28
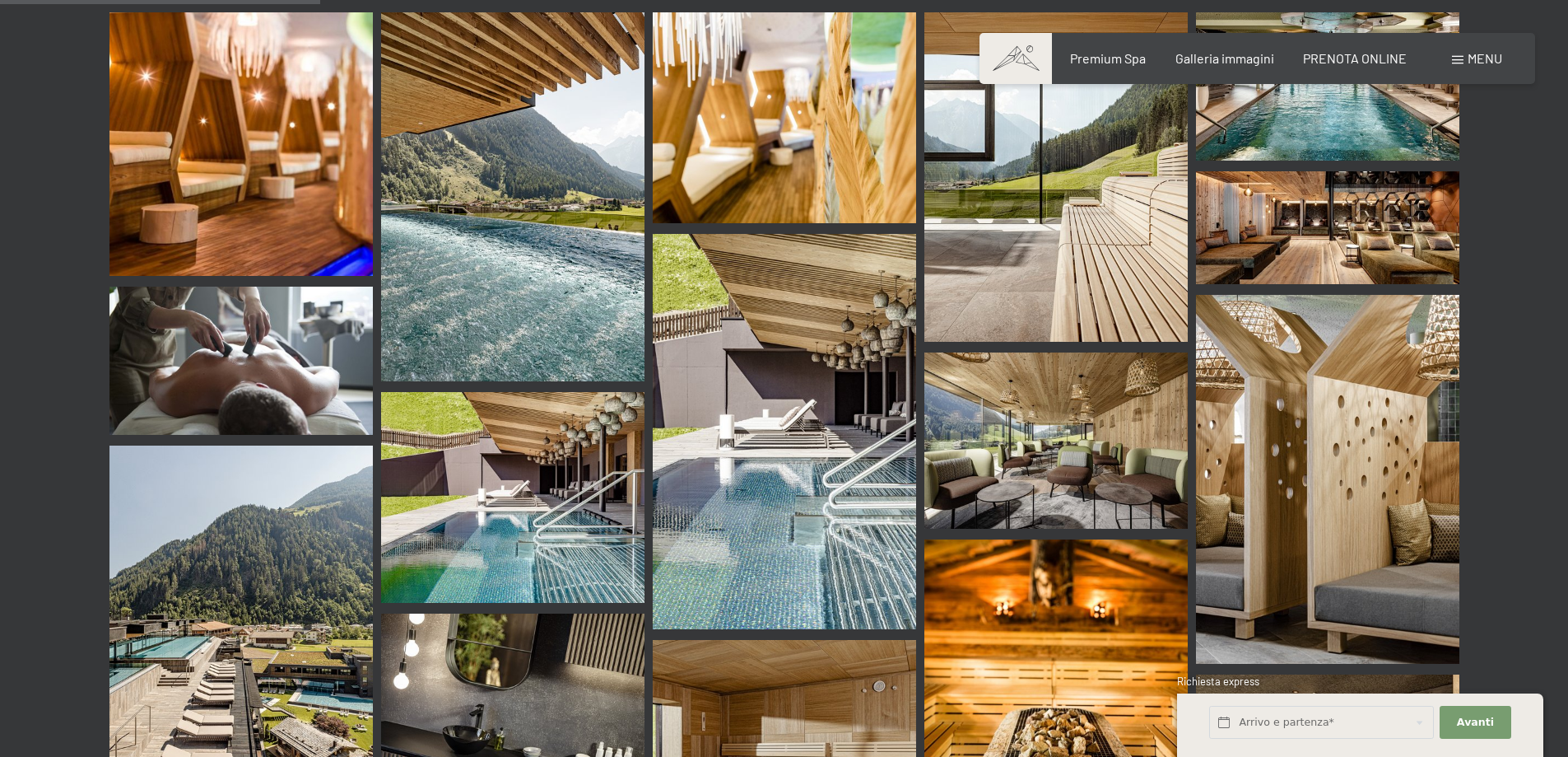
scroll to position [746, 0]
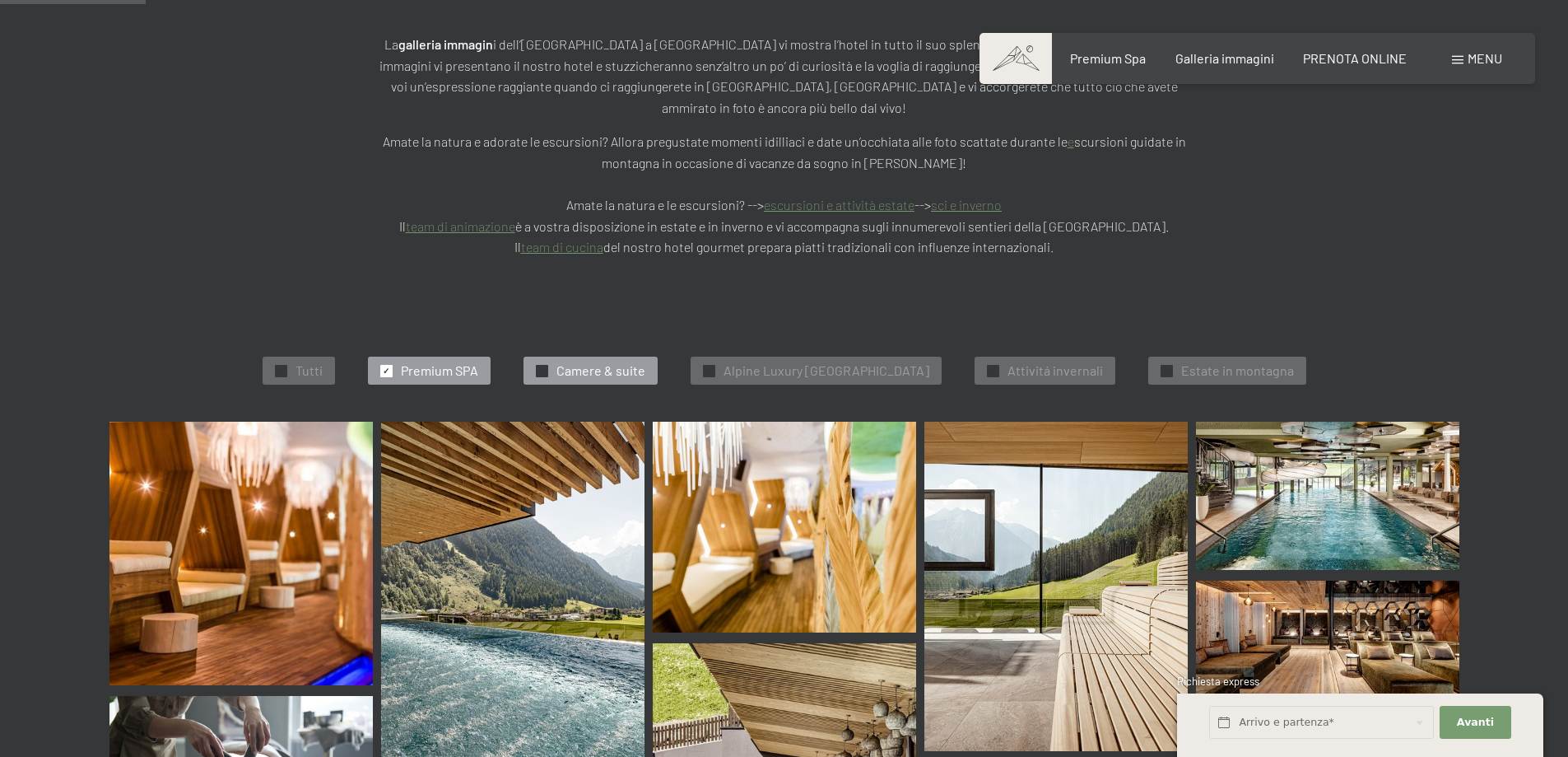
click at [539, 357] on div "✓ Camere & suite" at bounding box center [590, 370] width 134 height 28
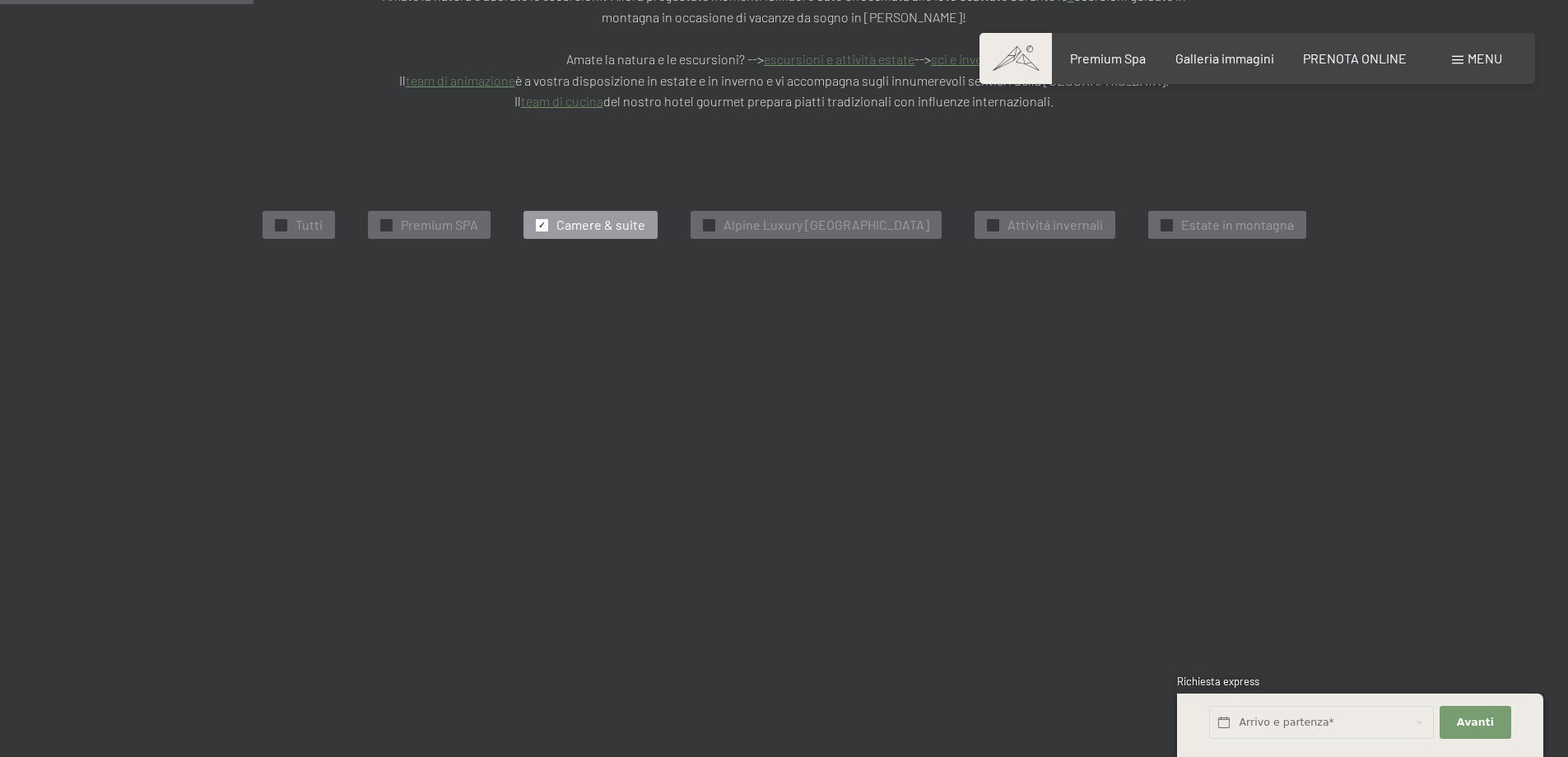
scroll to position [499, 0]
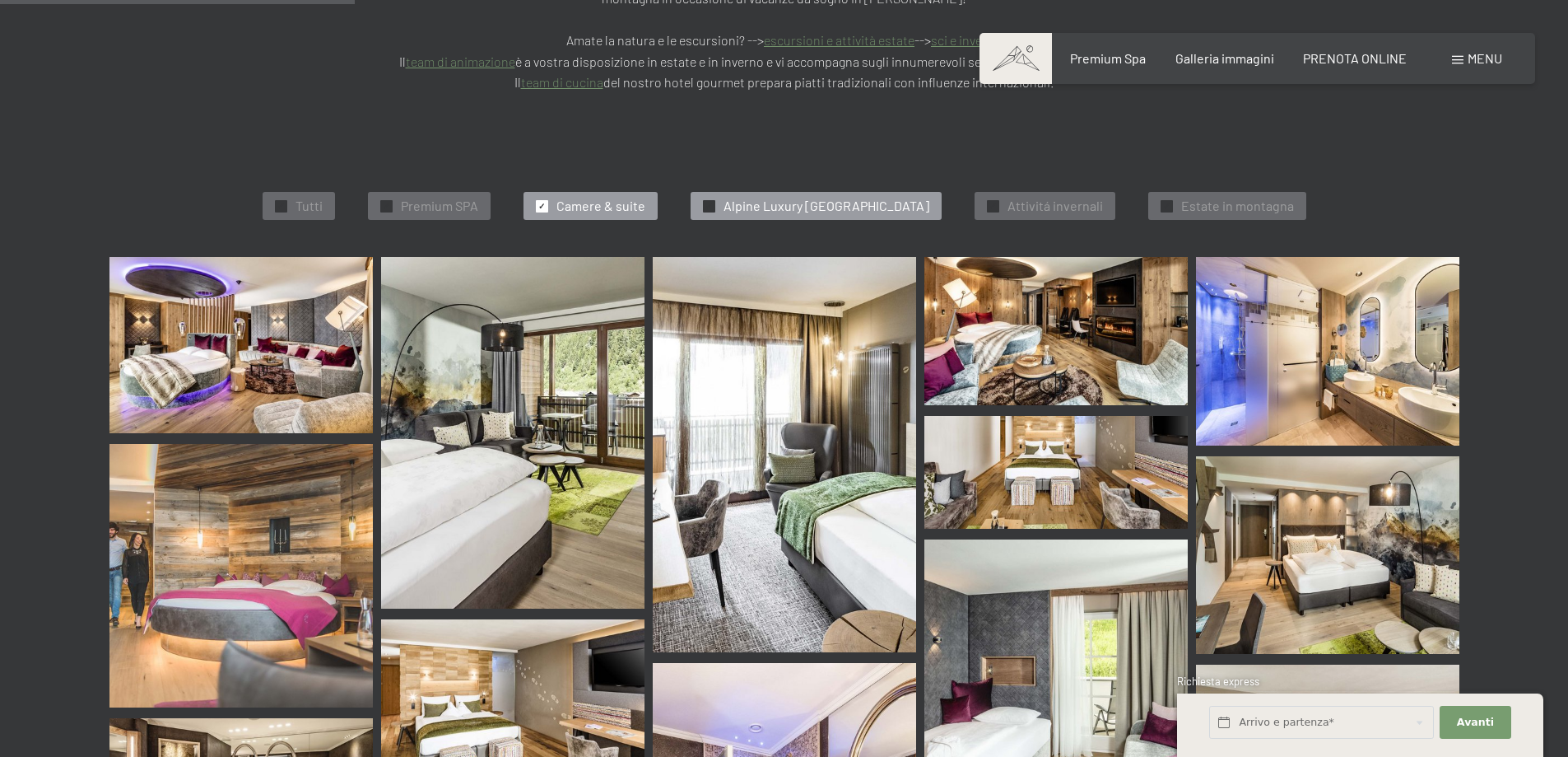
click at [750, 197] on span "Alpine Luxury [GEOGRAPHIC_DATA]" at bounding box center [826, 206] width 206 height 18
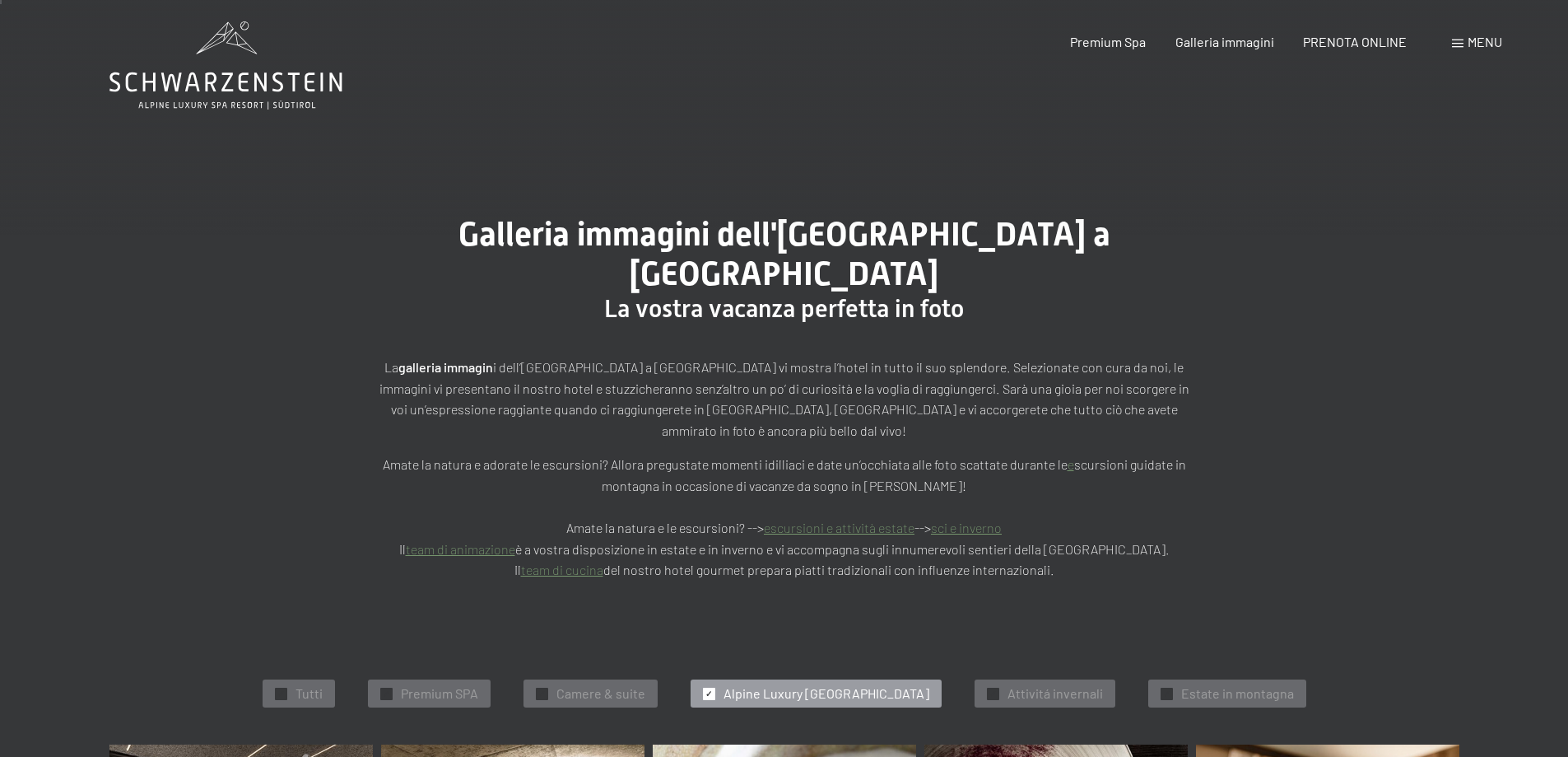
scroll to position [252, 0]
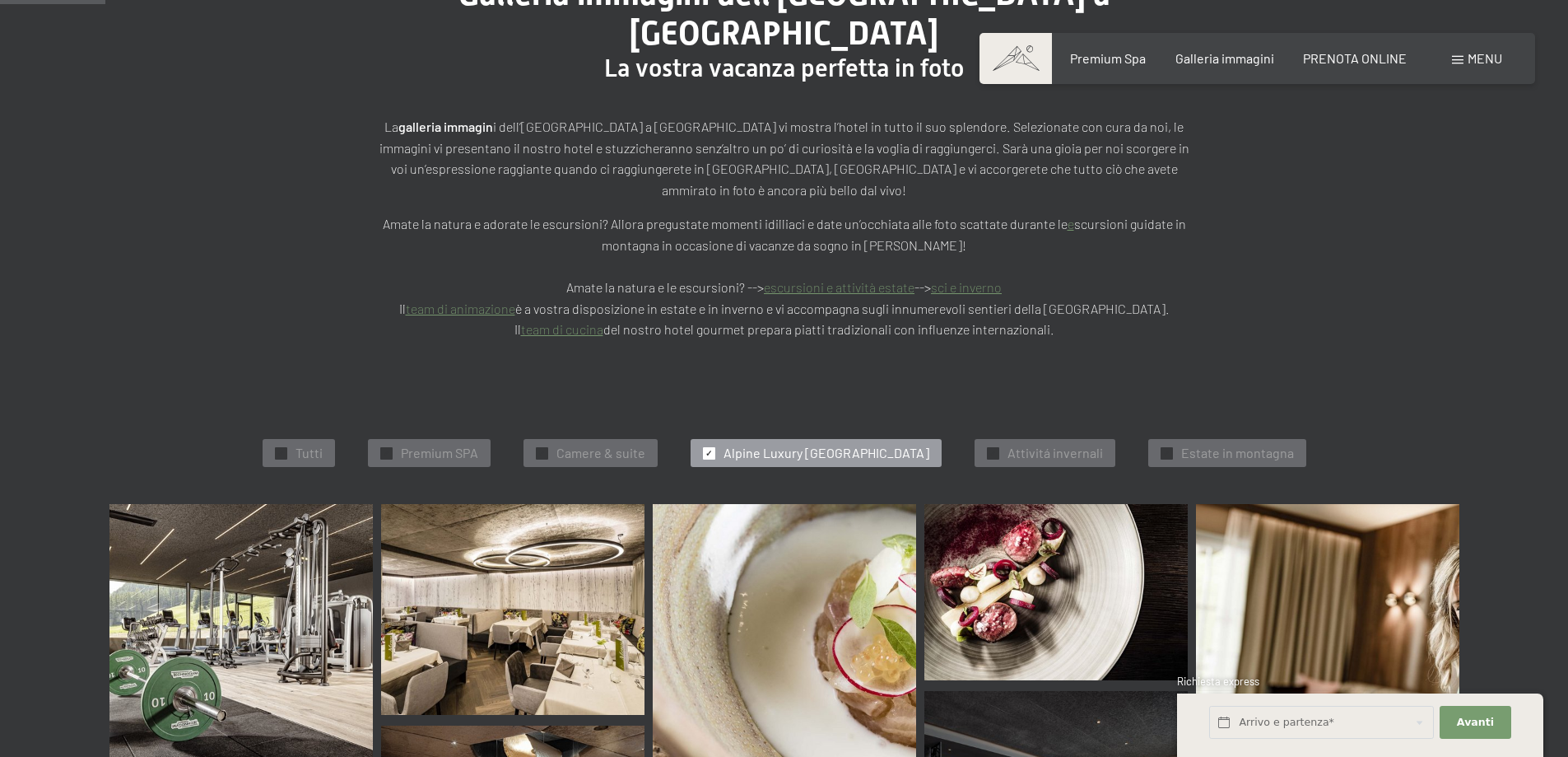
click at [1017, 402] on div "✓ Tutti ✓ Premium SPA ✓ Camere & suite ✓ Alpine Luxury SPA Resort Schwarzenstei…" at bounding box center [784, 453] width 1514 height 102
click at [1033, 439] on div "✓ Attivitá invernali" at bounding box center [1044, 453] width 141 height 28
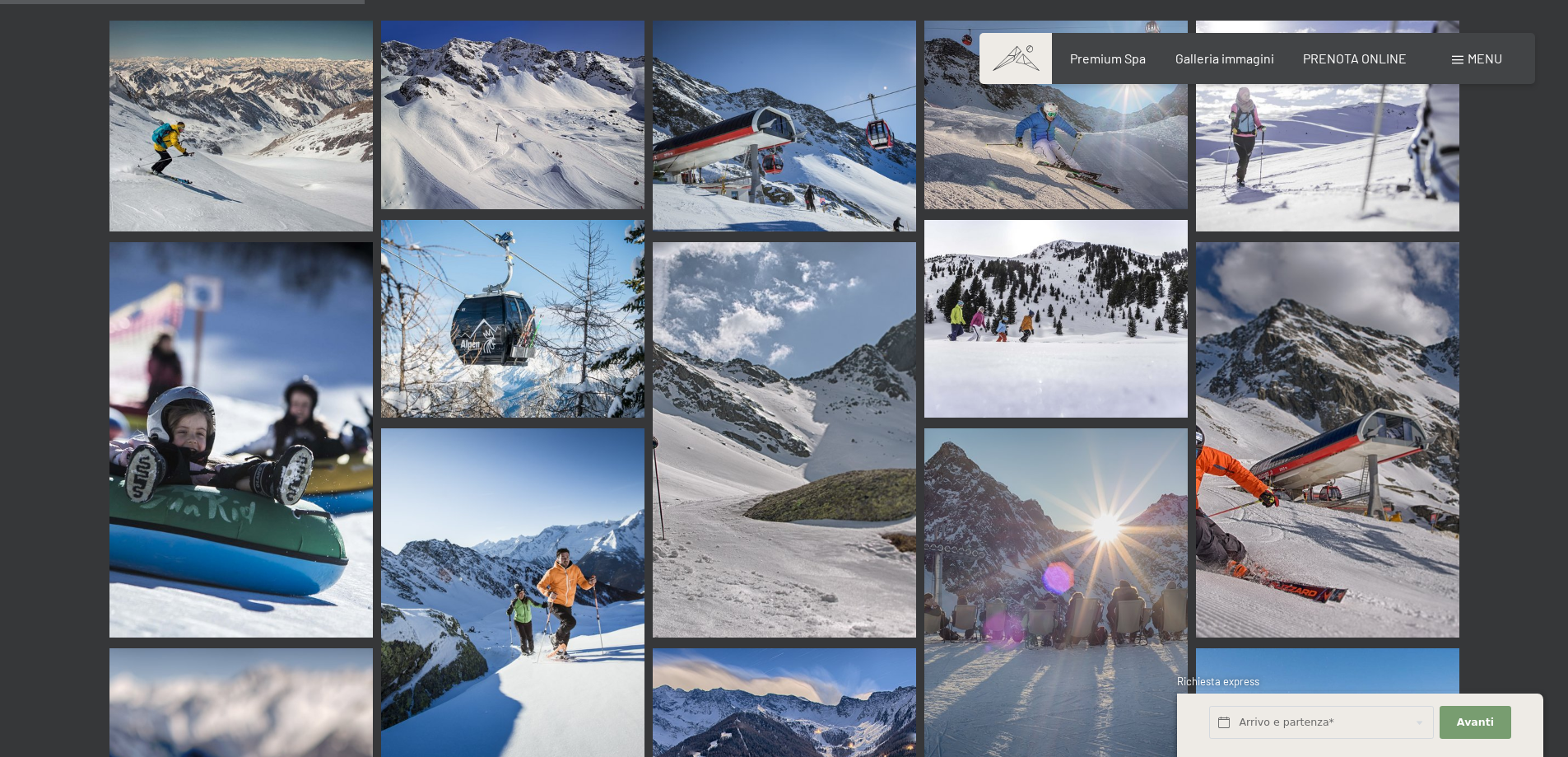
scroll to position [499, 0]
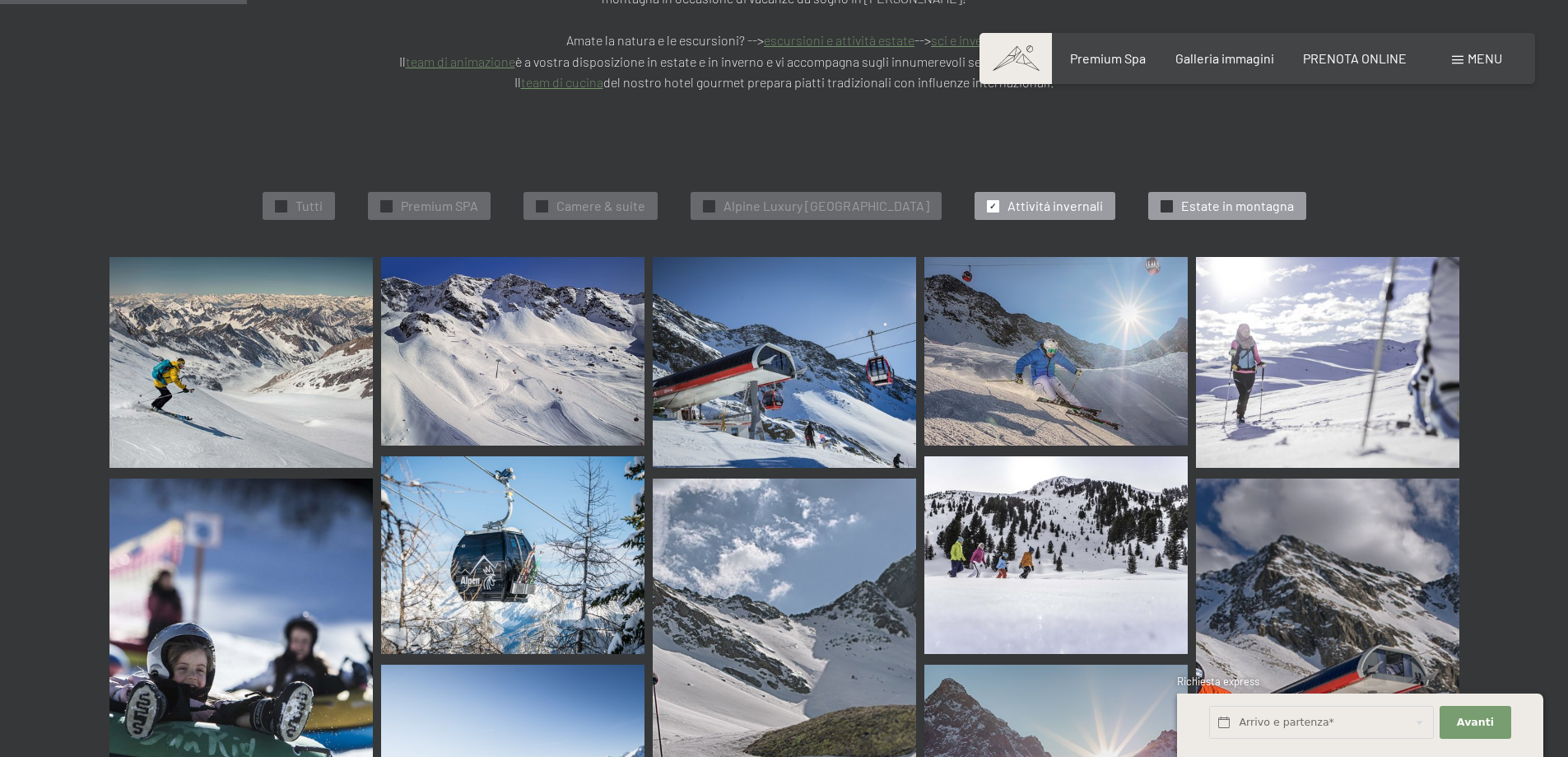
click at [1248, 197] on span "Estate in montagna" at bounding box center [1236, 206] width 112 height 18
